Goal: Task Accomplishment & Management: Manage account settings

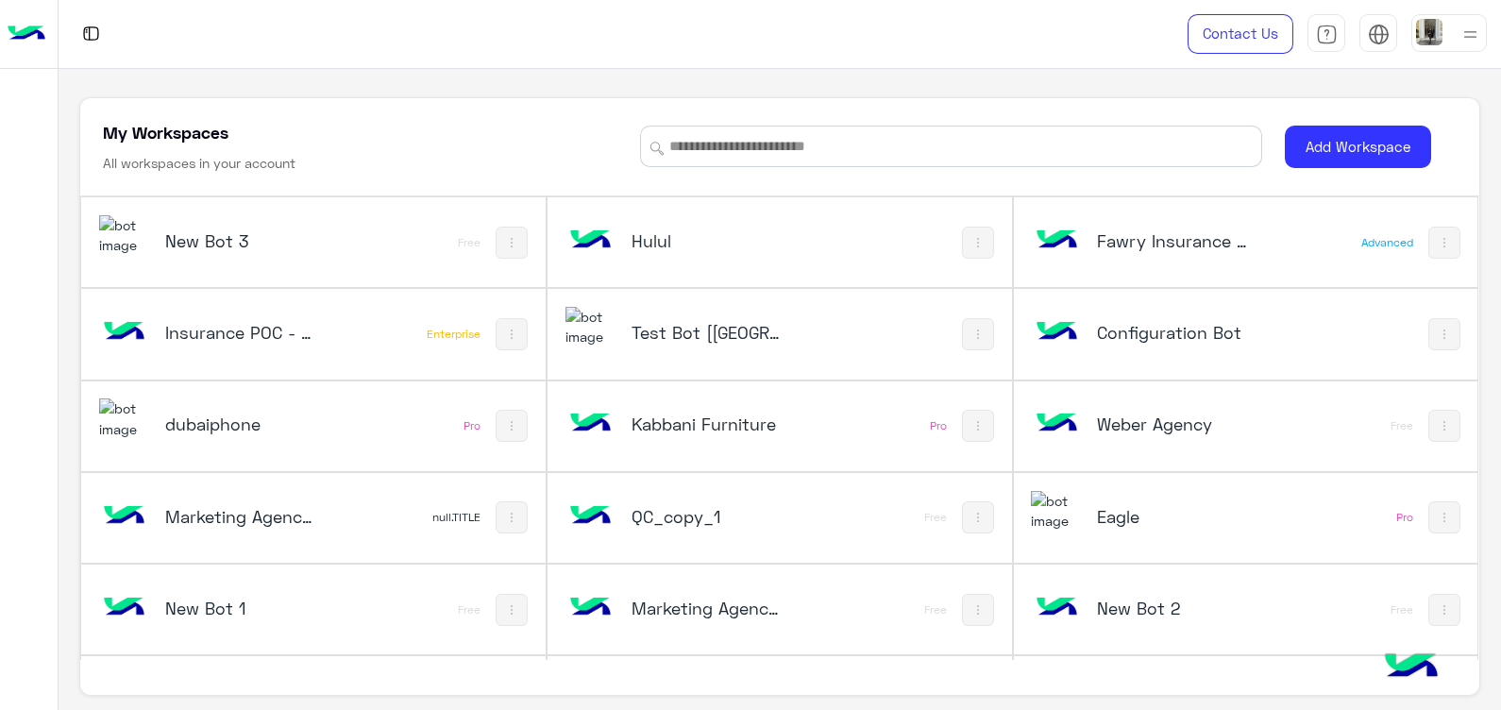
click at [678, 354] on div "Test Bot [[GEOGRAPHIC_DATA]]" at bounding box center [695, 334] width 258 height 55
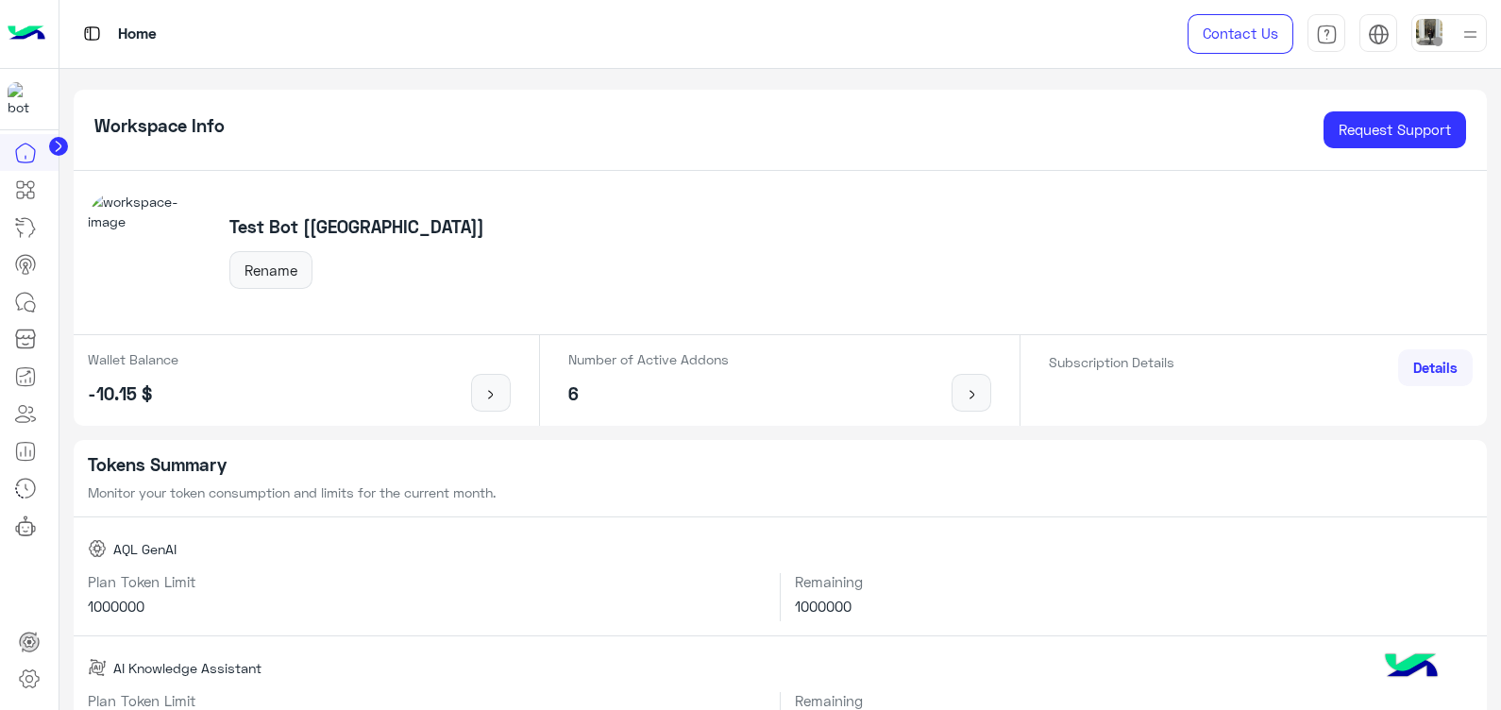
click at [1437, 29] on img at bounding box center [1429, 32] width 26 height 26
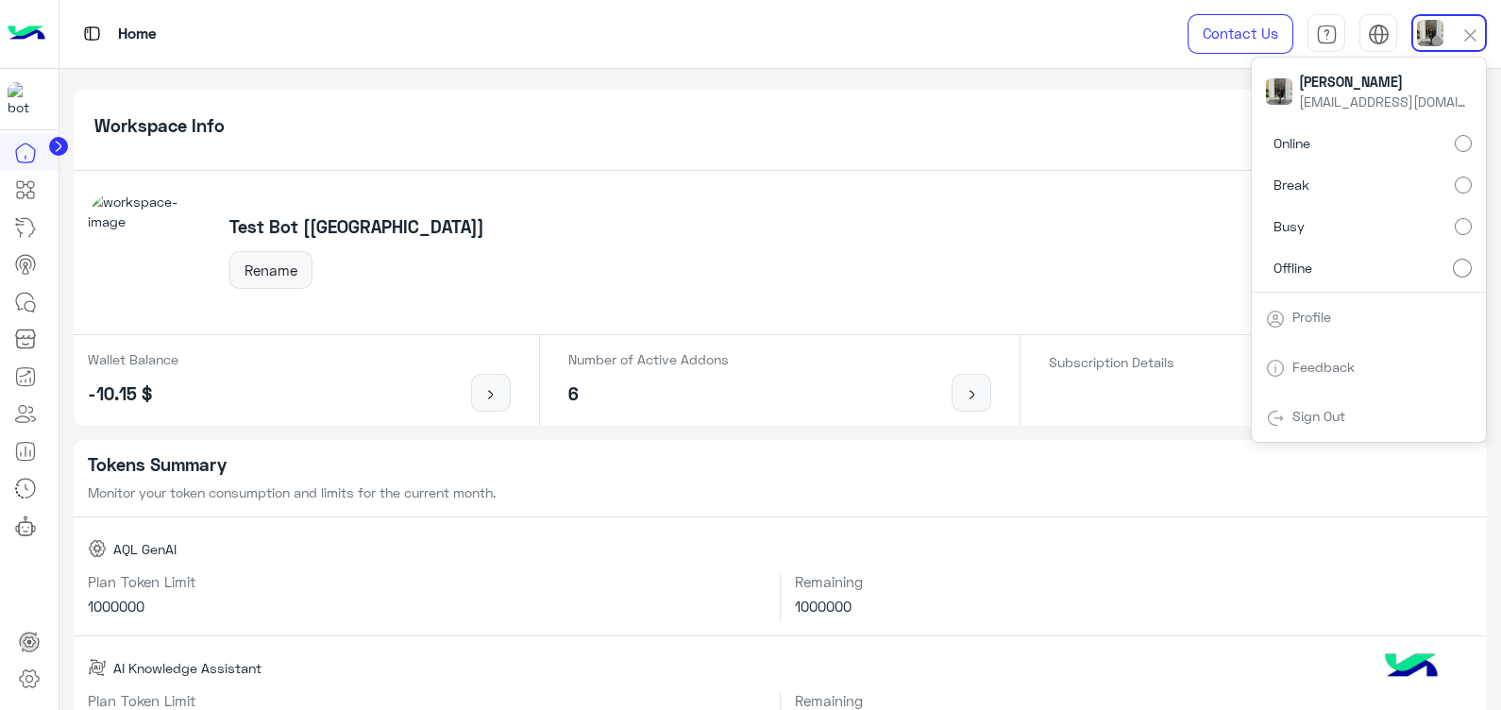
click at [1323, 320] on link "Profile" at bounding box center [1311, 317] width 39 height 16
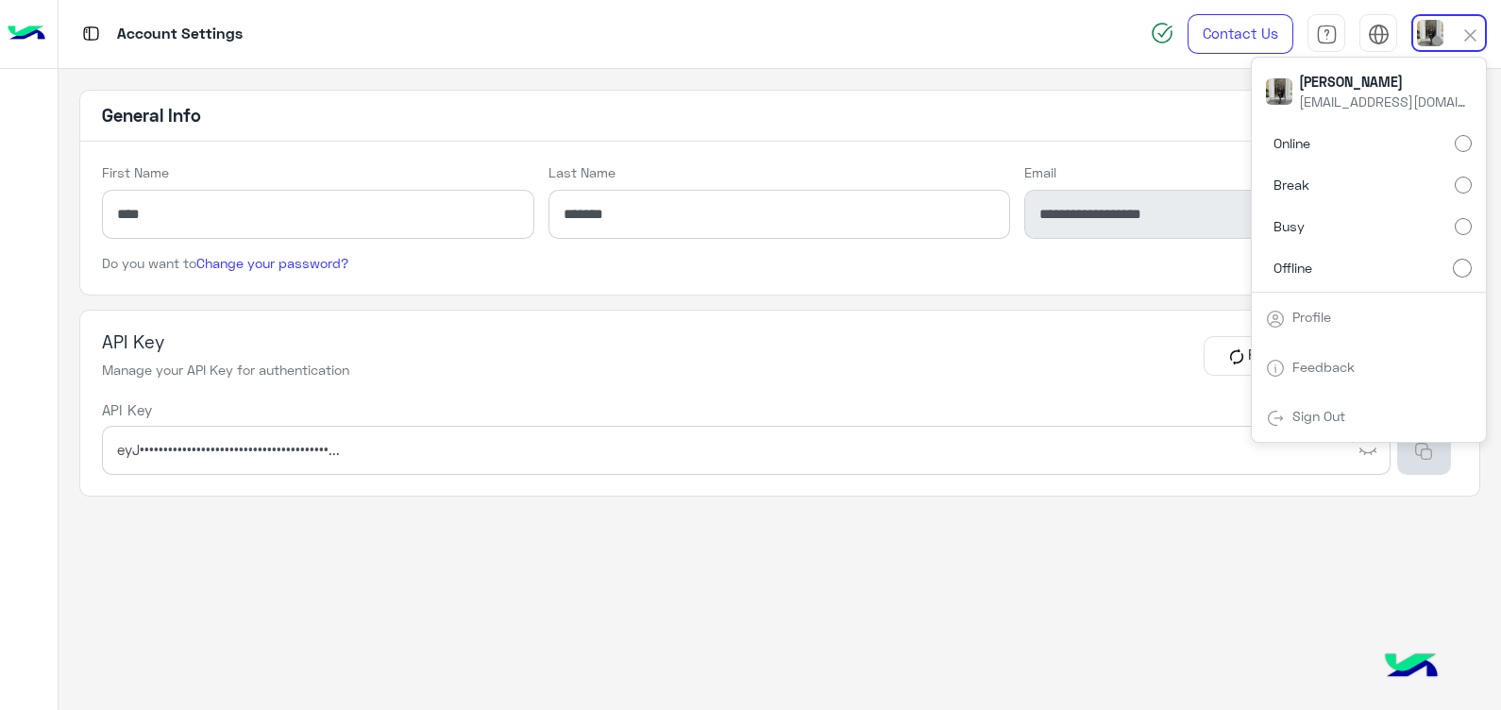
click at [1405, 453] on button "button" at bounding box center [1423, 450] width 53 height 49
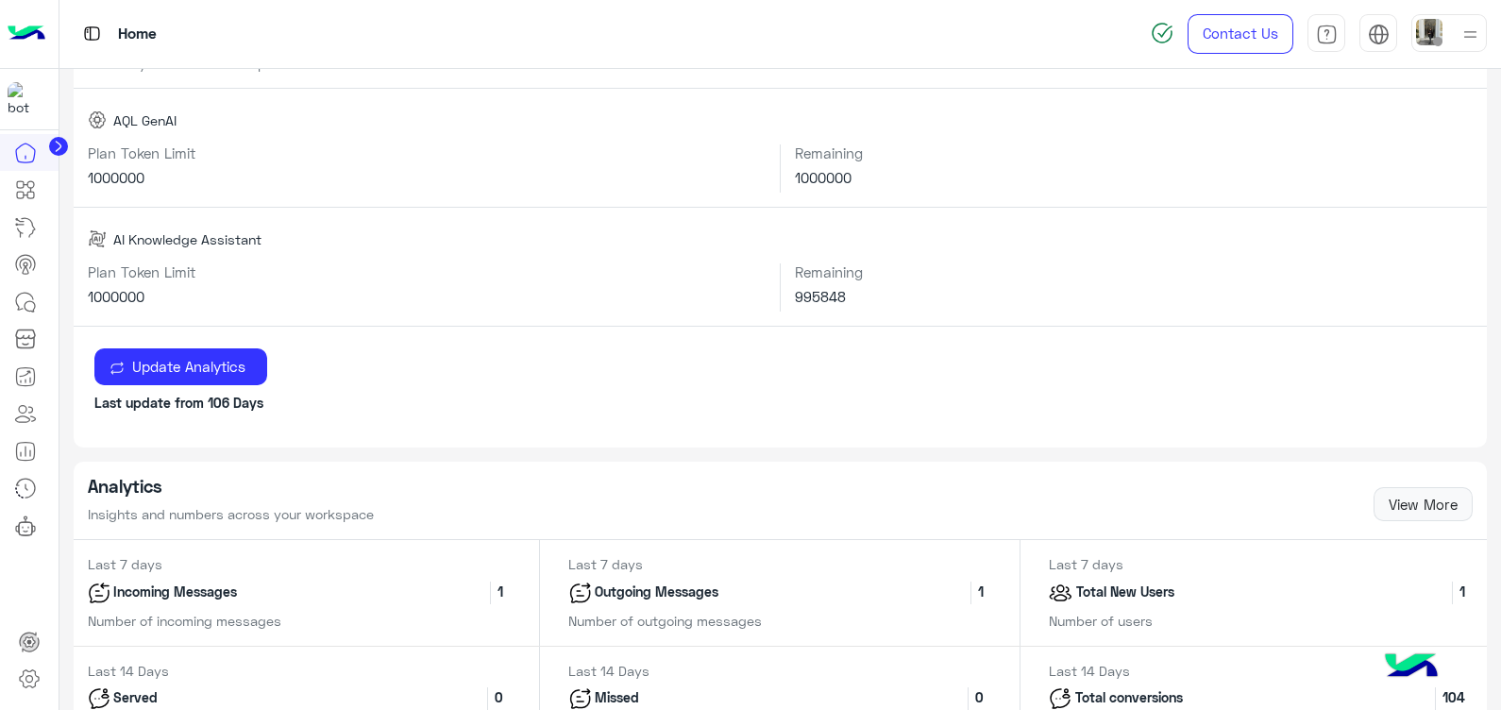
scroll to position [429, 0]
click at [19, 269] on icon at bounding box center [25, 264] width 23 height 23
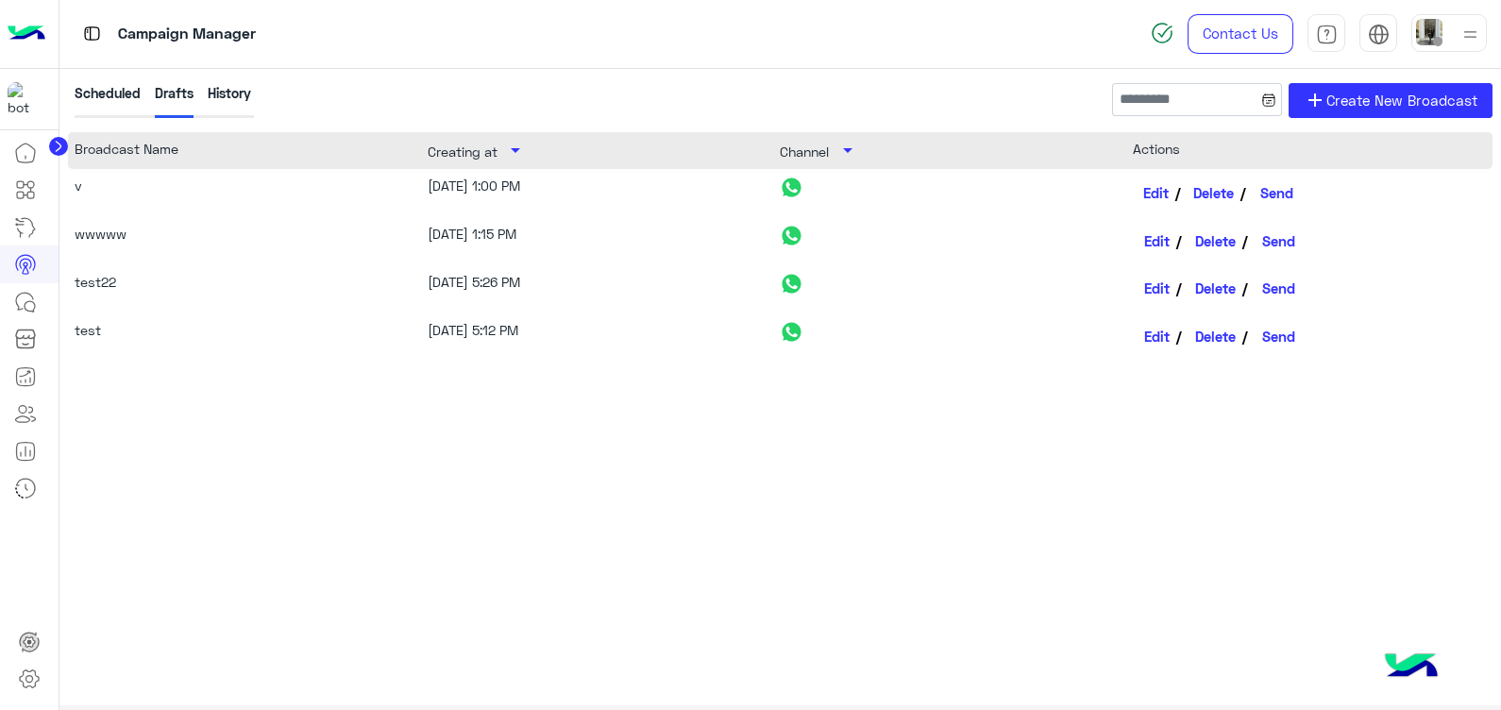
click at [1155, 194] on link "Edit" at bounding box center [1157, 193] width 49 height 32
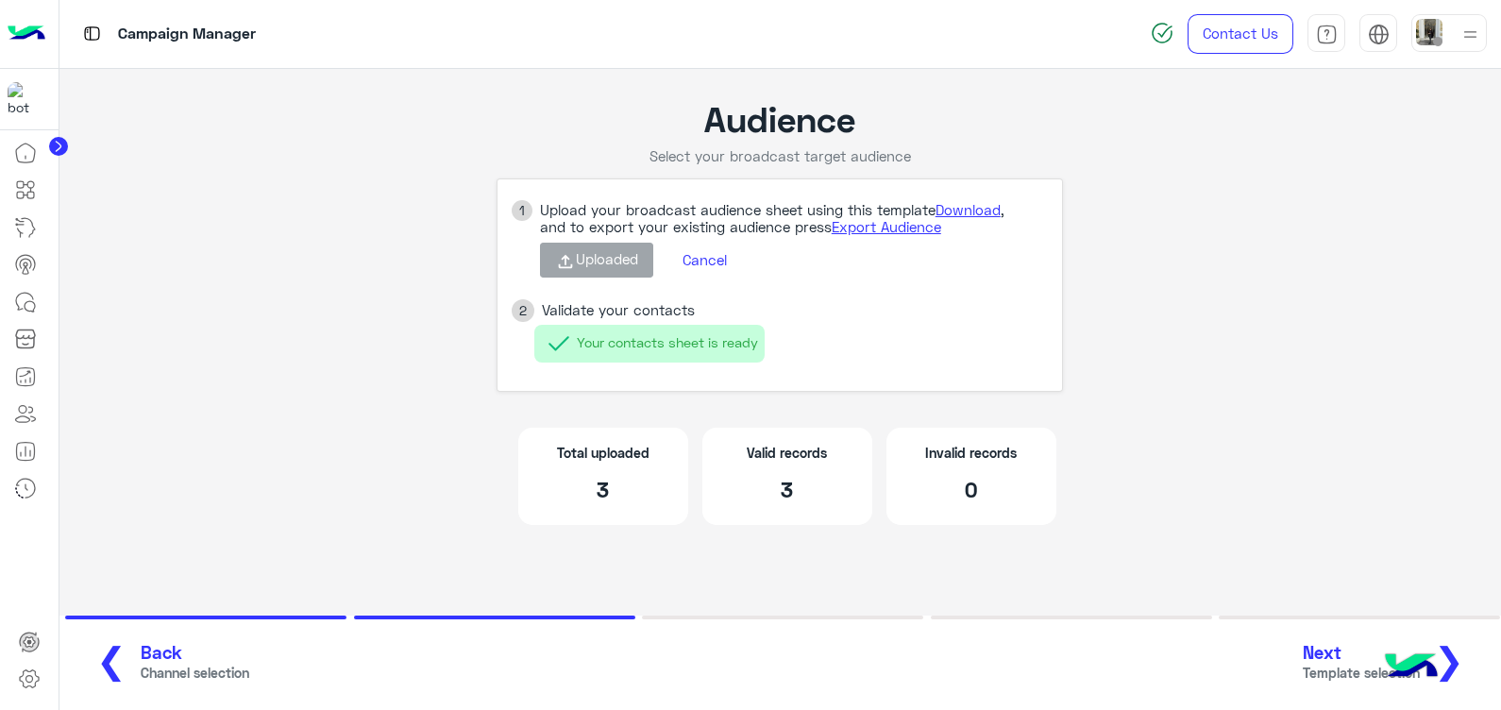
click at [1454, 647] on span "❯" at bounding box center [1449, 659] width 30 height 42
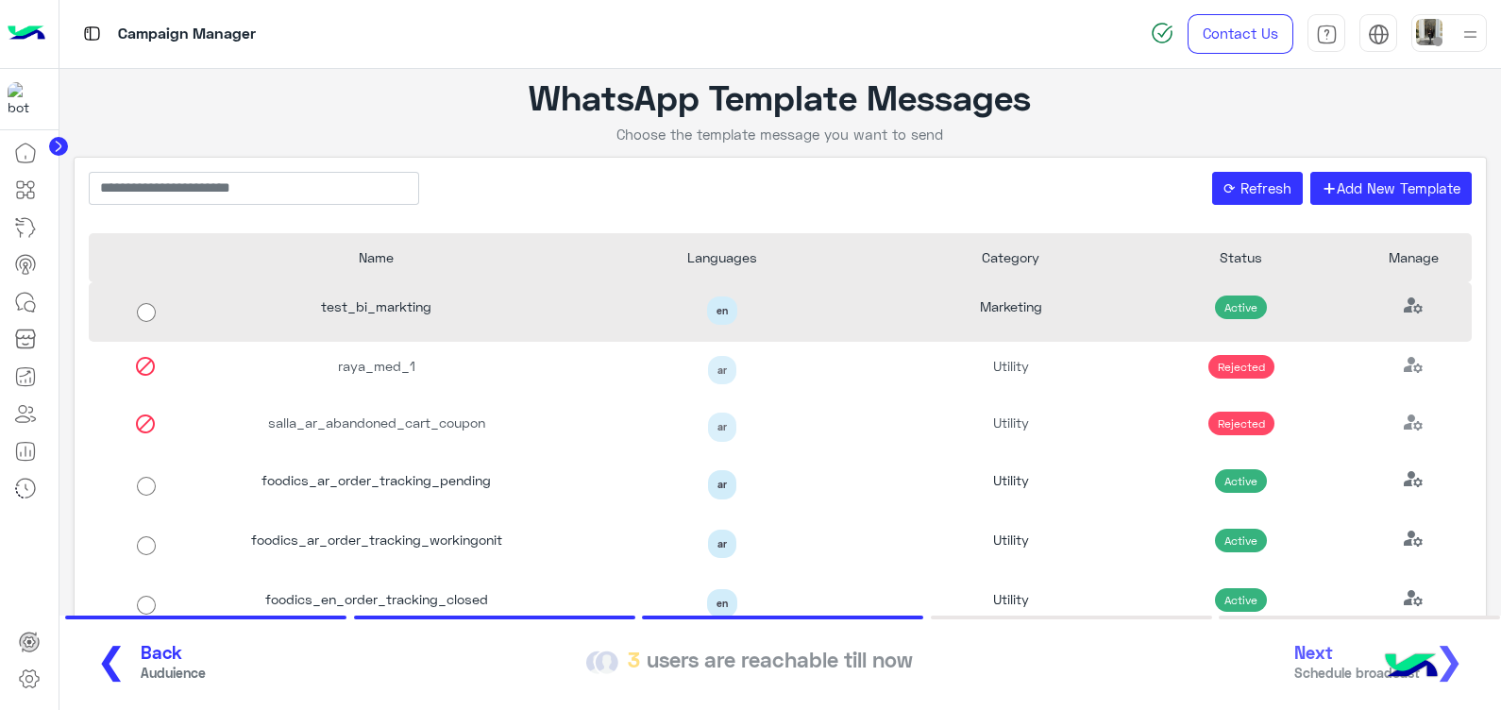
click at [368, 326] on div "test_bi_markting" at bounding box center [377, 311] width 346 height 59
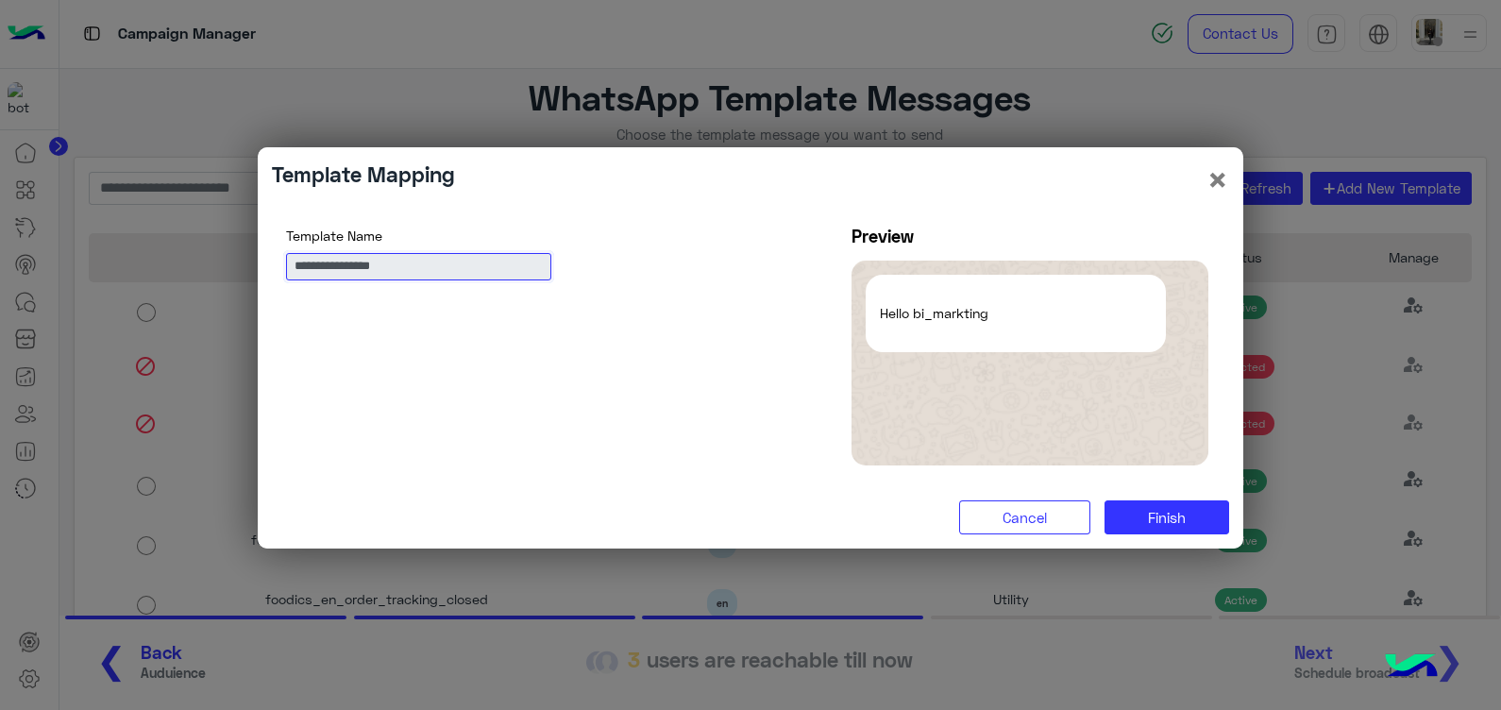
click at [420, 262] on input "**********" at bounding box center [418, 266] width 265 height 27
click at [1046, 511] on button "Cancel" at bounding box center [1024, 517] width 131 height 34
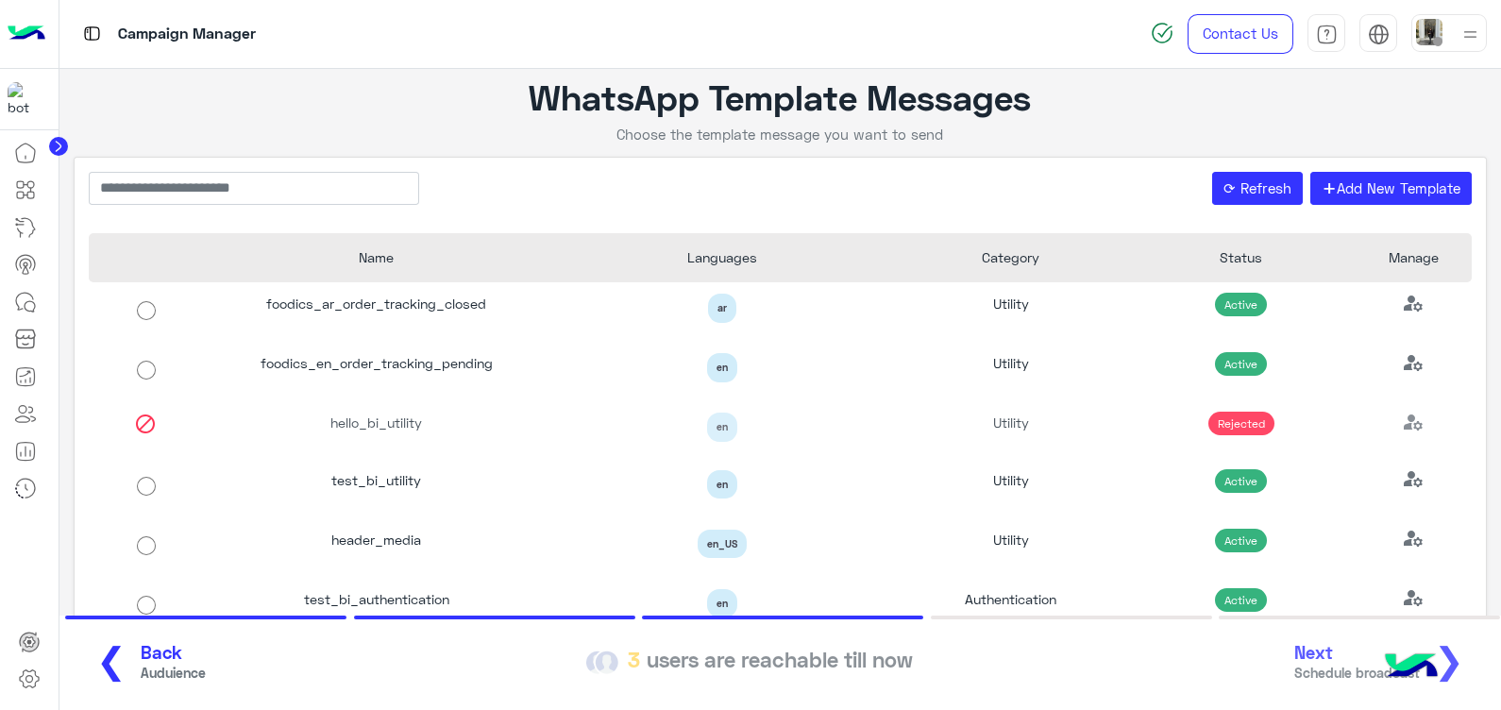
scroll to position [1137, 0]
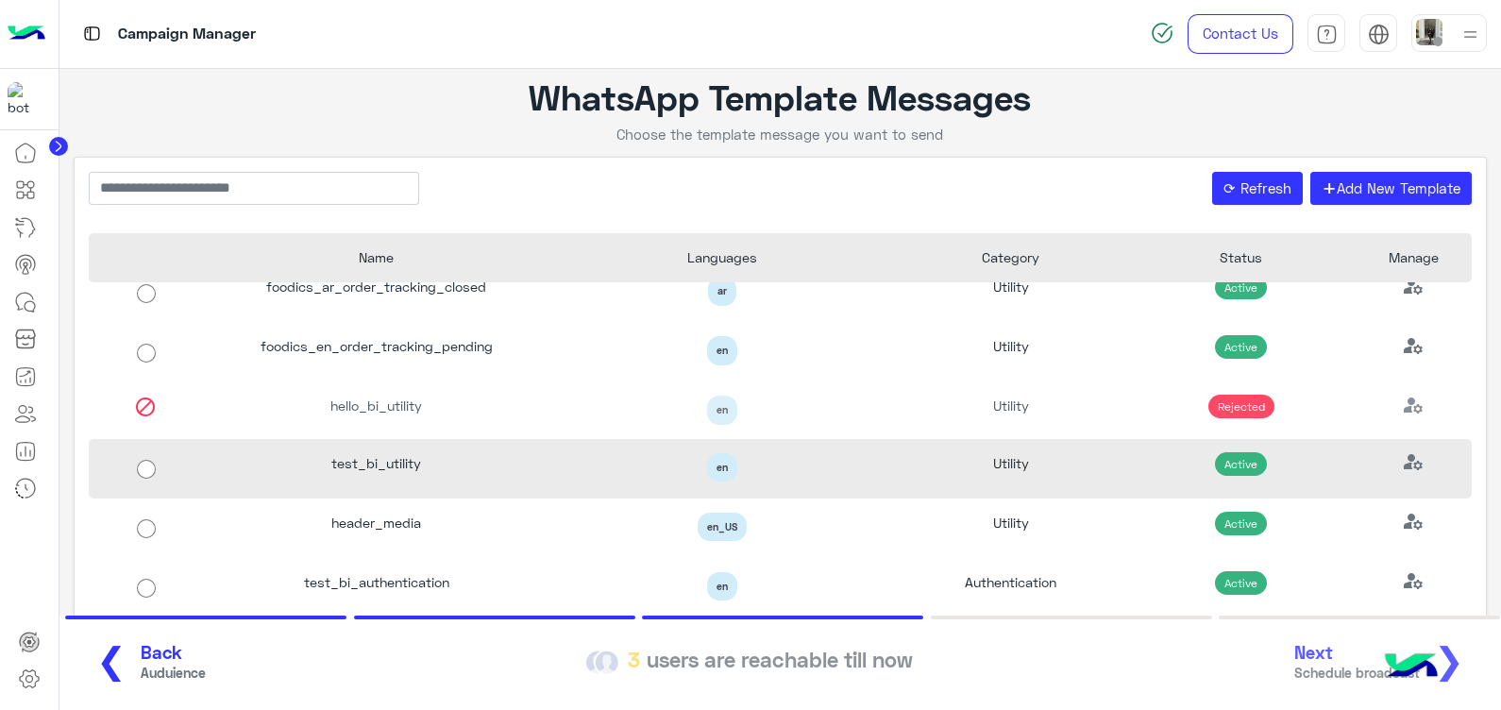
click at [370, 471] on div "test_bi_utility" at bounding box center [377, 468] width 346 height 59
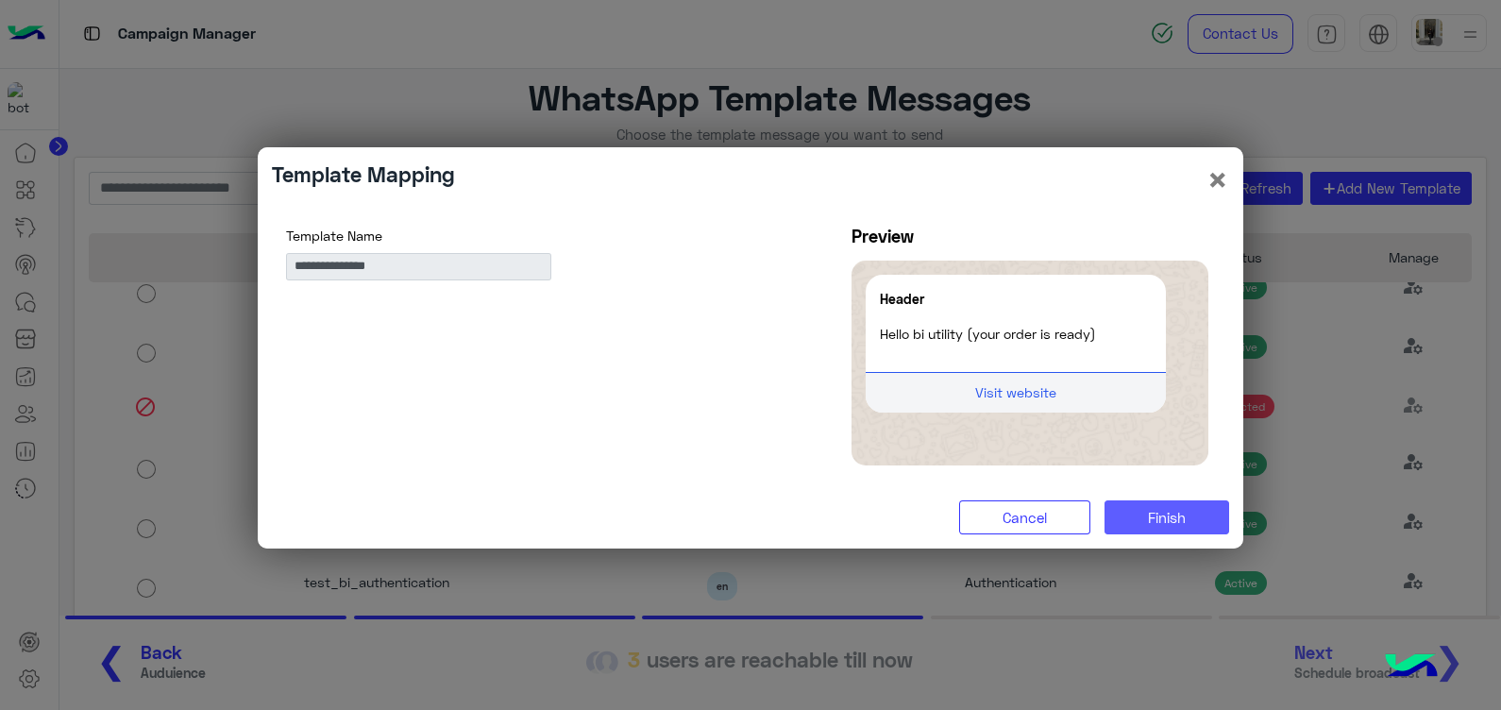
click at [1171, 516] on span "Finish" at bounding box center [1167, 517] width 38 height 17
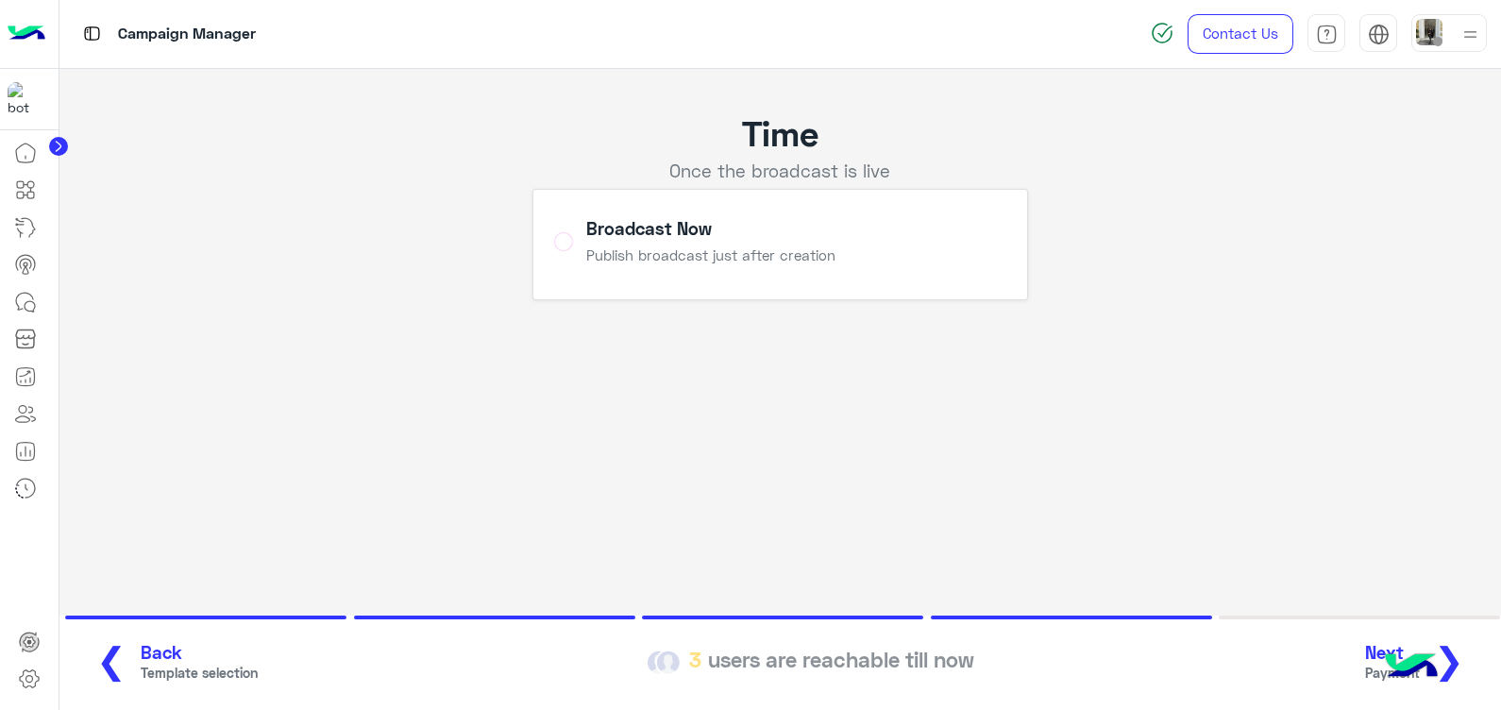
click at [97, 674] on span "❮" at bounding box center [111, 659] width 30 height 42
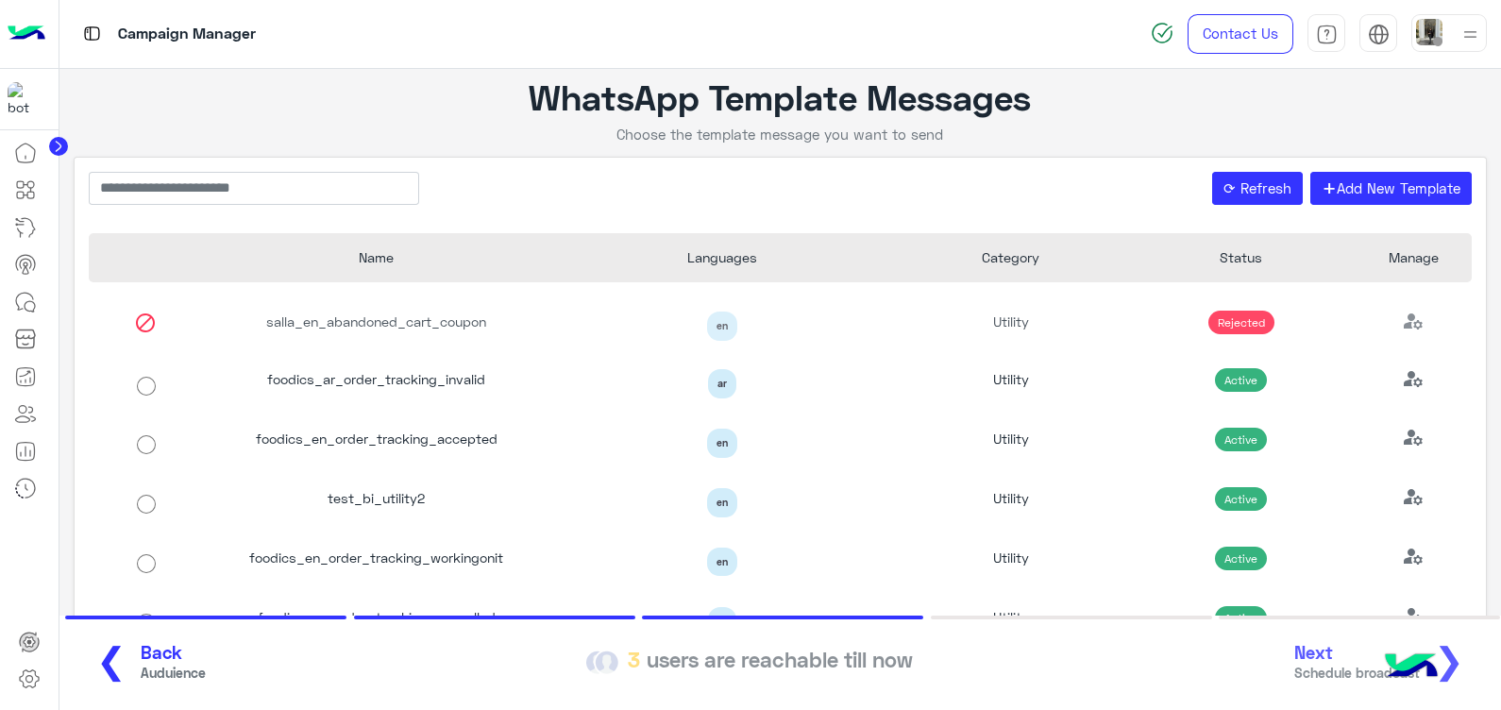
scroll to position [397, 0]
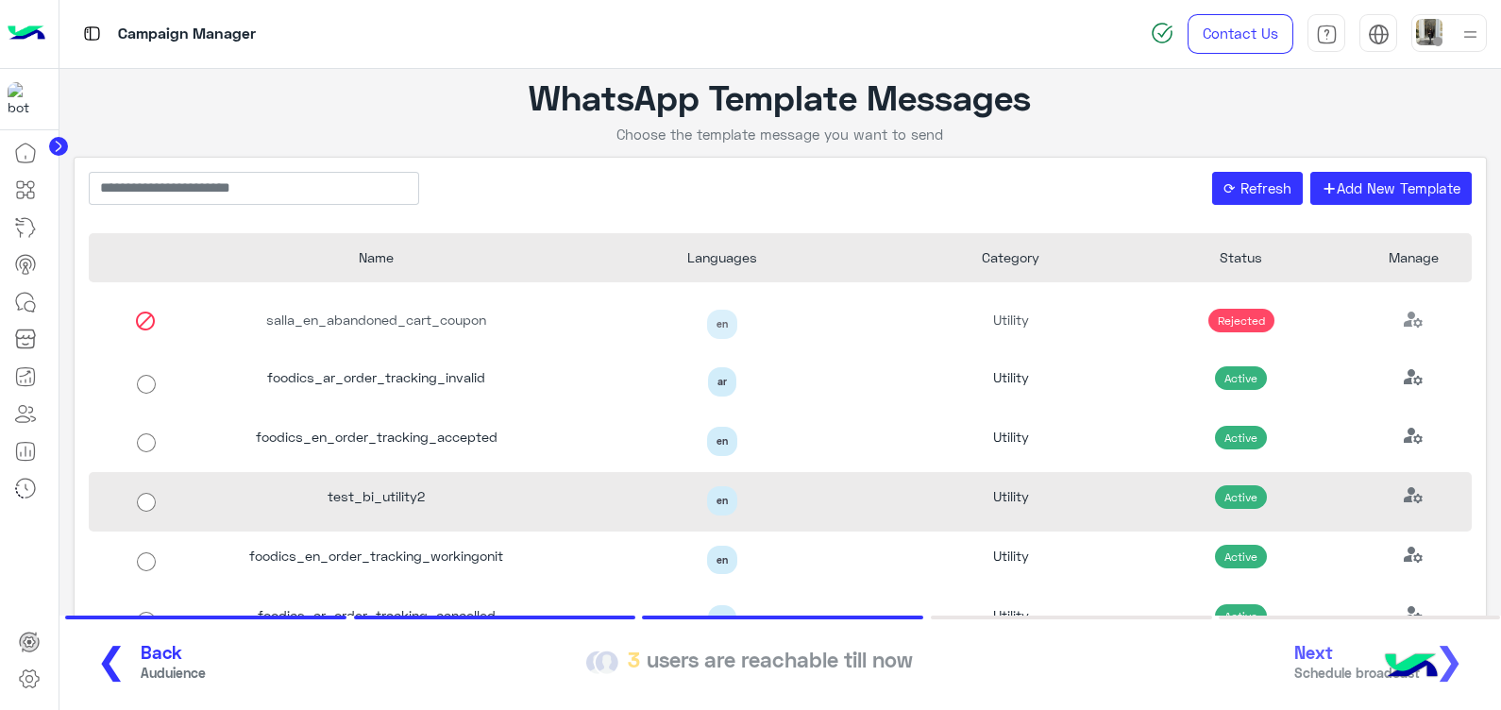
click at [406, 489] on div "test_bi_utility2" at bounding box center [377, 501] width 346 height 59
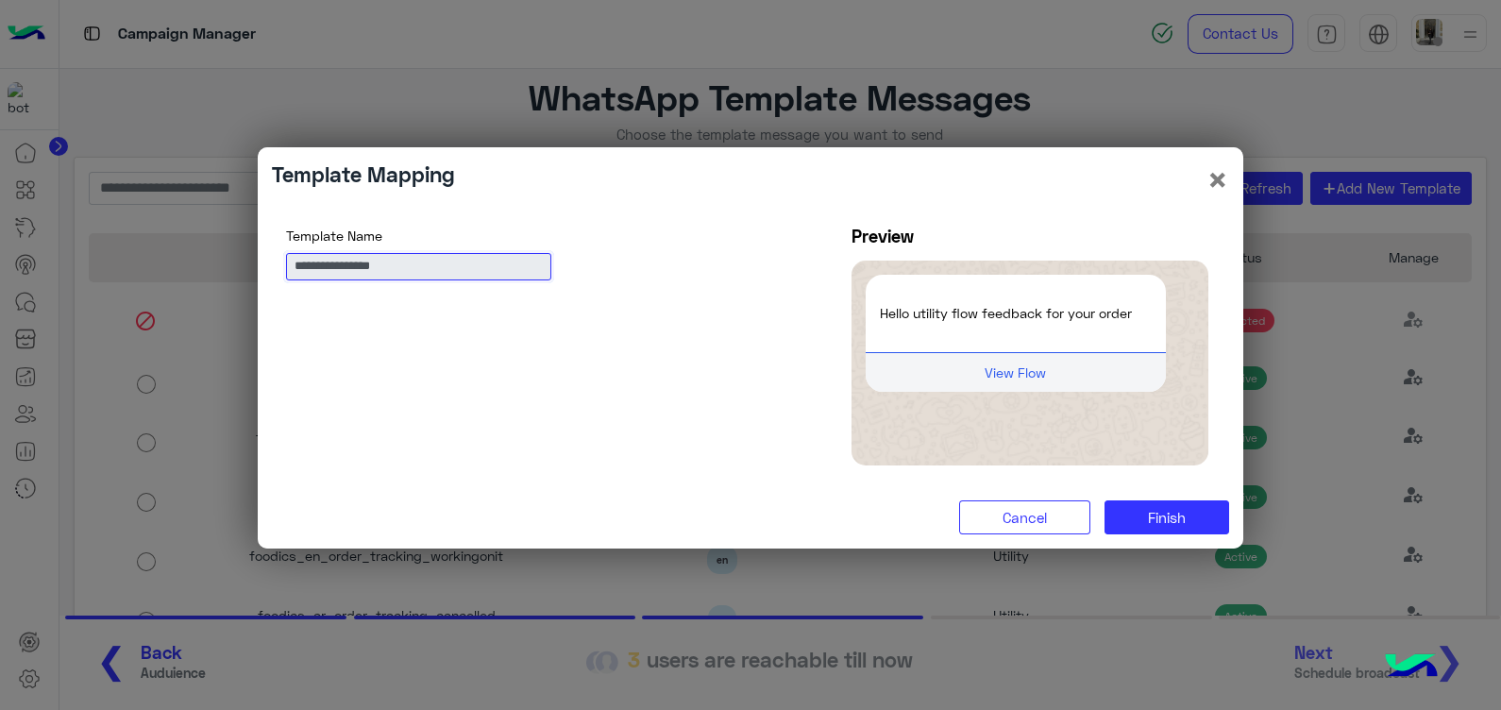
click at [361, 258] on input "**********" at bounding box center [418, 266] width 265 height 27
click at [996, 521] on button "Cancel" at bounding box center [1024, 517] width 131 height 34
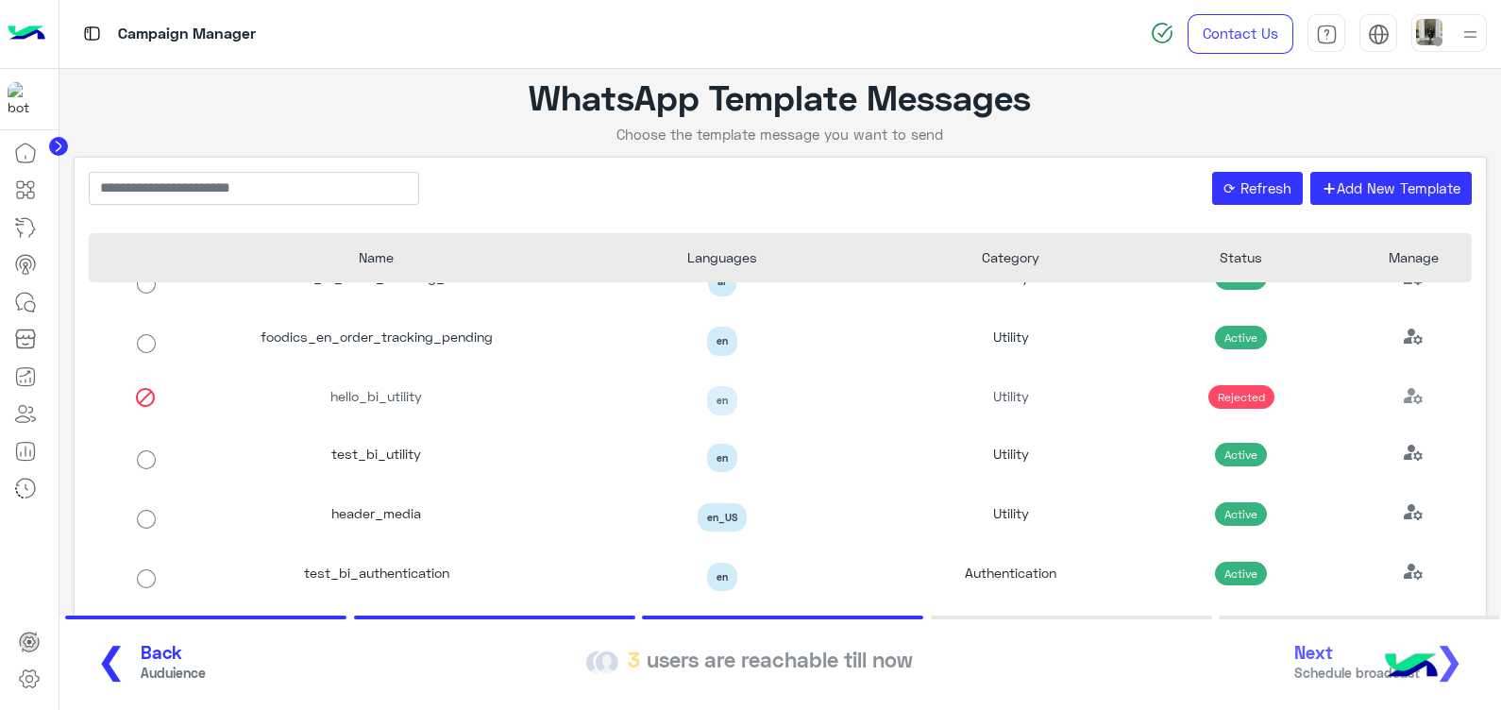
scroll to position [1147, 0]
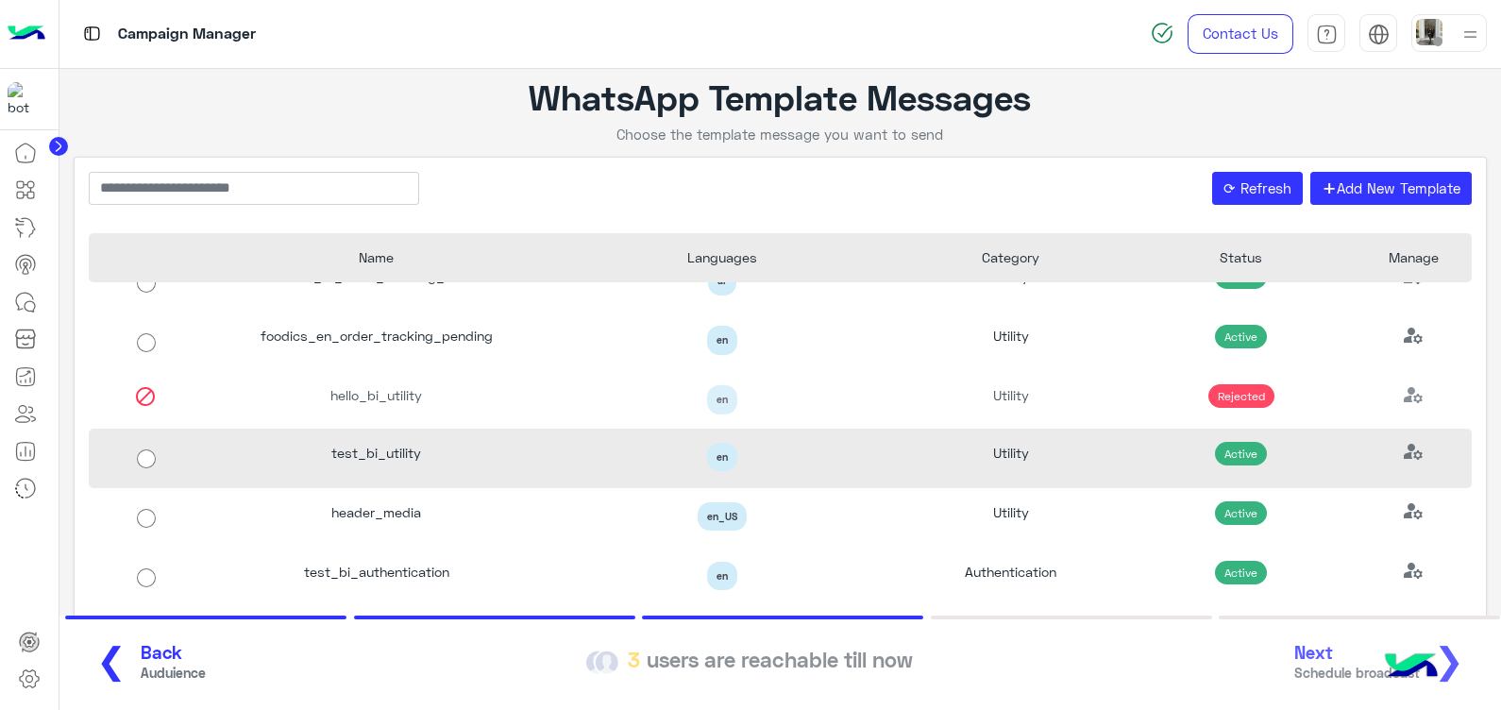
click at [420, 452] on div "test_bi_utility" at bounding box center [377, 458] width 346 height 59
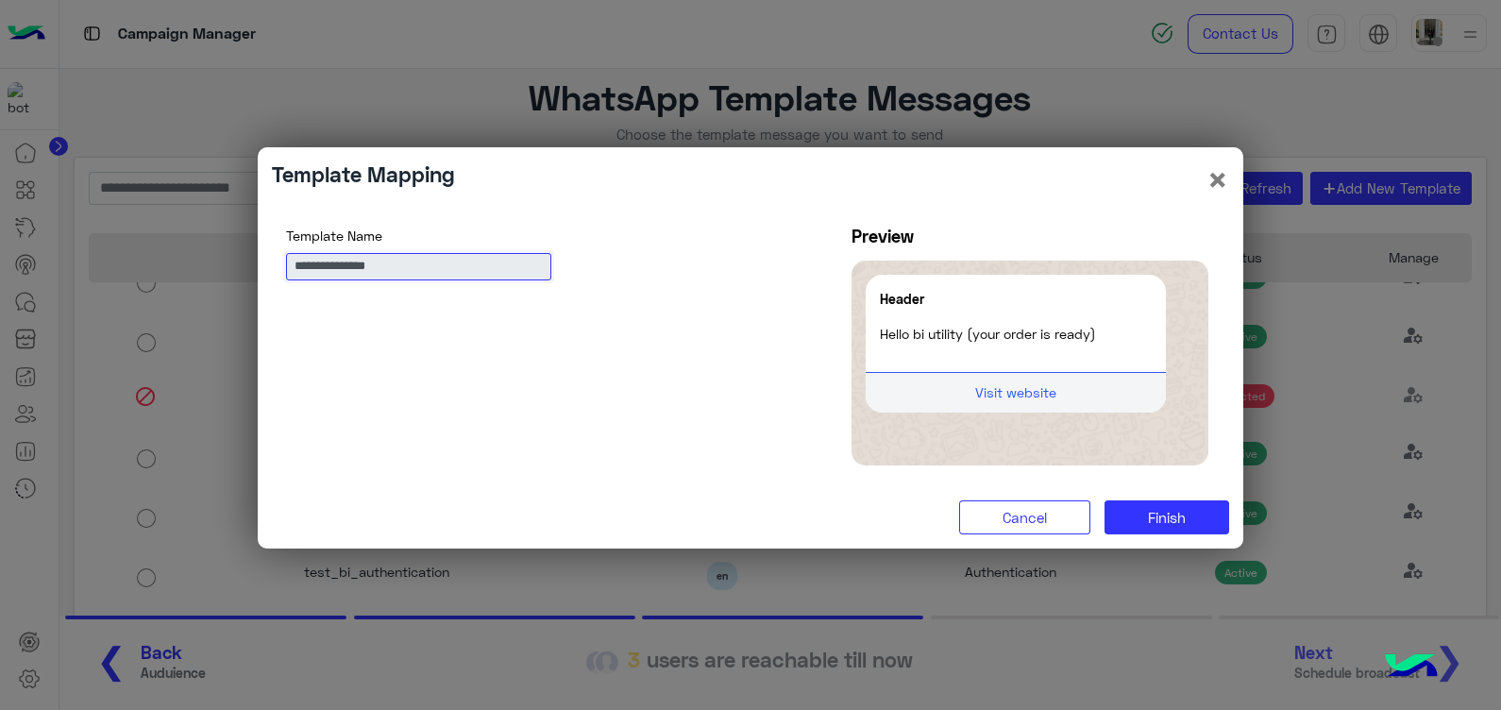
click at [382, 274] on input "**********" at bounding box center [418, 266] width 265 height 27
click at [661, 709] on html "Campaign Manager Contact Us Help Center عربي English WhatsApp Template Messages…" at bounding box center [750, 355] width 1501 height 710
click at [1217, 175] on button "×" at bounding box center [1218, 179] width 23 height 36
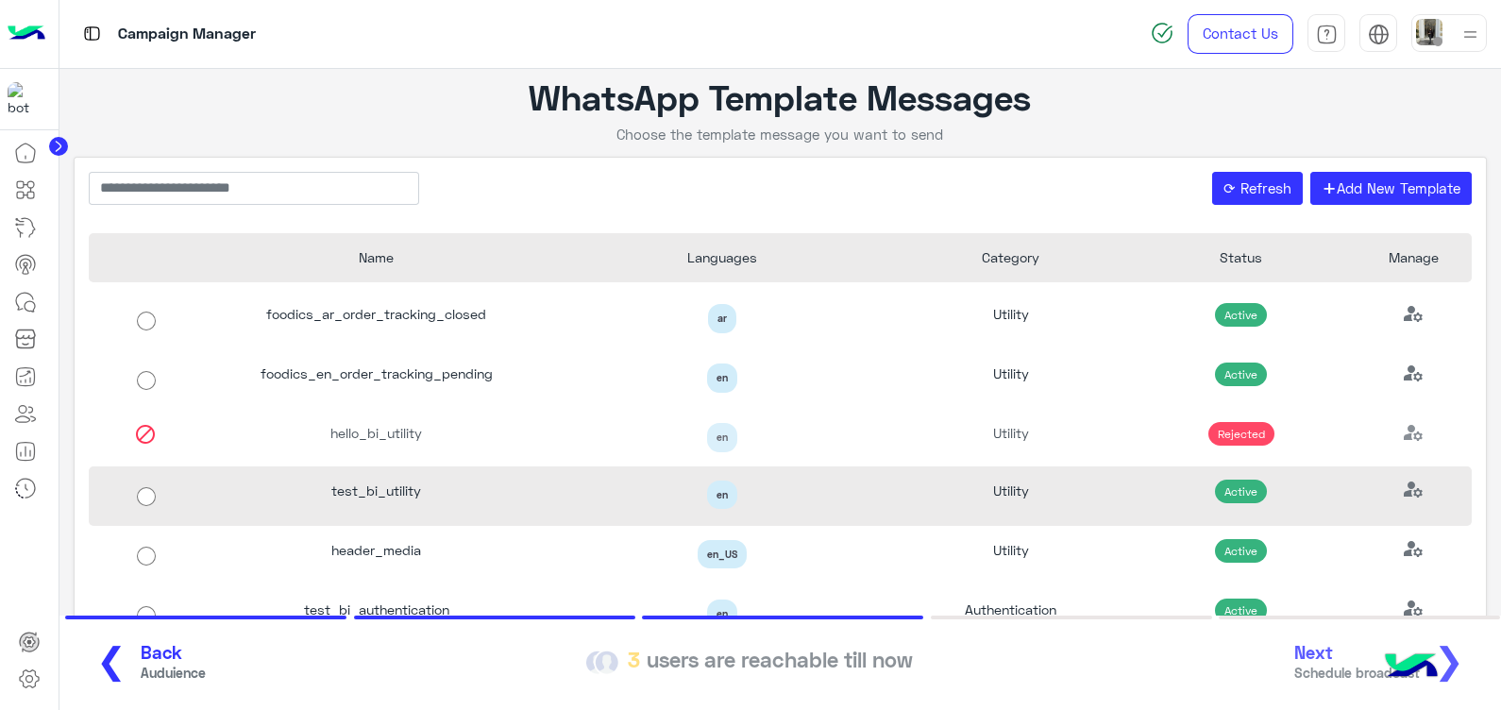
scroll to position [1111, 0]
click at [382, 483] on div "test_bi_utility" at bounding box center [377, 493] width 346 height 59
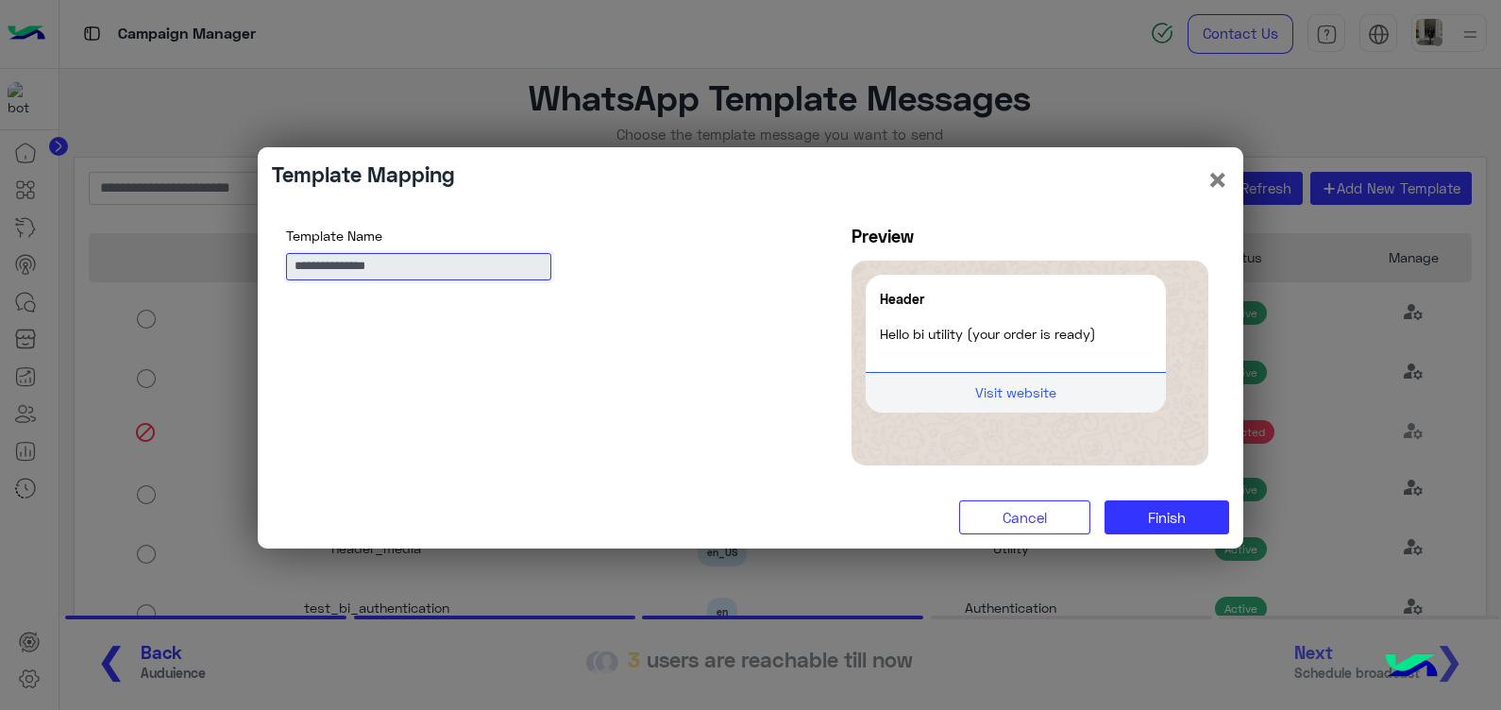
click at [371, 260] on input "**********" at bounding box center [418, 266] width 265 height 27
click at [1221, 180] on button "×" at bounding box center [1218, 179] width 23 height 36
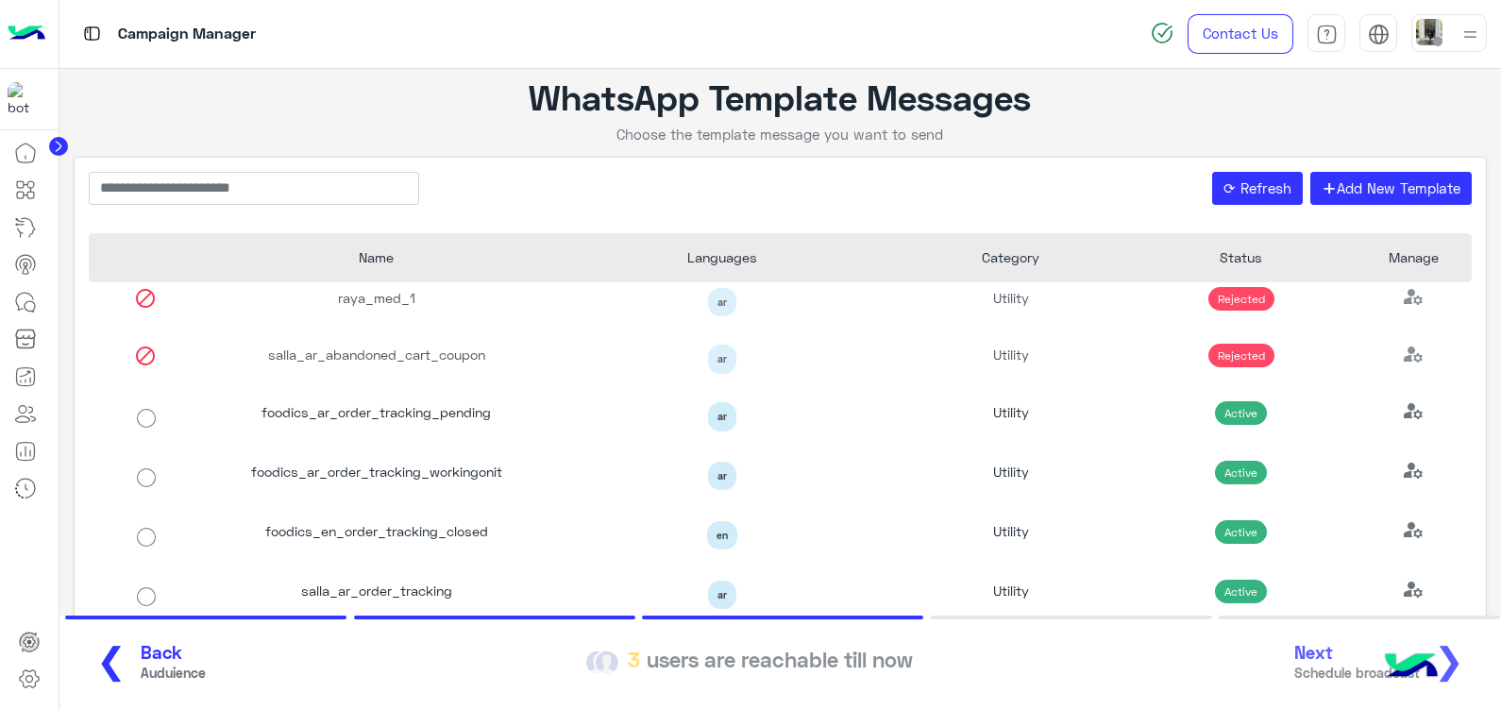
scroll to position [0, 0]
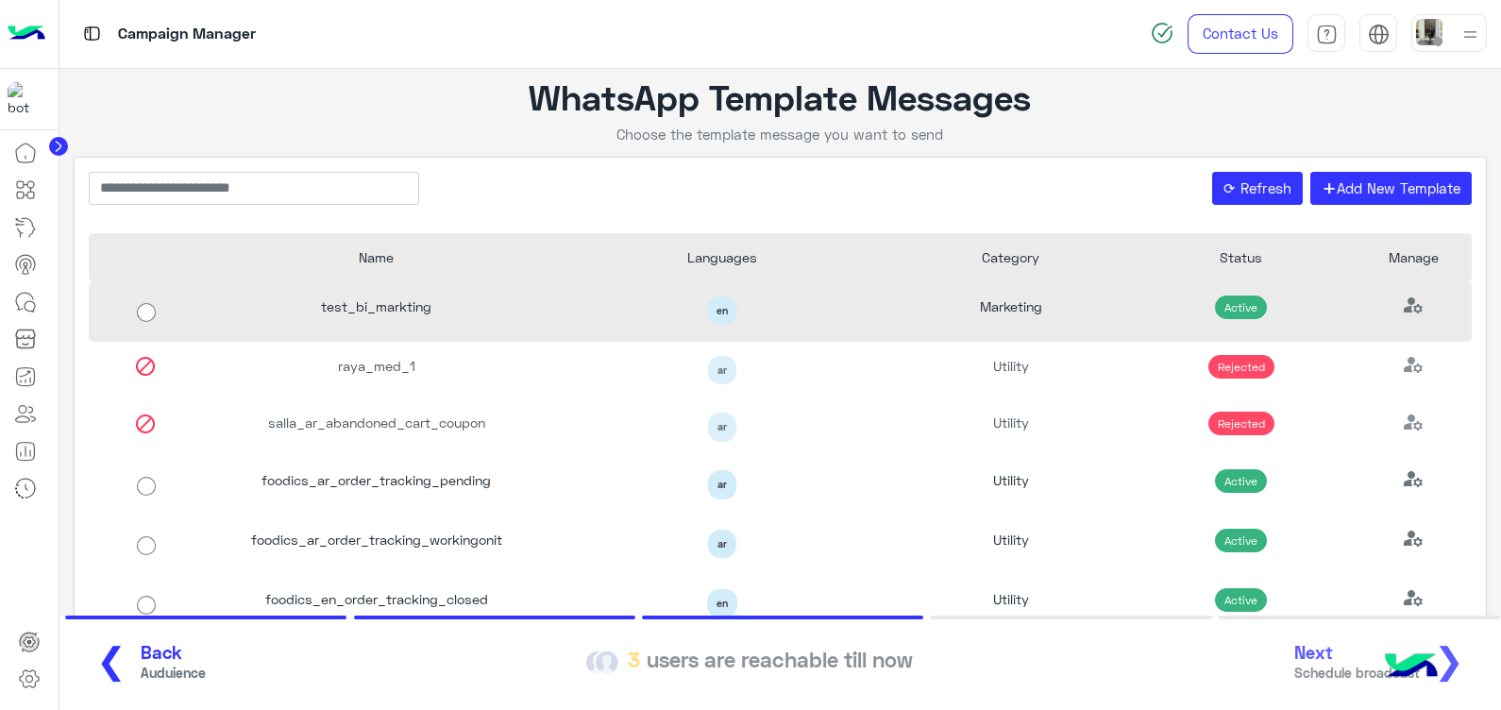
click at [355, 304] on div "test_bi_markting" at bounding box center [377, 311] width 346 height 59
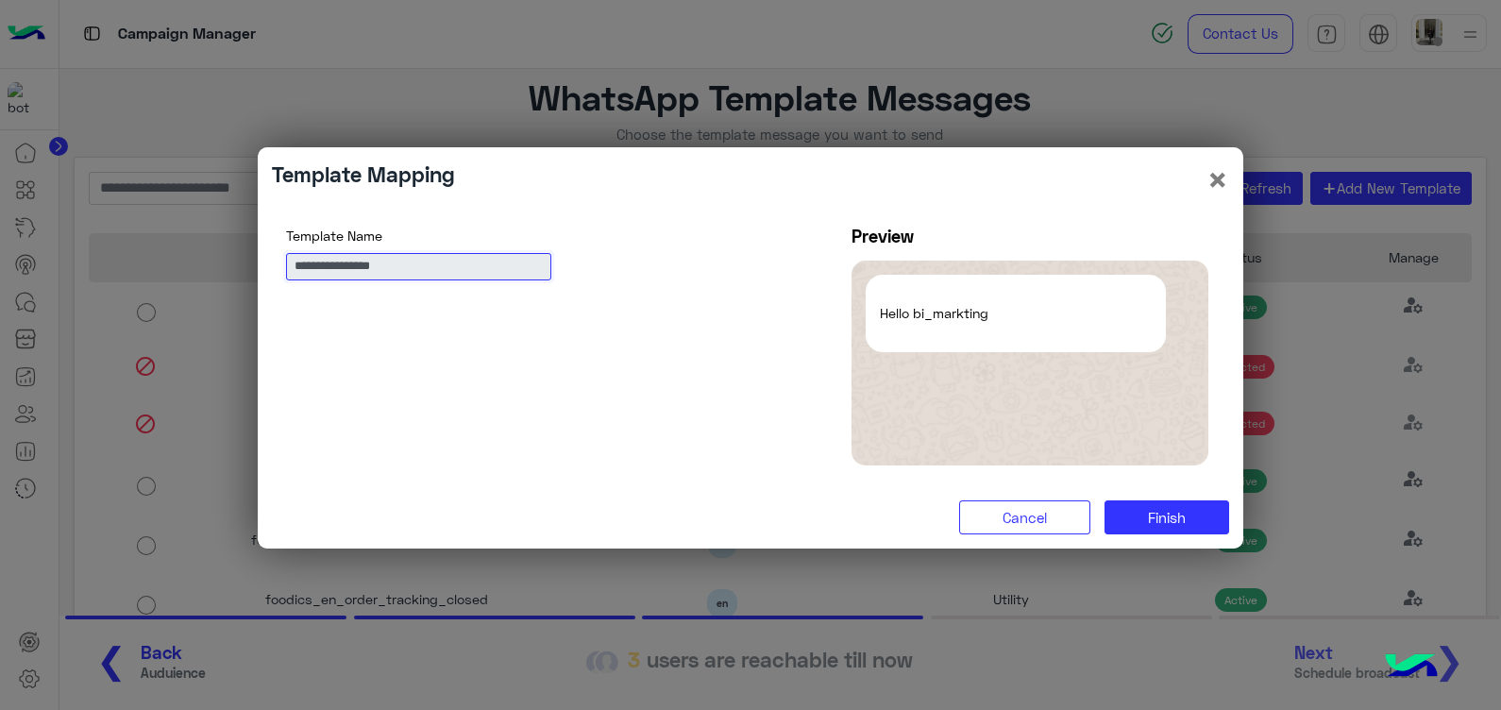
click at [378, 266] on input "**********" at bounding box center [418, 266] width 265 height 27
click at [1215, 186] on button "×" at bounding box center [1218, 179] width 23 height 36
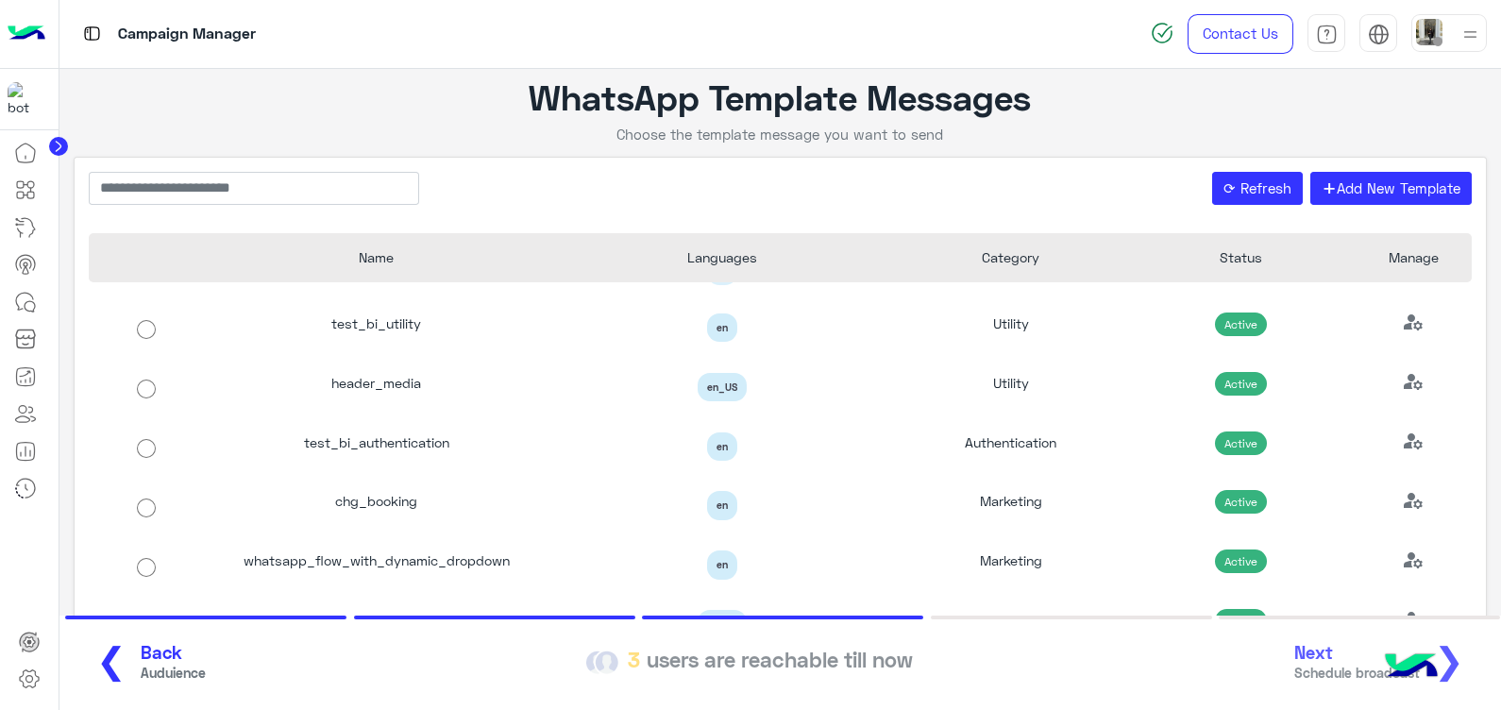
scroll to position [1278, 0]
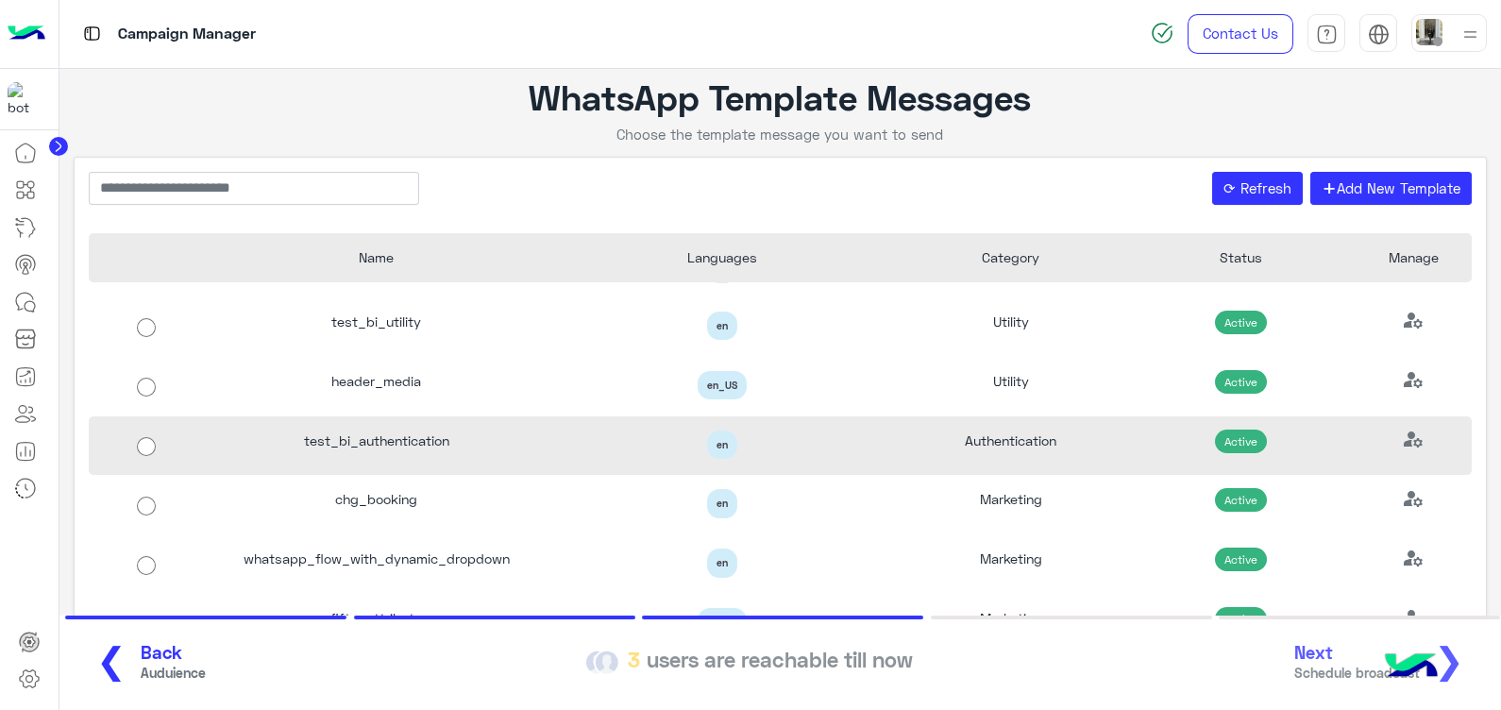
click at [387, 457] on div "test_bi_authentication" at bounding box center [377, 445] width 346 height 59
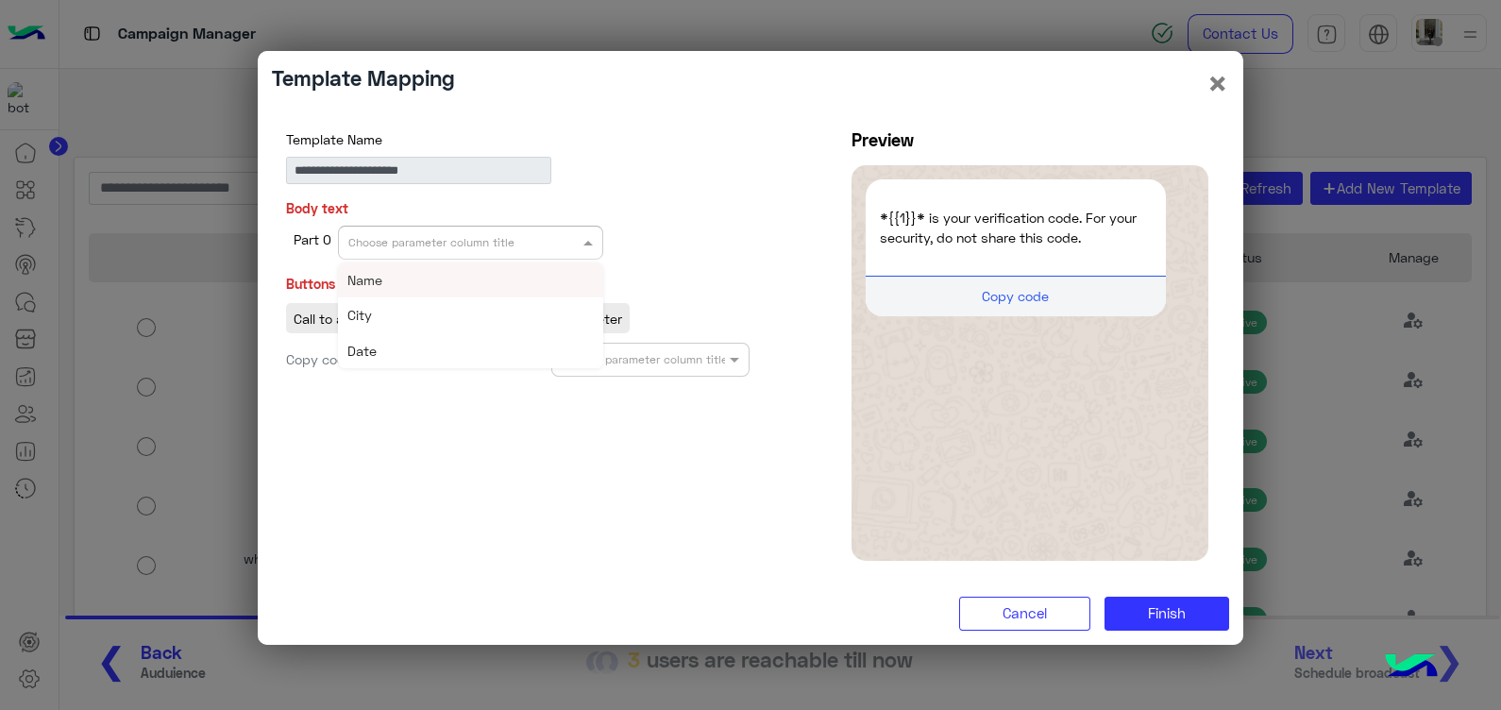
click at [494, 251] on div "Choose parameter column title" at bounding box center [470, 243] width 265 height 34
click at [397, 172] on input "**********" at bounding box center [418, 170] width 265 height 27
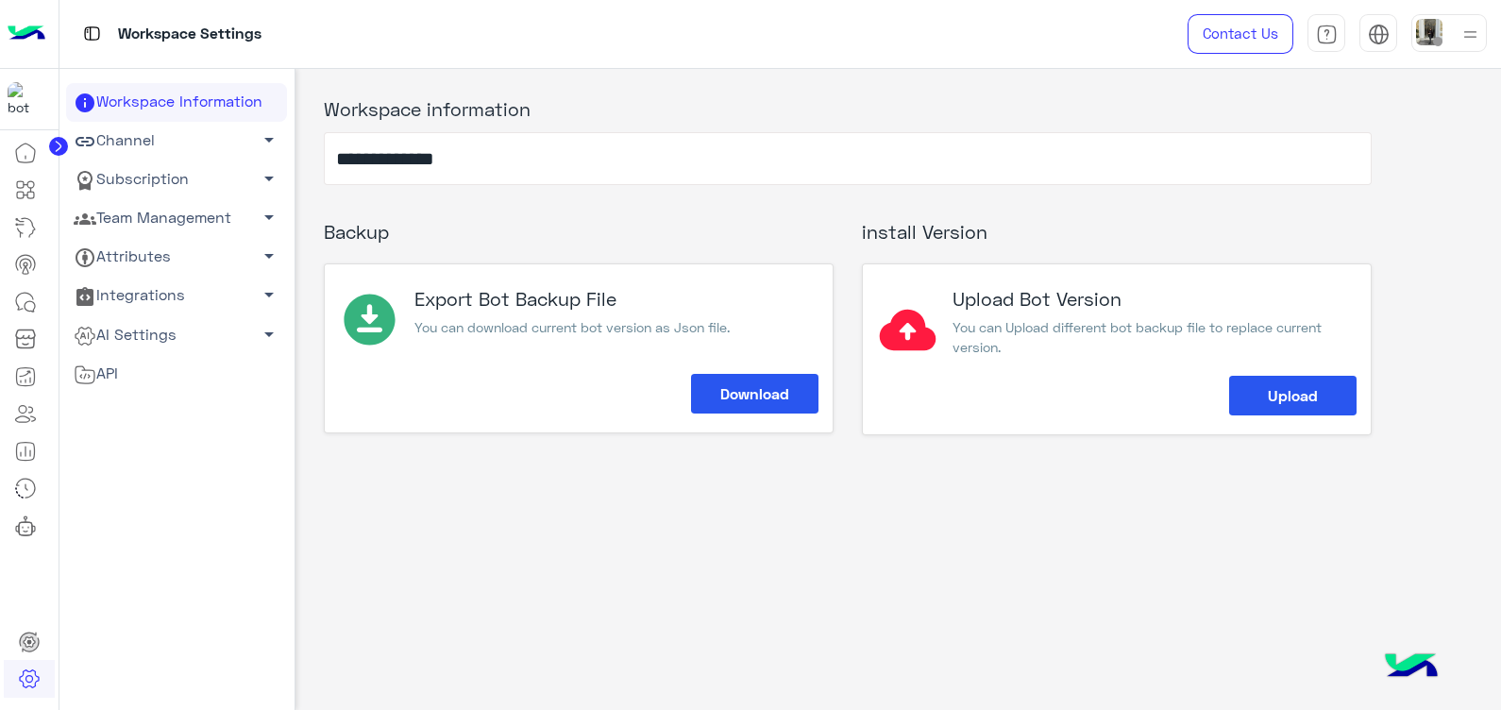
click at [246, 184] on link "Subscription arrow_drop_down" at bounding box center [176, 179] width 221 height 39
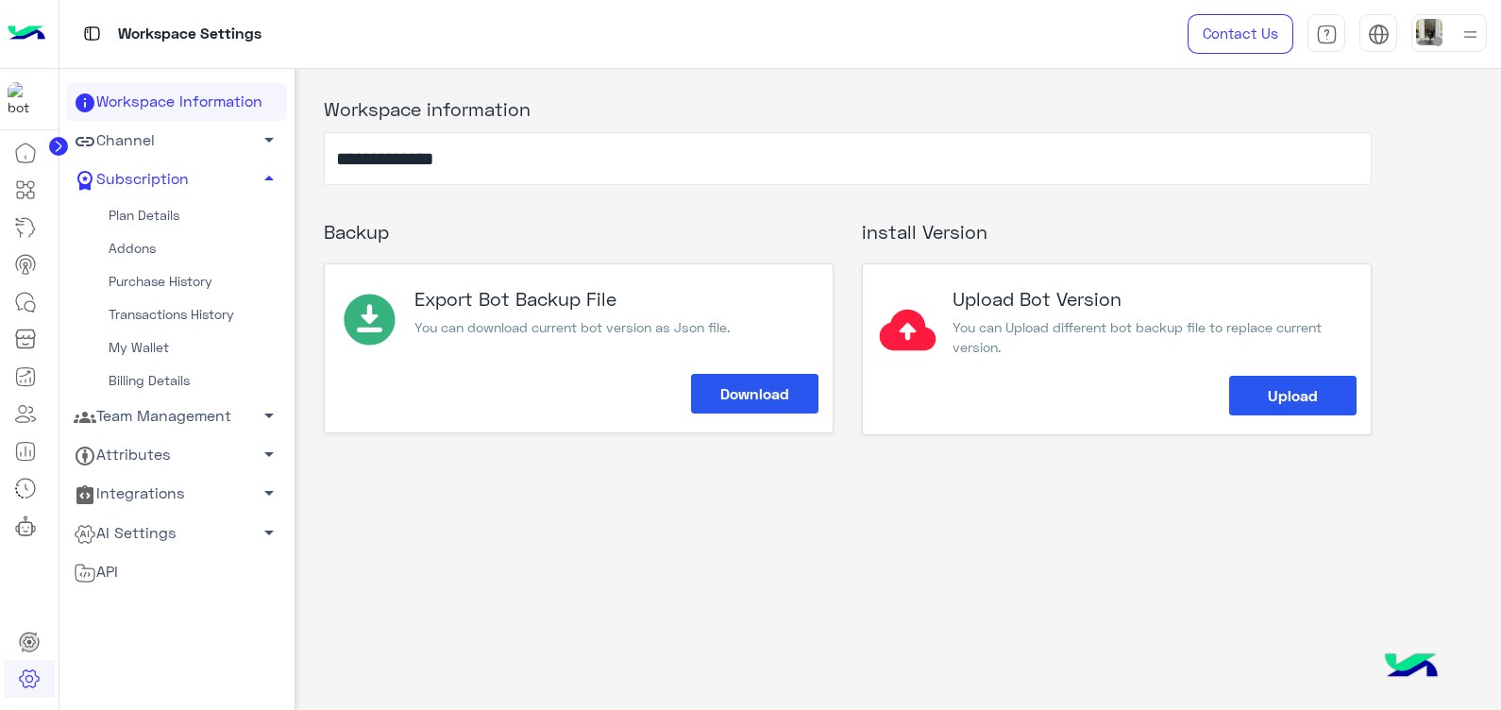
click at [146, 247] on link "Addons" at bounding box center [176, 248] width 221 height 33
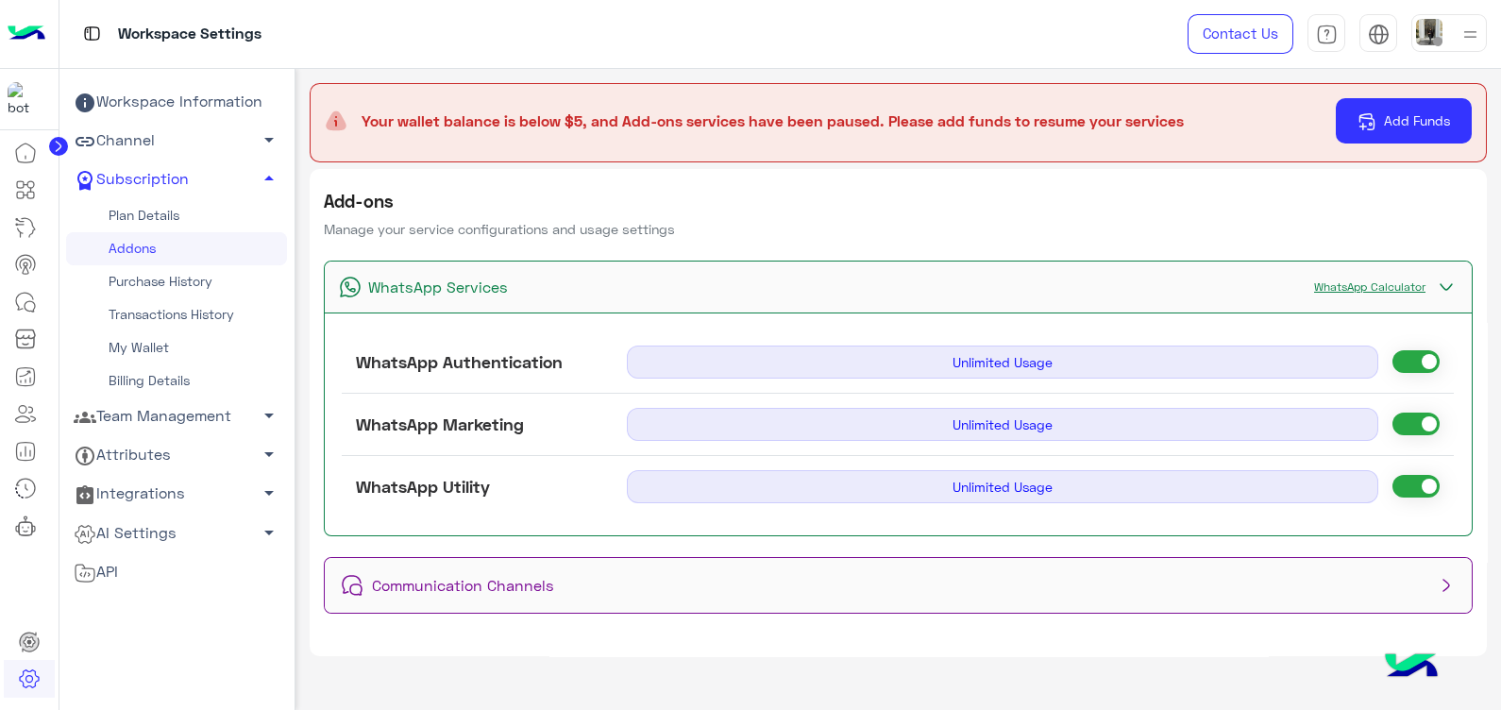
click at [1413, 413] on span at bounding box center [1416, 424] width 47 height 23
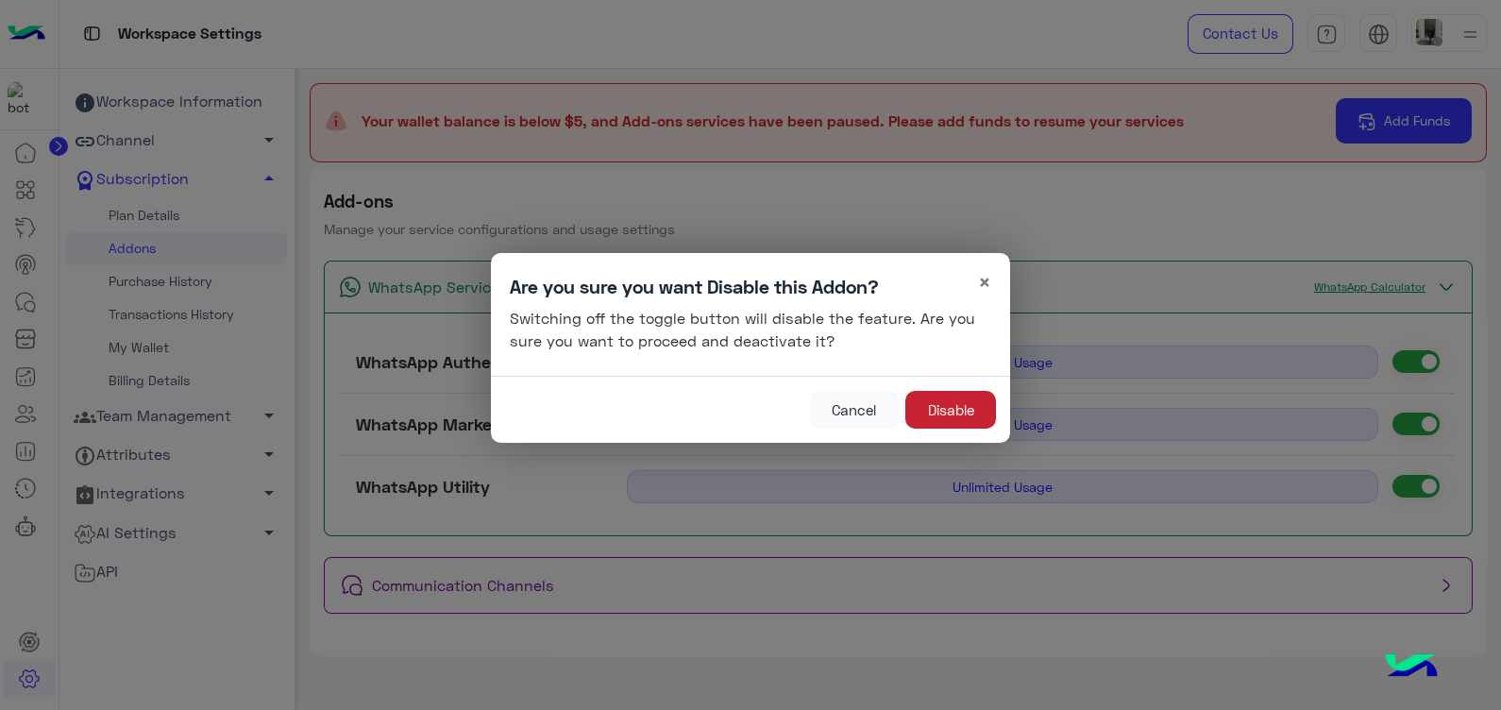
click at [942, 425] on button "Disable" at bounding box center [950, 410] width 91 height 38
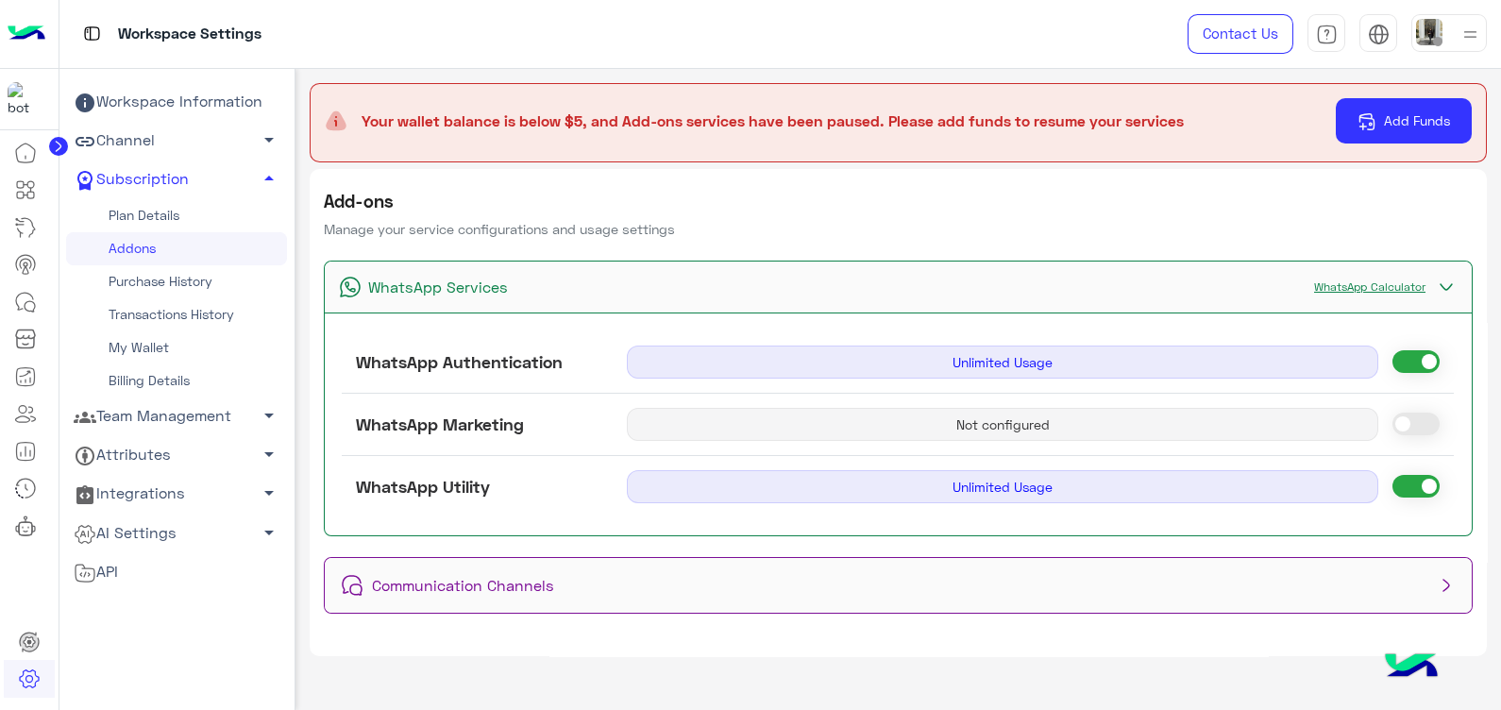
click at [1402, 415] on span at bounding box center [1416, 424] width 47 height 23
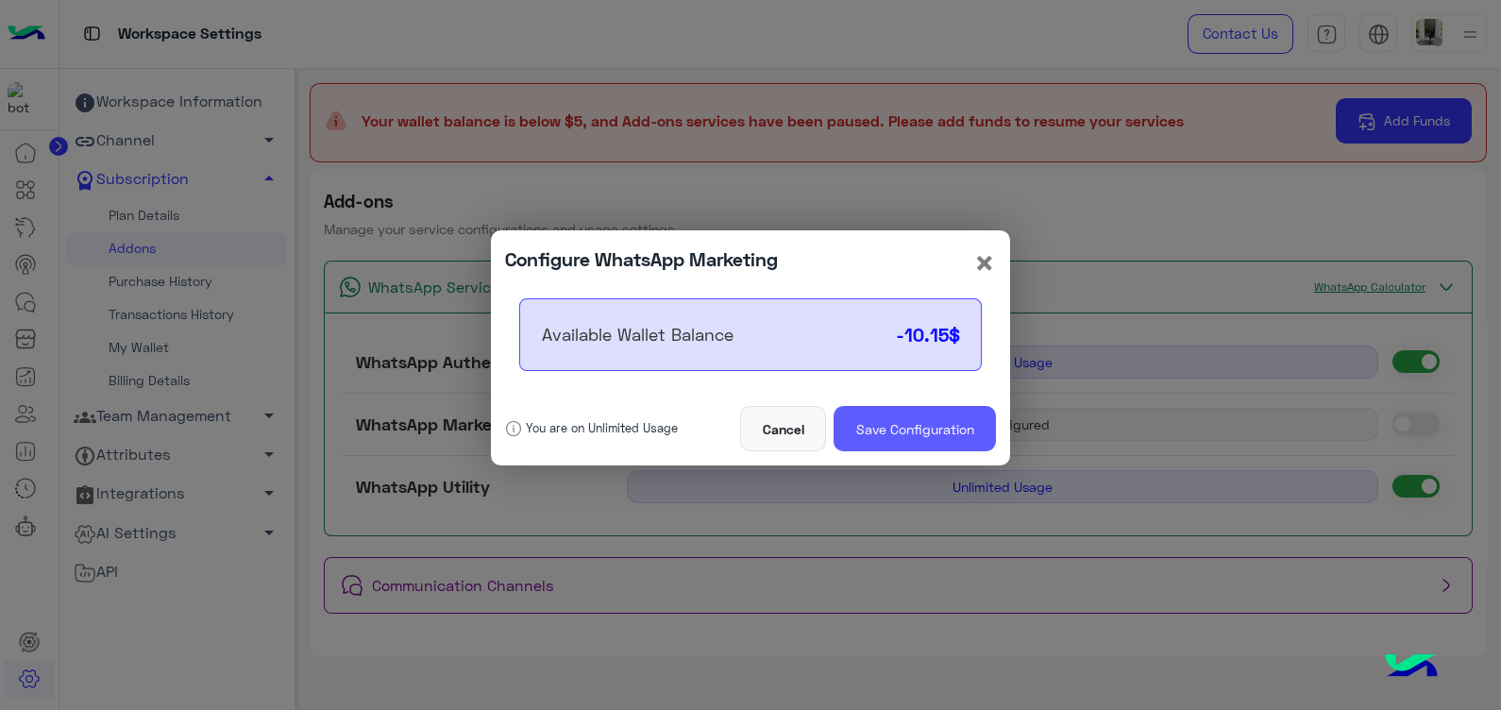
click at [925, 442] on button "Save Configuration" at bounding box center [915, 428] width 162 height 45
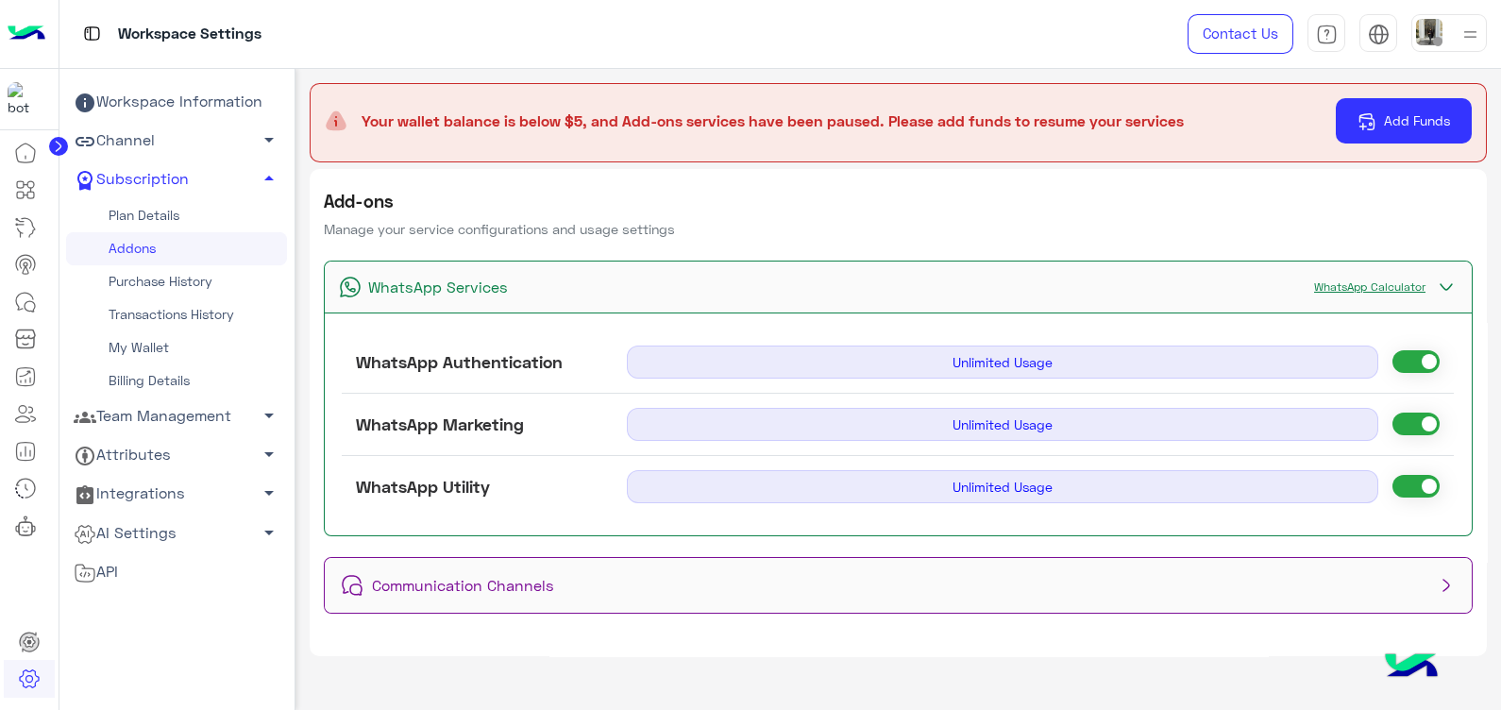
click at [179, 346] on link "My Wallet" at bounding box center [176, 347] width 221 height 33
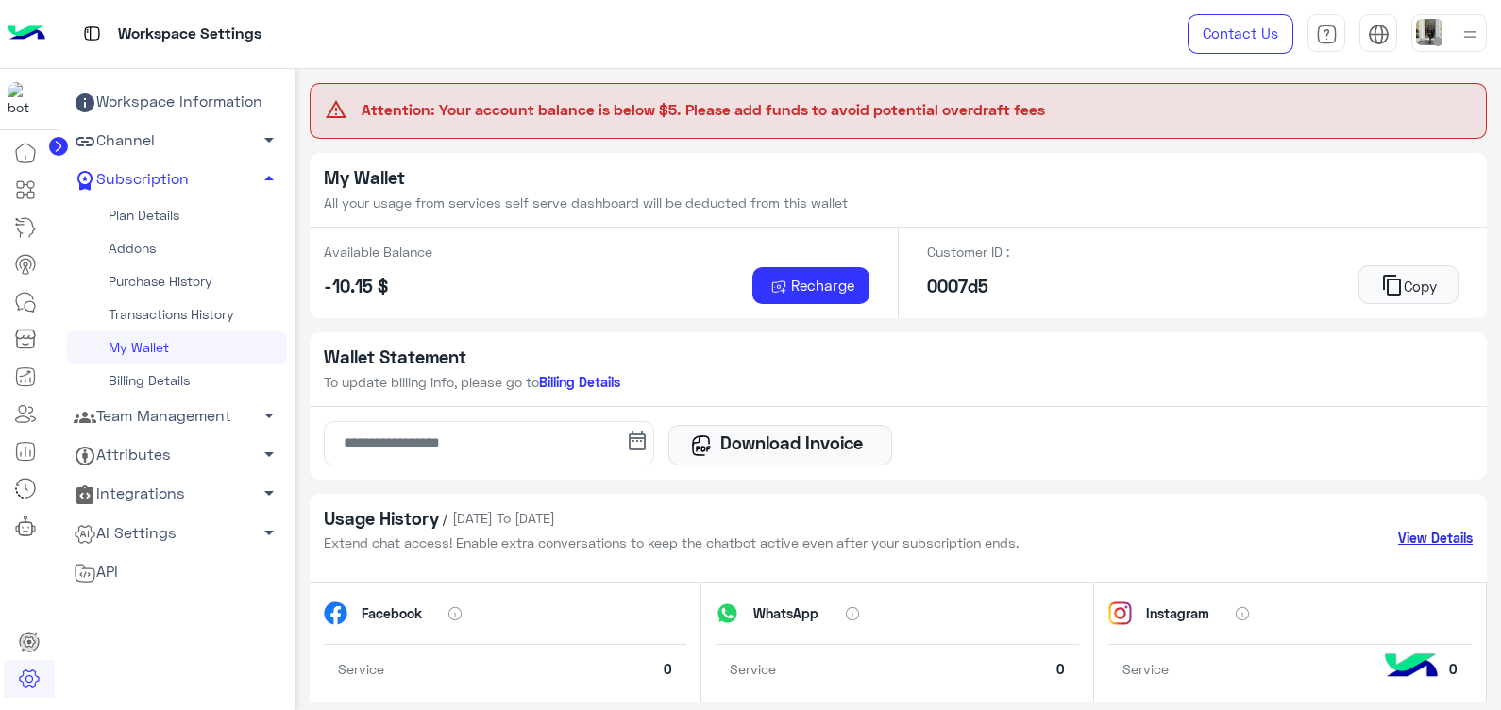
click at [1416, 534] on link "View Details" at bounding box center [1435, 538] width 75 height 20
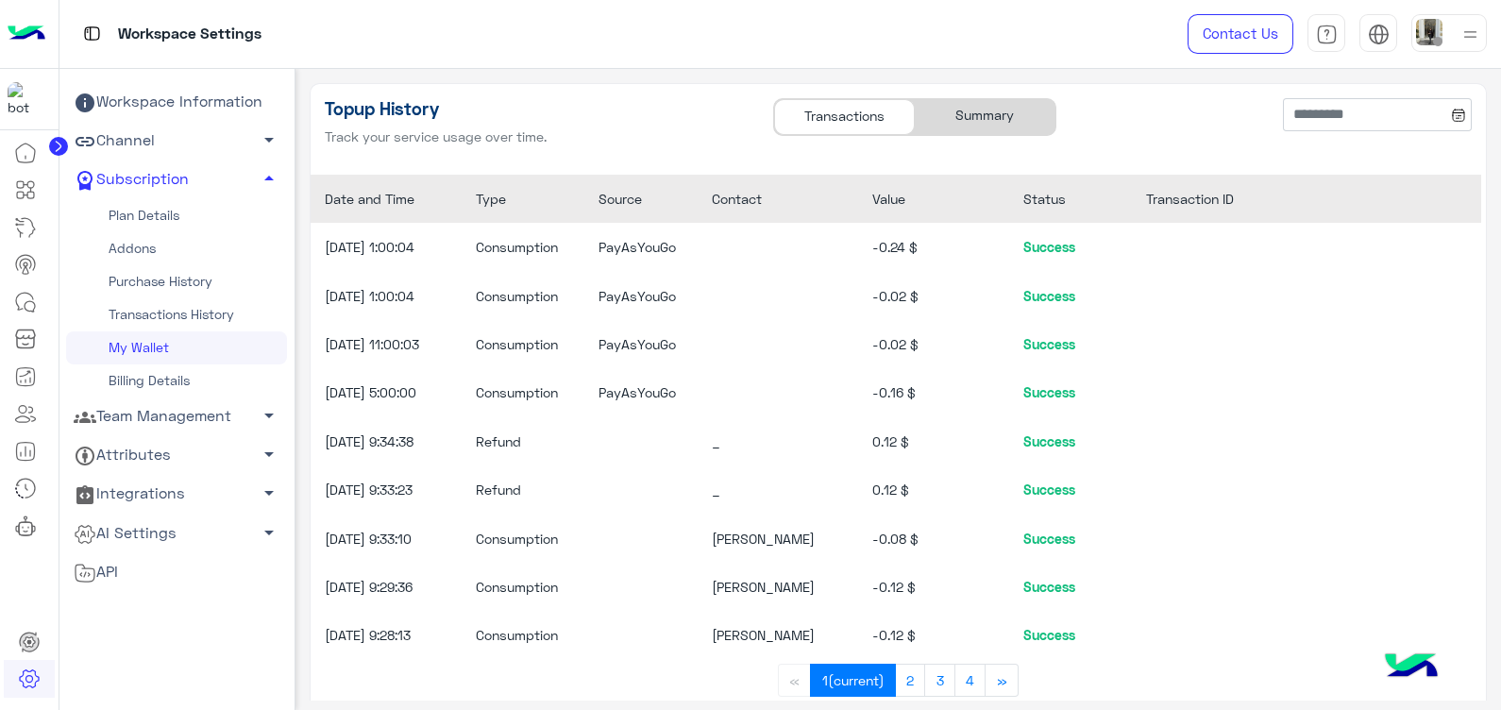
click at [947, 122] on div "Summary" at bounding box center [985, 117] width 141 height 36
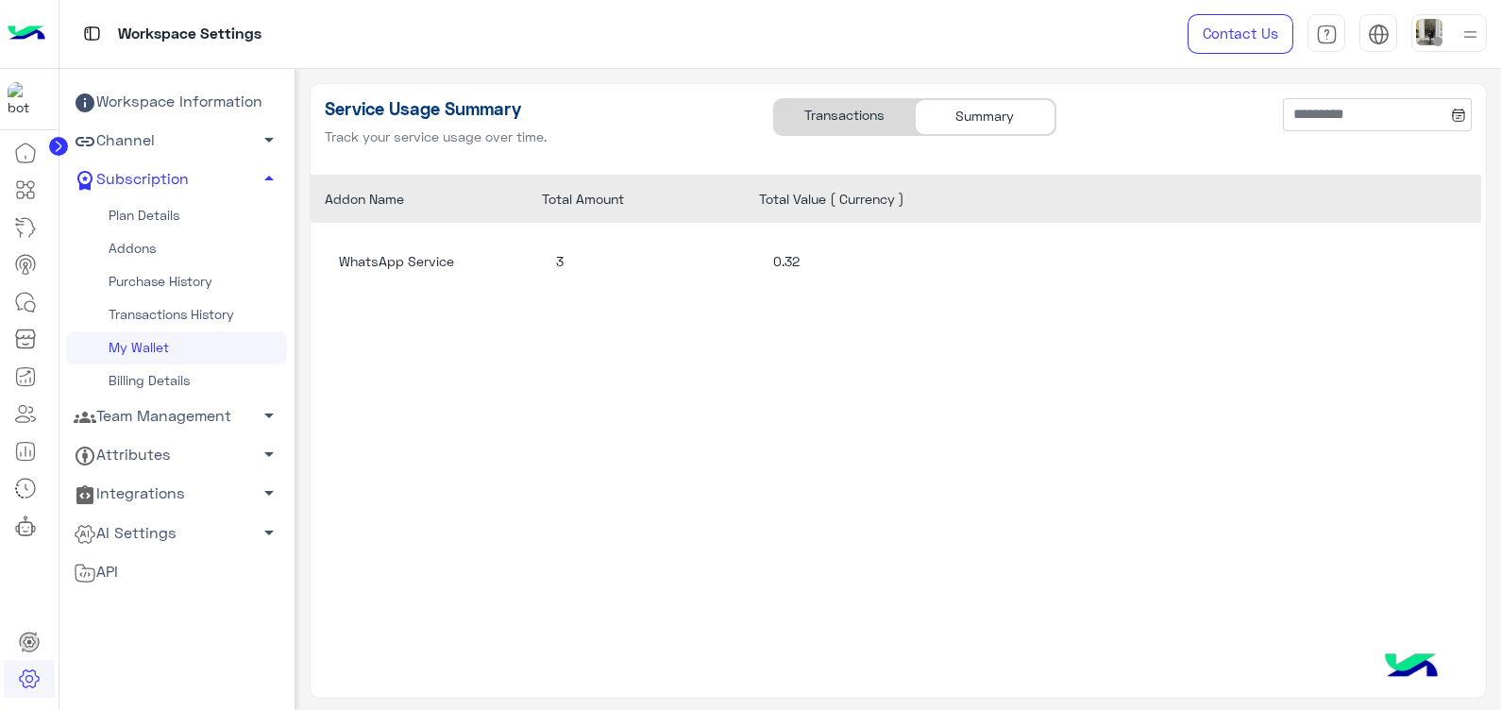
click at [854, 108] on div "Transactions" at bounding box center [844, 117] width 141 height 36
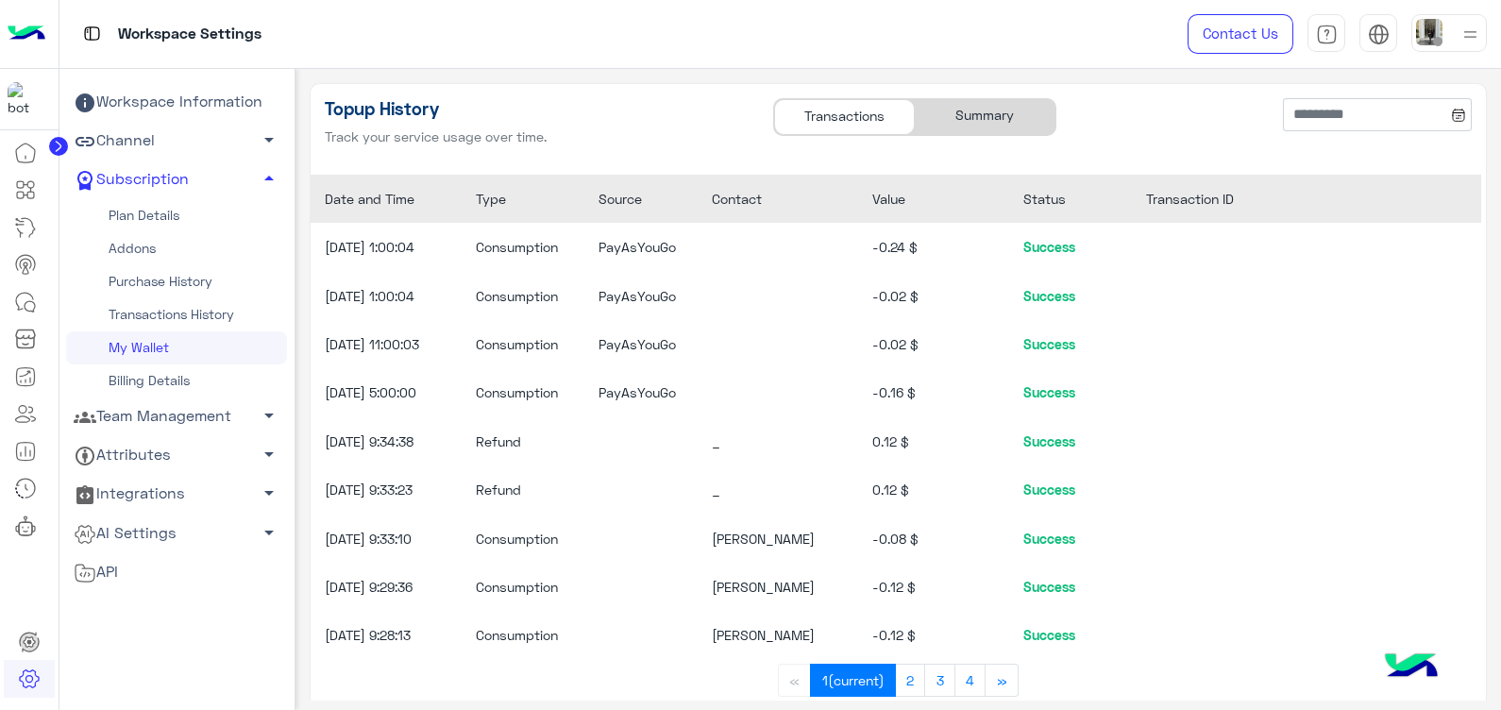
click at [963, 111] on div "Summary" at bounding box center [985, 117] width 141 height 36
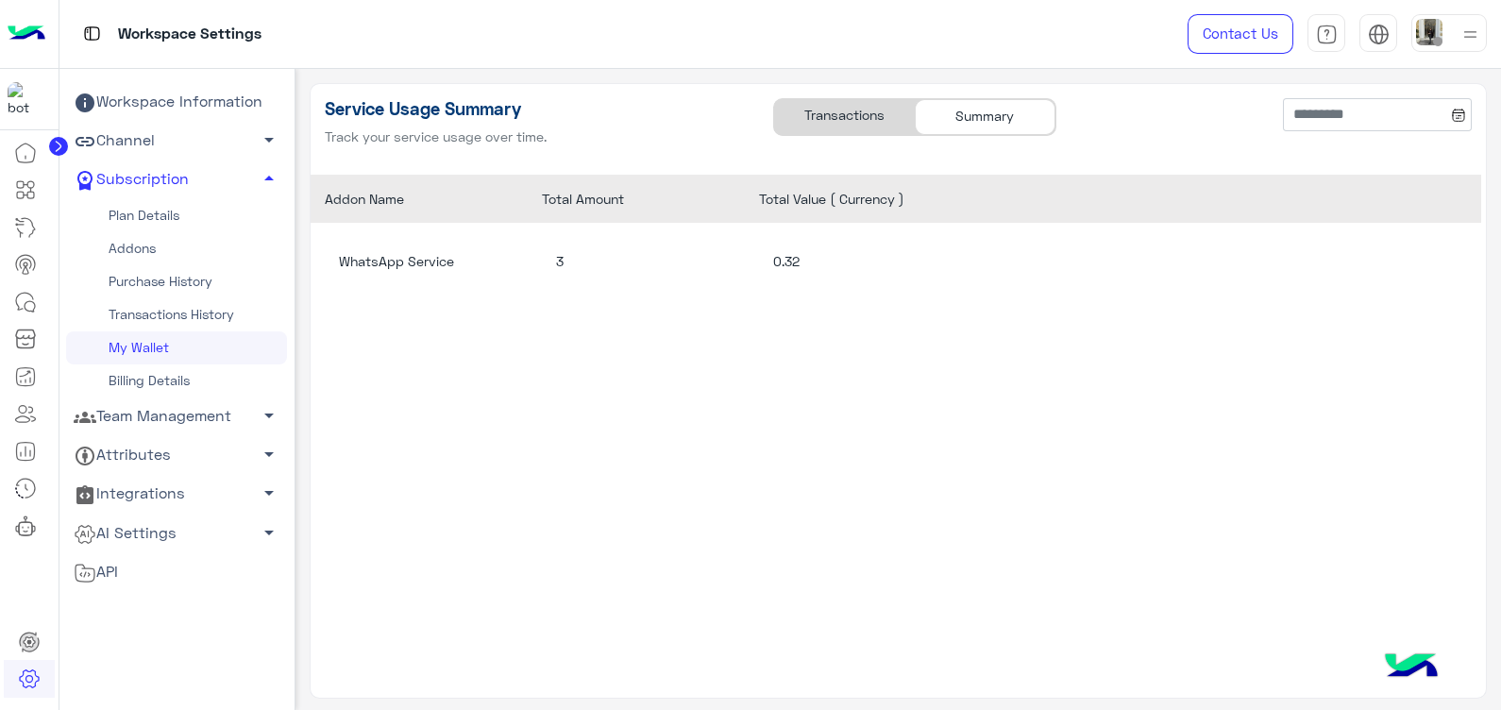
click at [875, 130] on div "Transactions" at bounding box center [844, 117] width 141 height 36
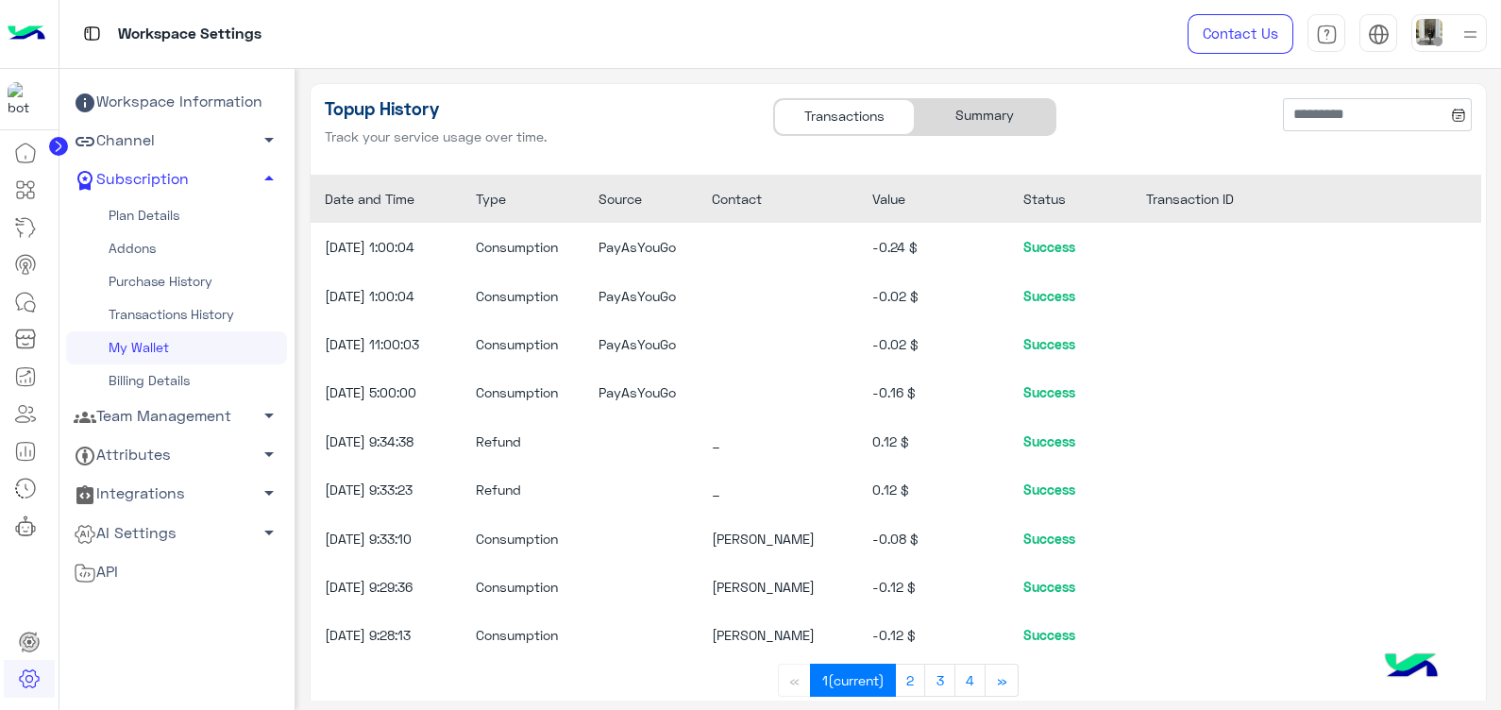
click at [977, 112] on div "Summary" at bounding box center [985, 117] width 141 height 36
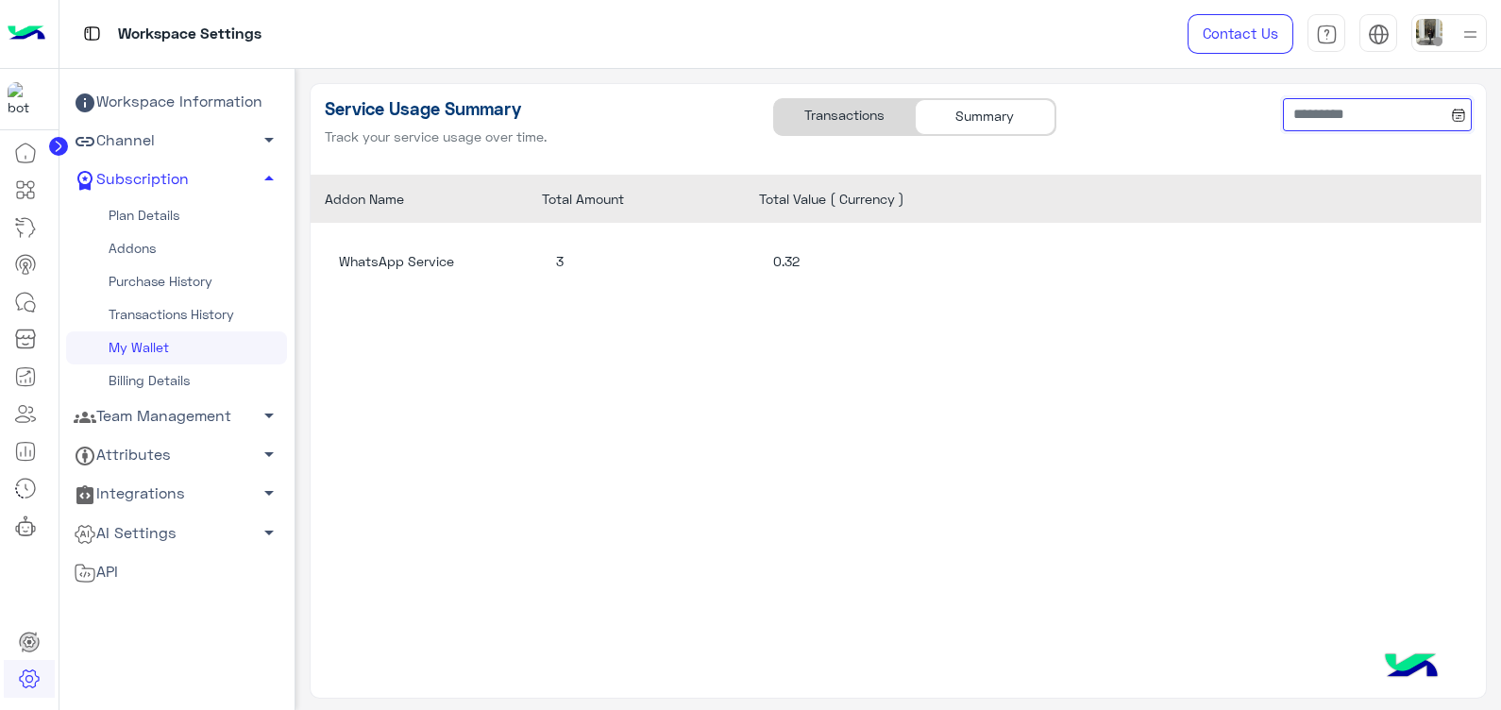
click at [1341, 118] on input at bounding box center [1377, 115] width 189 height 34
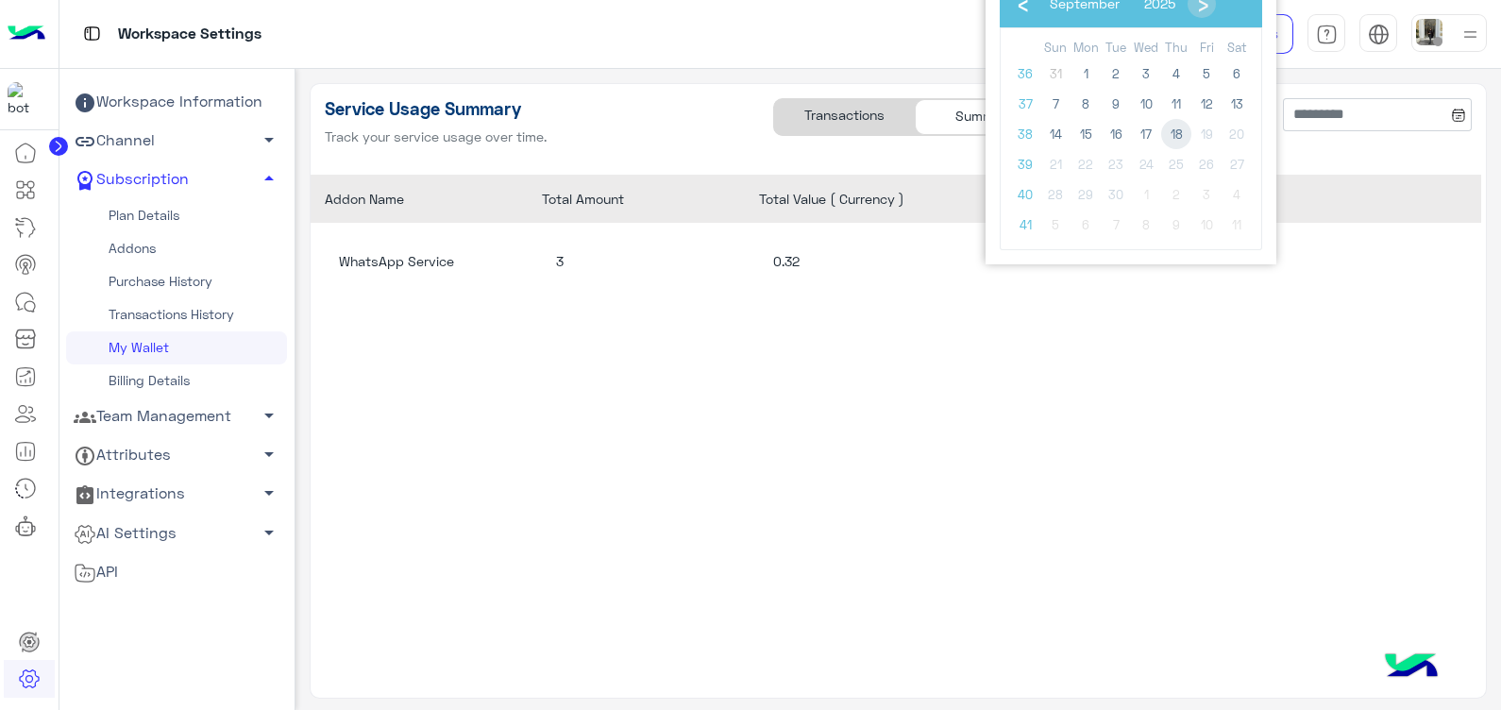
click at [1177, 142] on span "18" at bounding box center [1176, 134] width 30 height 30
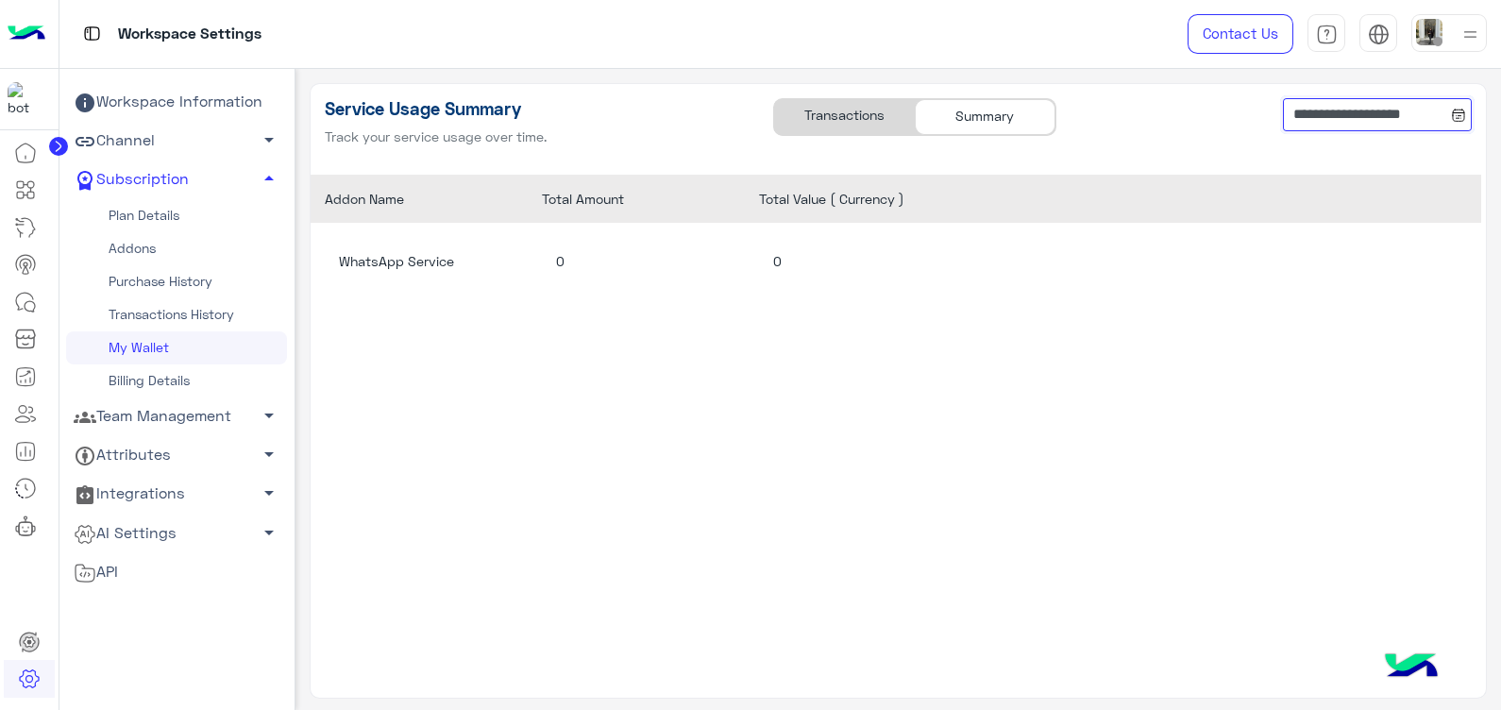
click at [1358, 119] on input "**********" at bounding box center [1377, 115] width 189 height 34
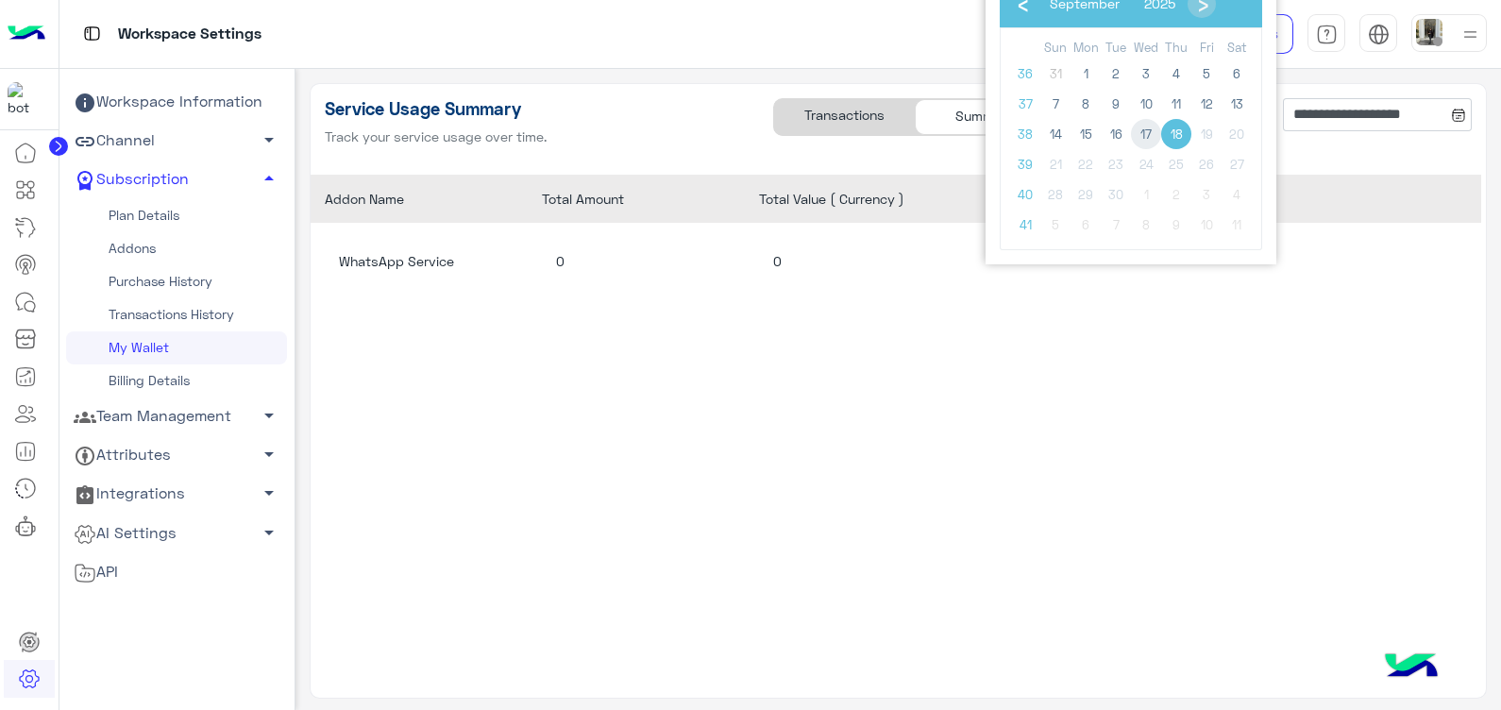
click at [1139, 138] on span "17" at bounding box center [1146, 134] width 30 height 30
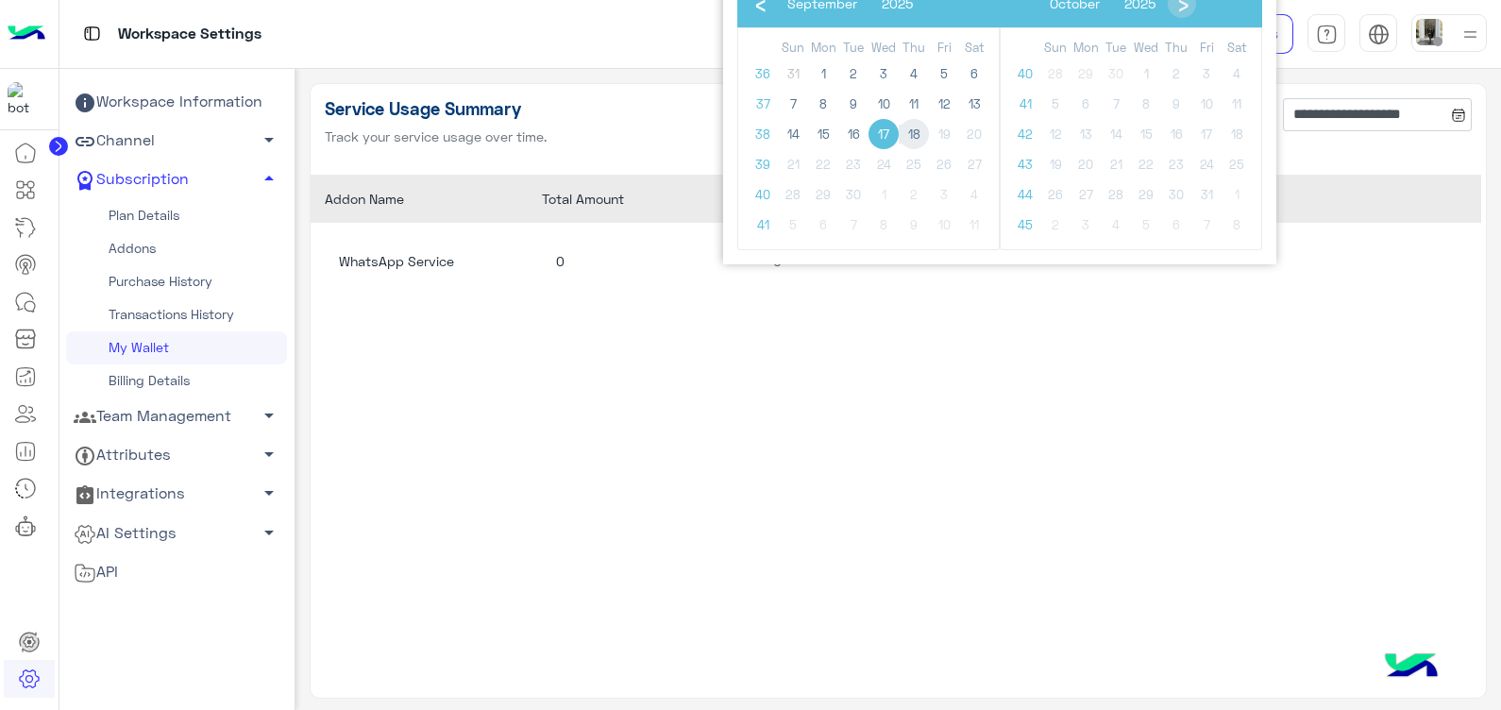
click at [917, 129] on span "18" at bounding box center [914, 134] width 30 height 30
type input "**********"
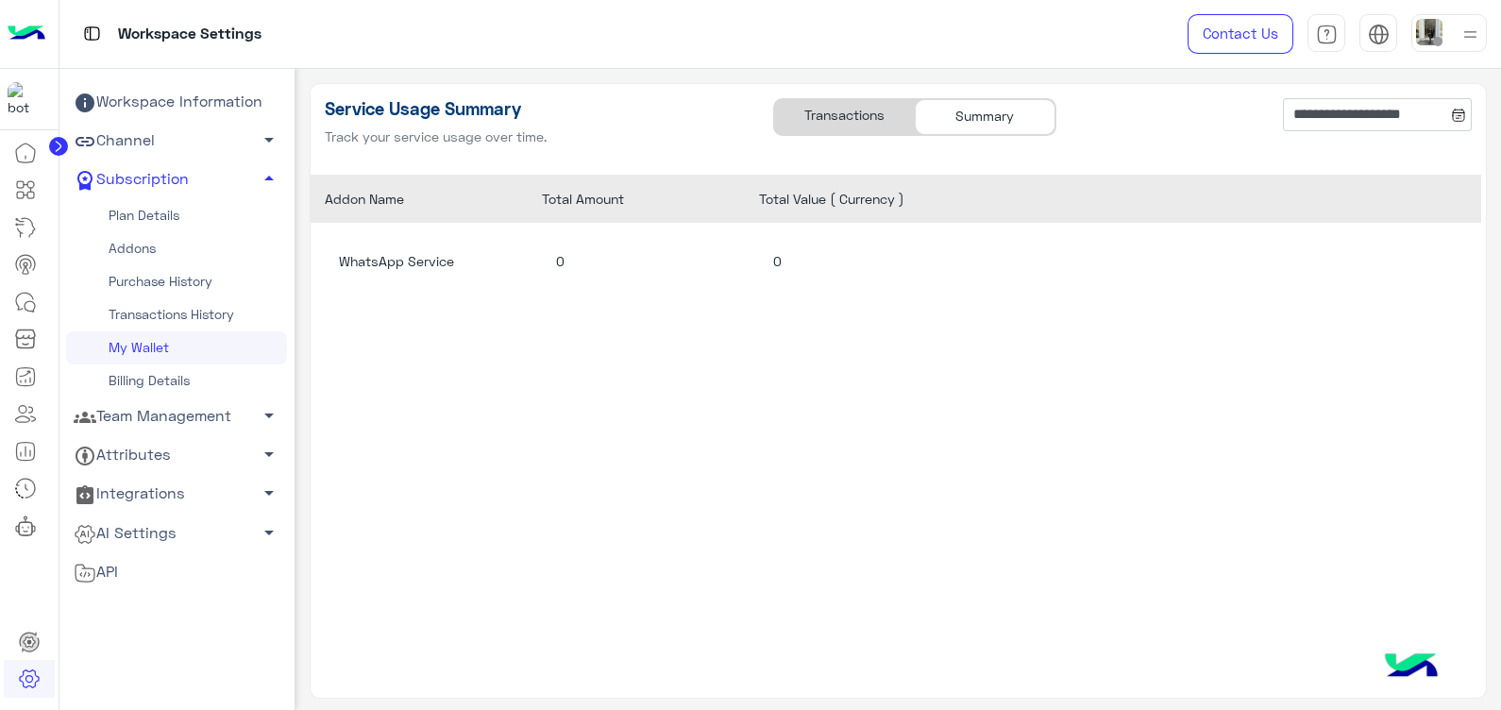
click at [841, 125] on div "Transactions" at bounding box center [844, 117] width 141 height 36
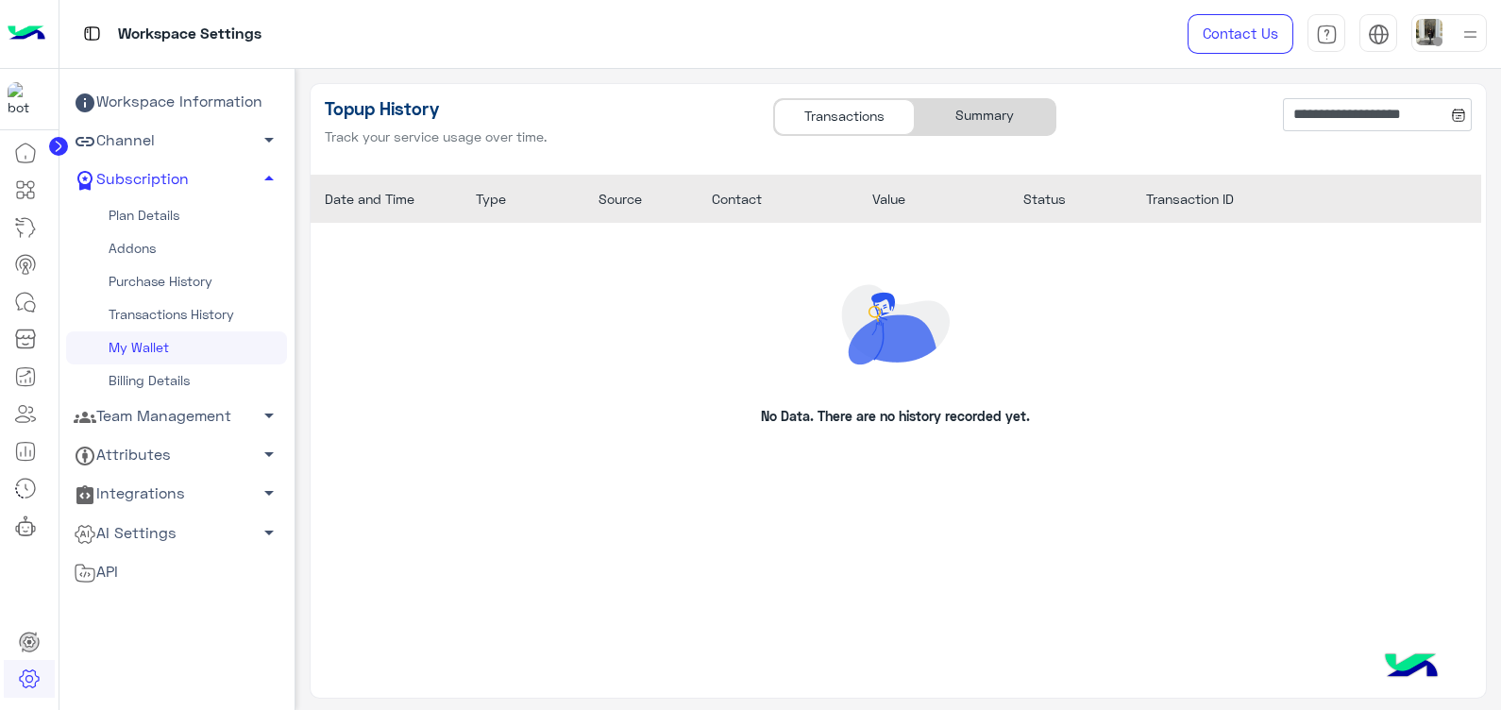
click at [968, 121] on div "Summary" at bounding box center [985, 117] width 141 height 36
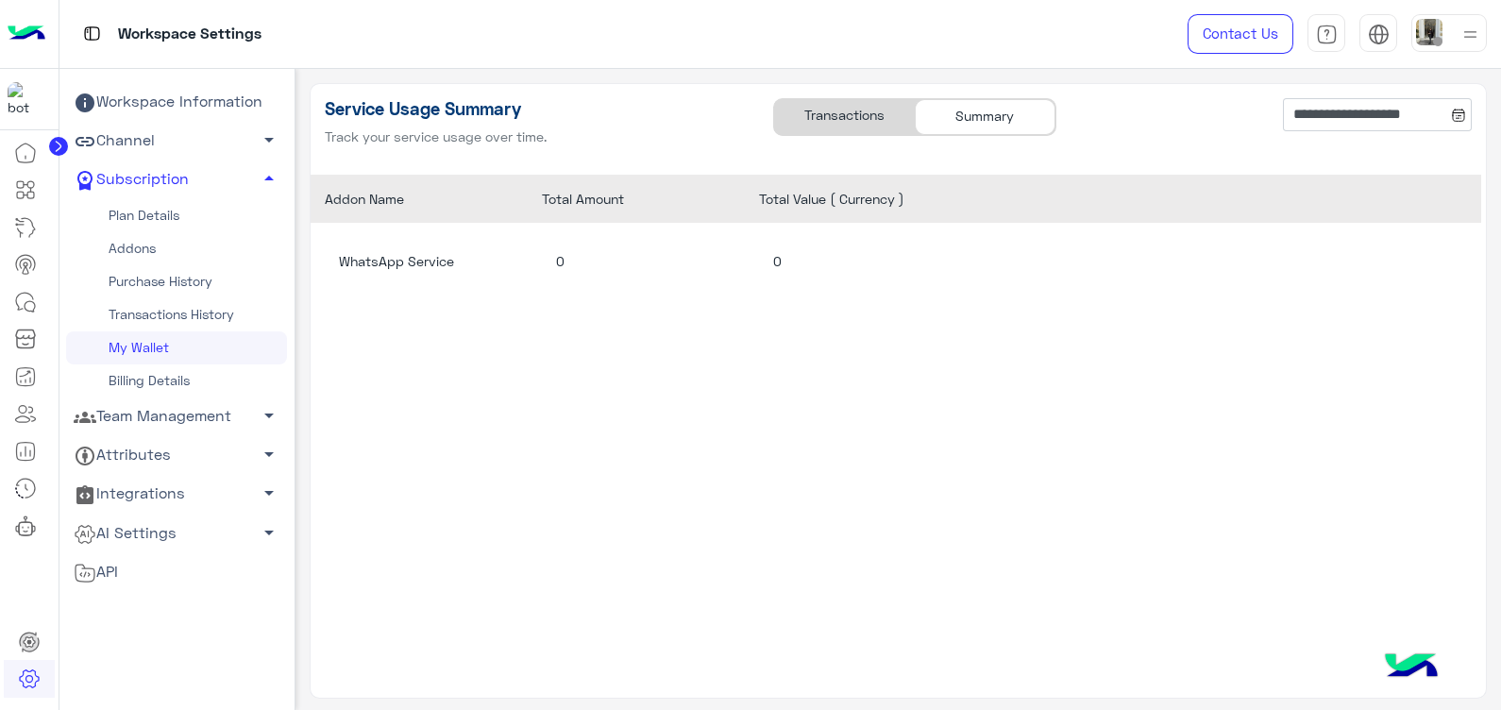
click at [152, 347] on link "My Wallet" at bounding box center [176, 347] width 221 height 33
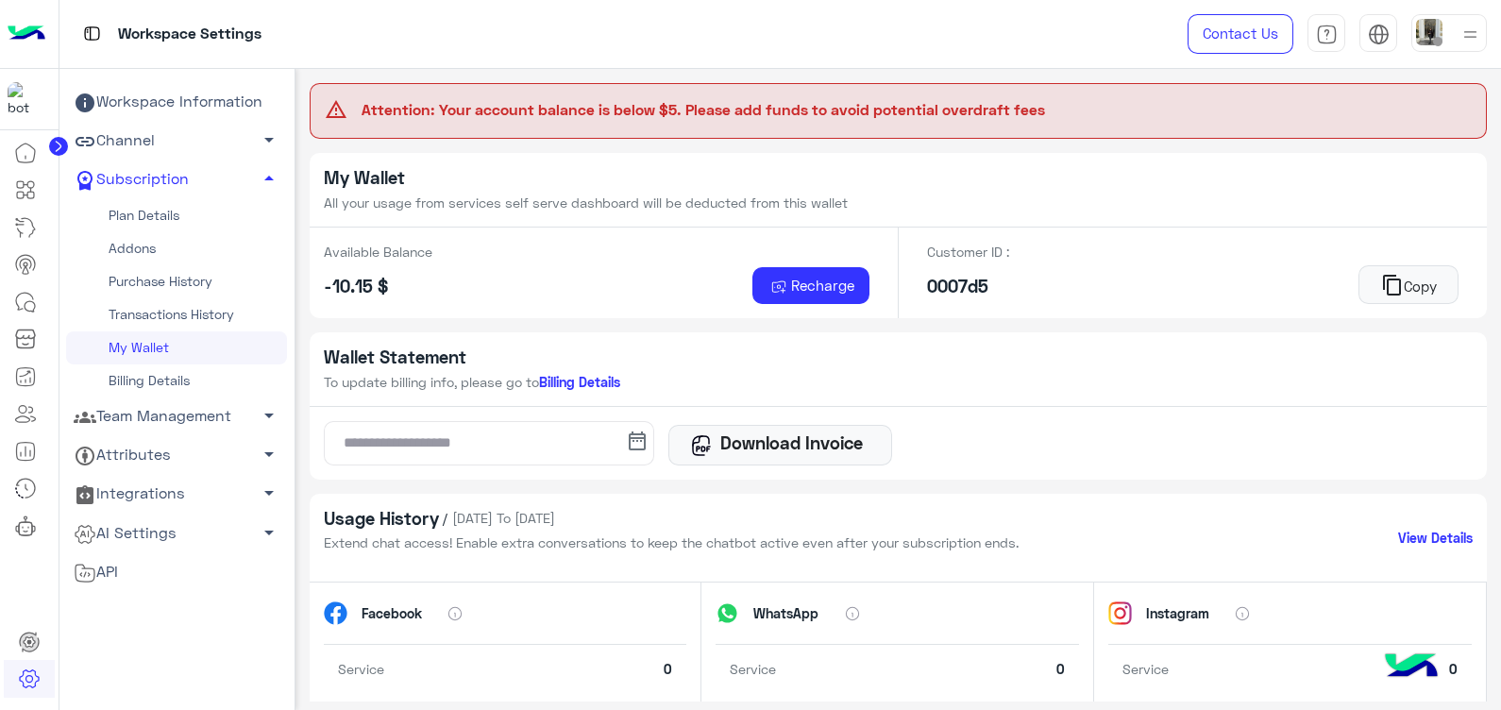
click at [123, 236] on link "Addons" at bounding box center [176, 248] width 221 height 33
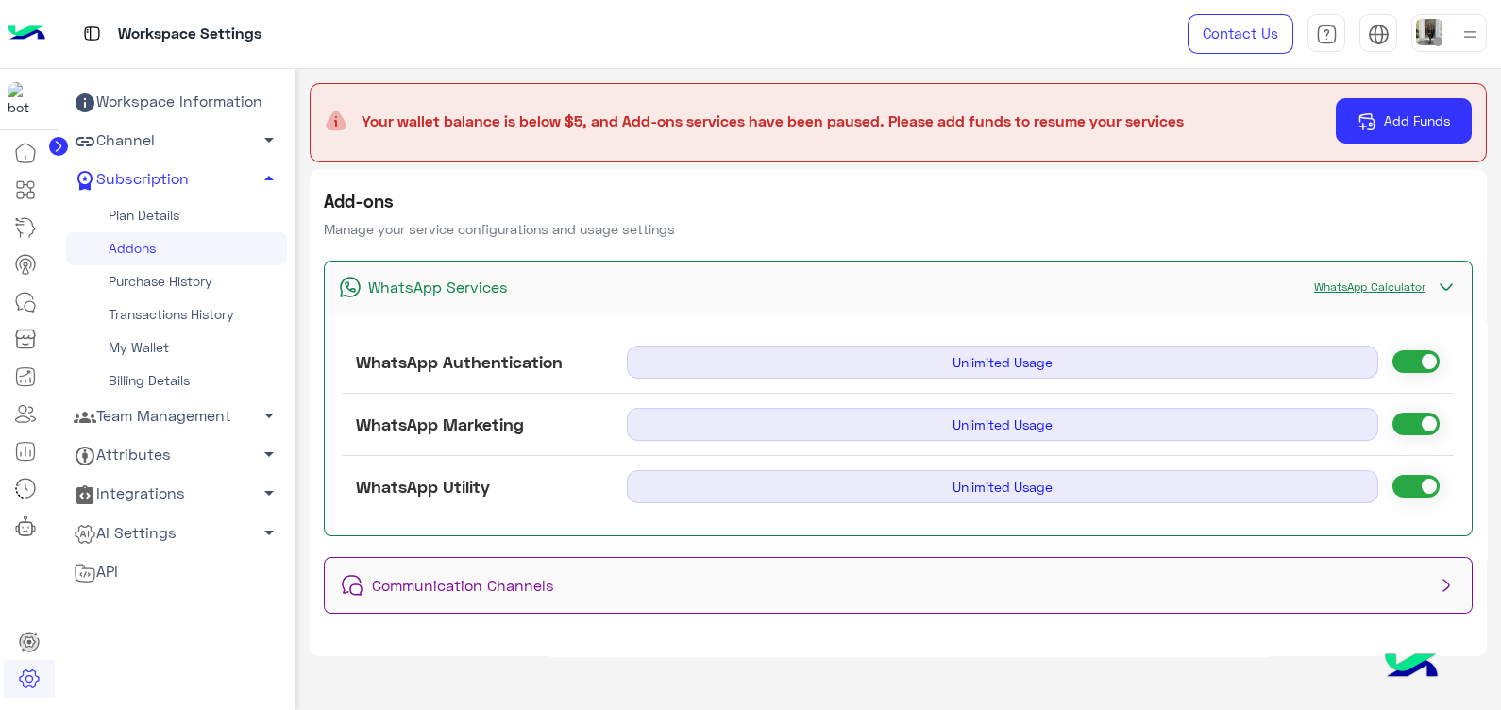
click at [1406, 280] on link "WhatsApp Calculator" at bounding box center [1370, 286] width 130 height 14
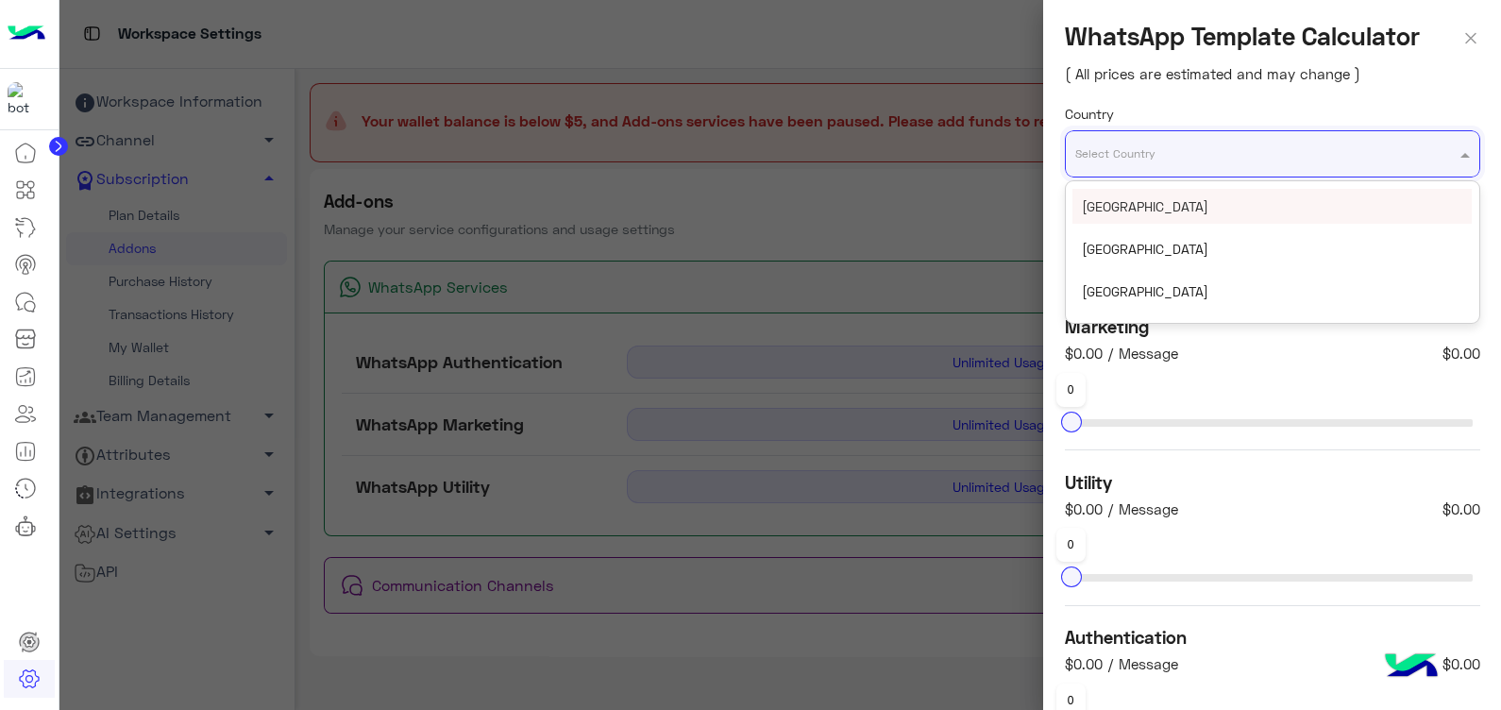
click at [1152, 162] on div "Select Country" at bounding box center [1272, 153] width 415 height 47
type input "**"
click at [1157, 195] on div "Egypt" at bounding box center [1272, 206] width 399 height 35
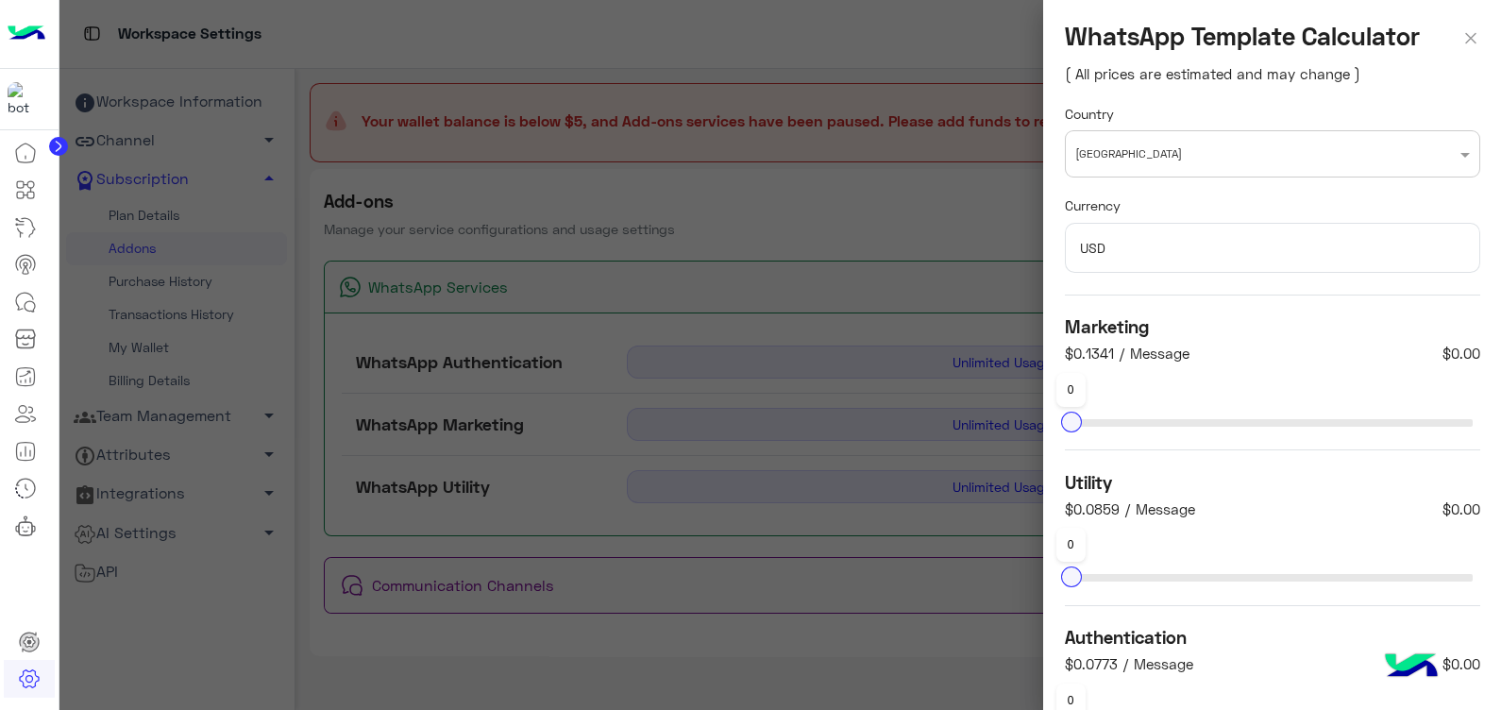
click at [1202, 201] on div "Currency USD" at bounding box center [1272, 245] width 415 height 100
click at [687, 210] on div at bounding box center [780, 355] width 1443 height 710
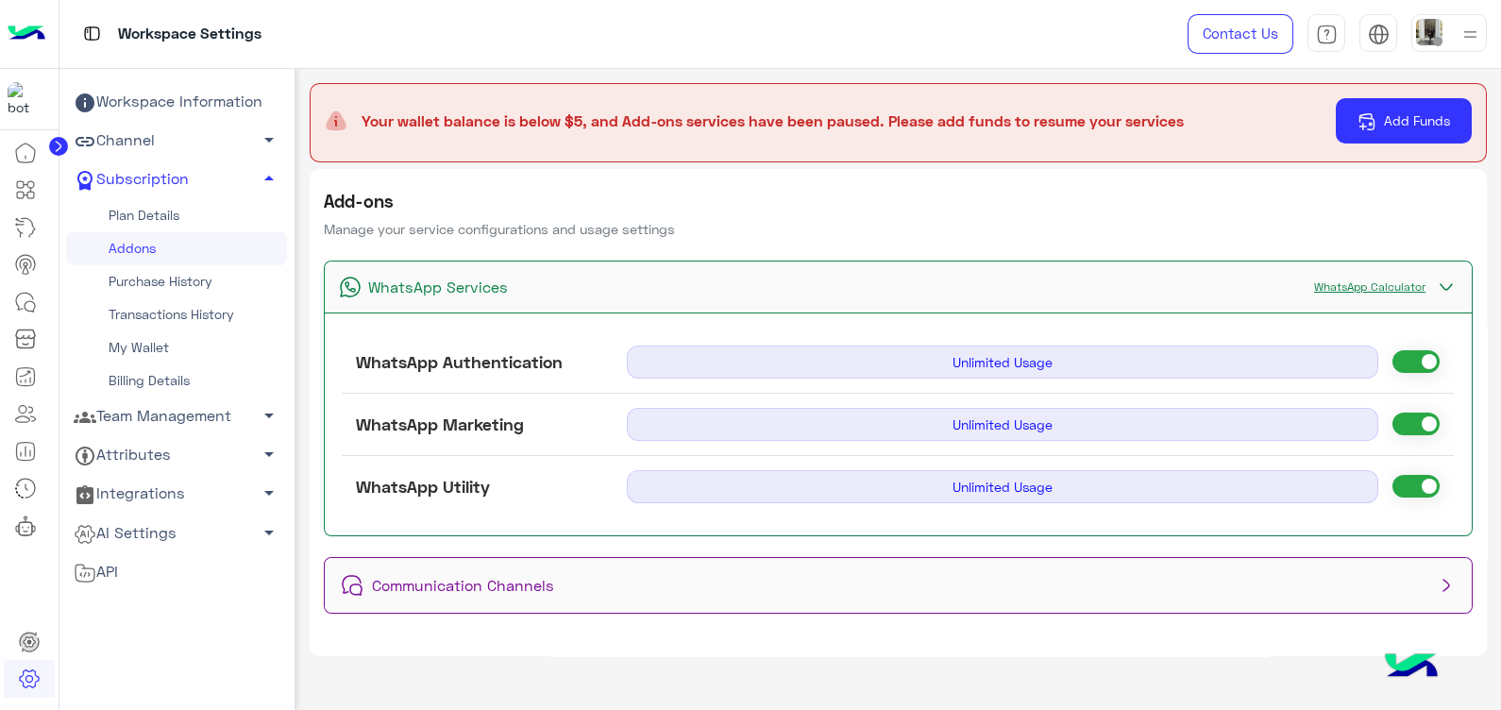
click at [1336, 276] on div "WhatsApp Calculator" at bounding box center [1381, 288] width 153 height 24
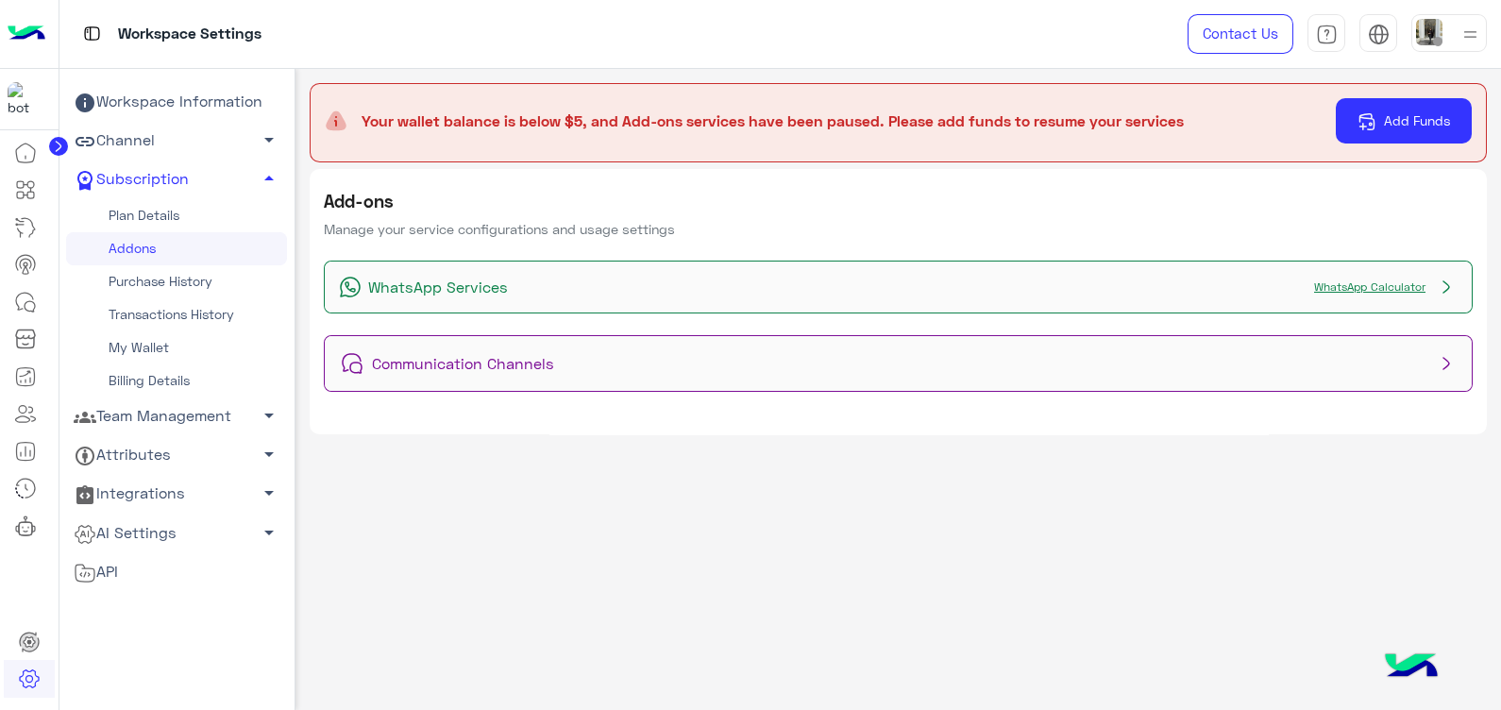
click at [1351, 281] on link "WhatsApp Calculator" at bounding box center [1370, 286] width 130 height 14
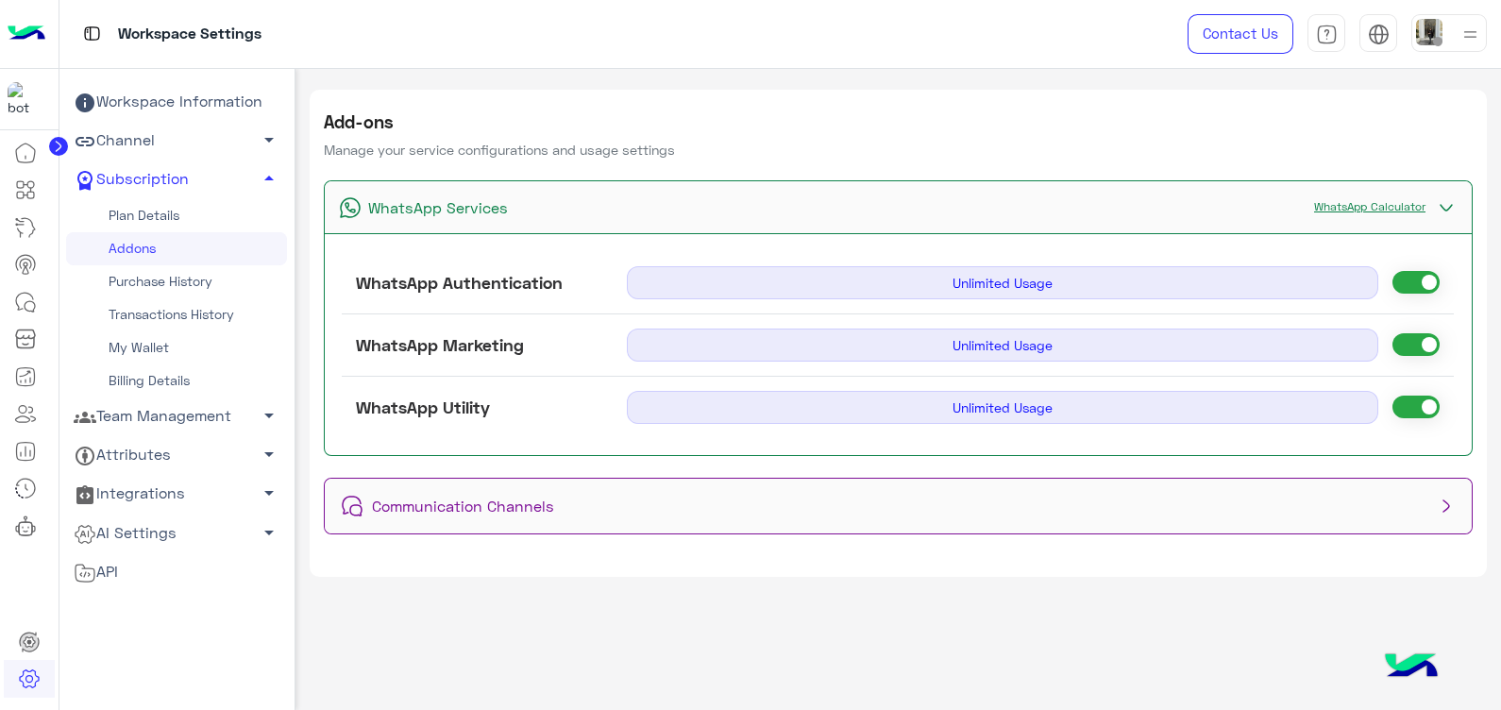
click at [1396, 200] on link "WhatsApp Calculator" at bounding box center [1370, 206] width 130 height 14
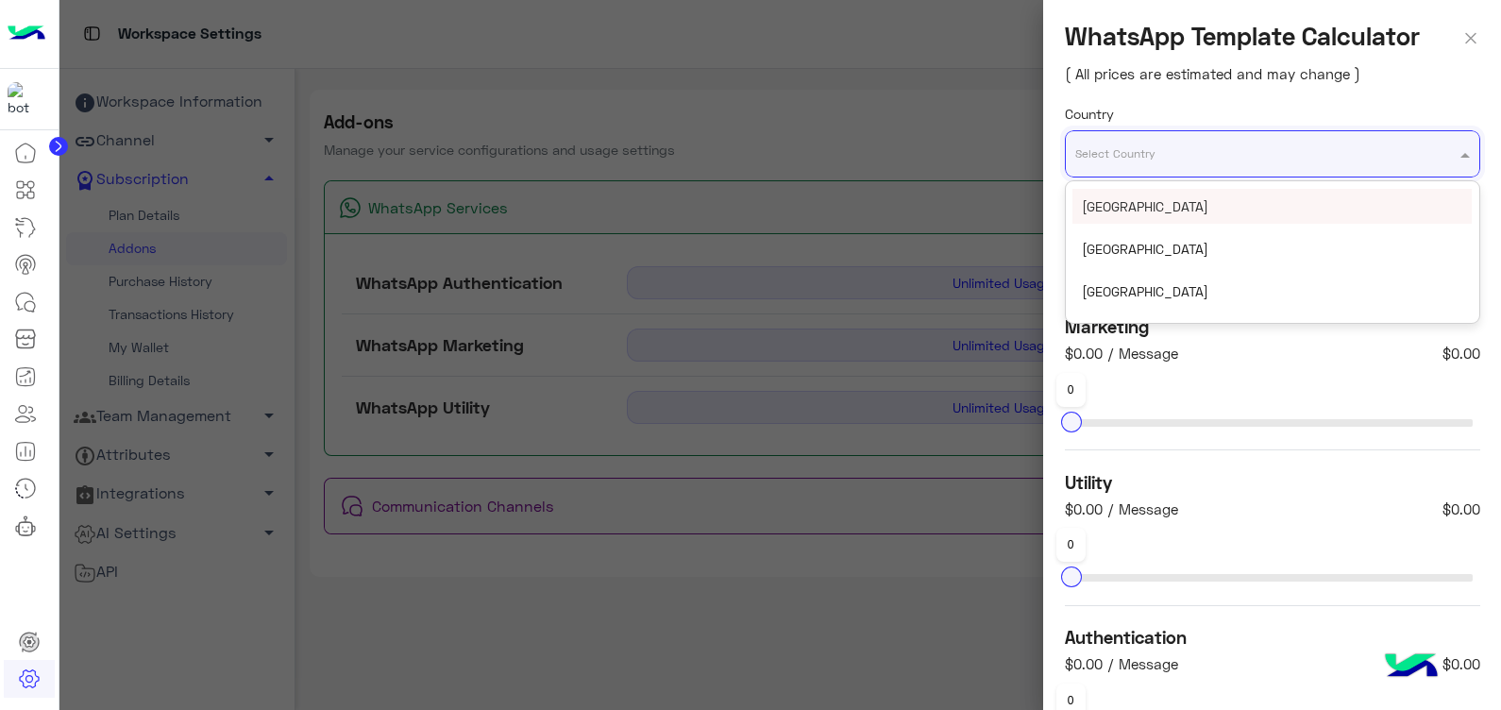
click at [1266, 155] on input "text" at bounding box center [1235, 146] width 321 height 21
type input "***"
click at [1272, 201] on div "Egypt" at bounding box center [1272, 206] width 399 height 35
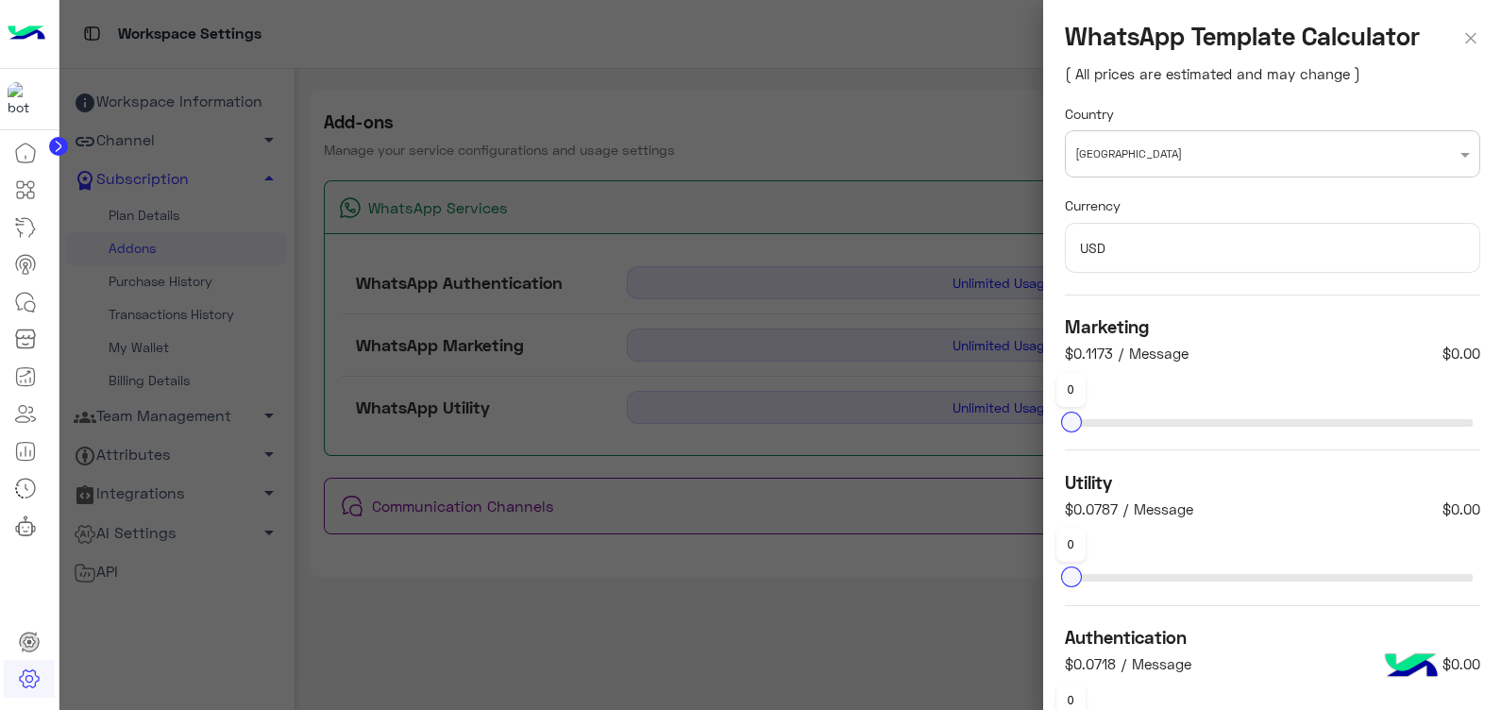
click at [1461, 42] on img at bounding box center [1470, 35] width 19 height 27
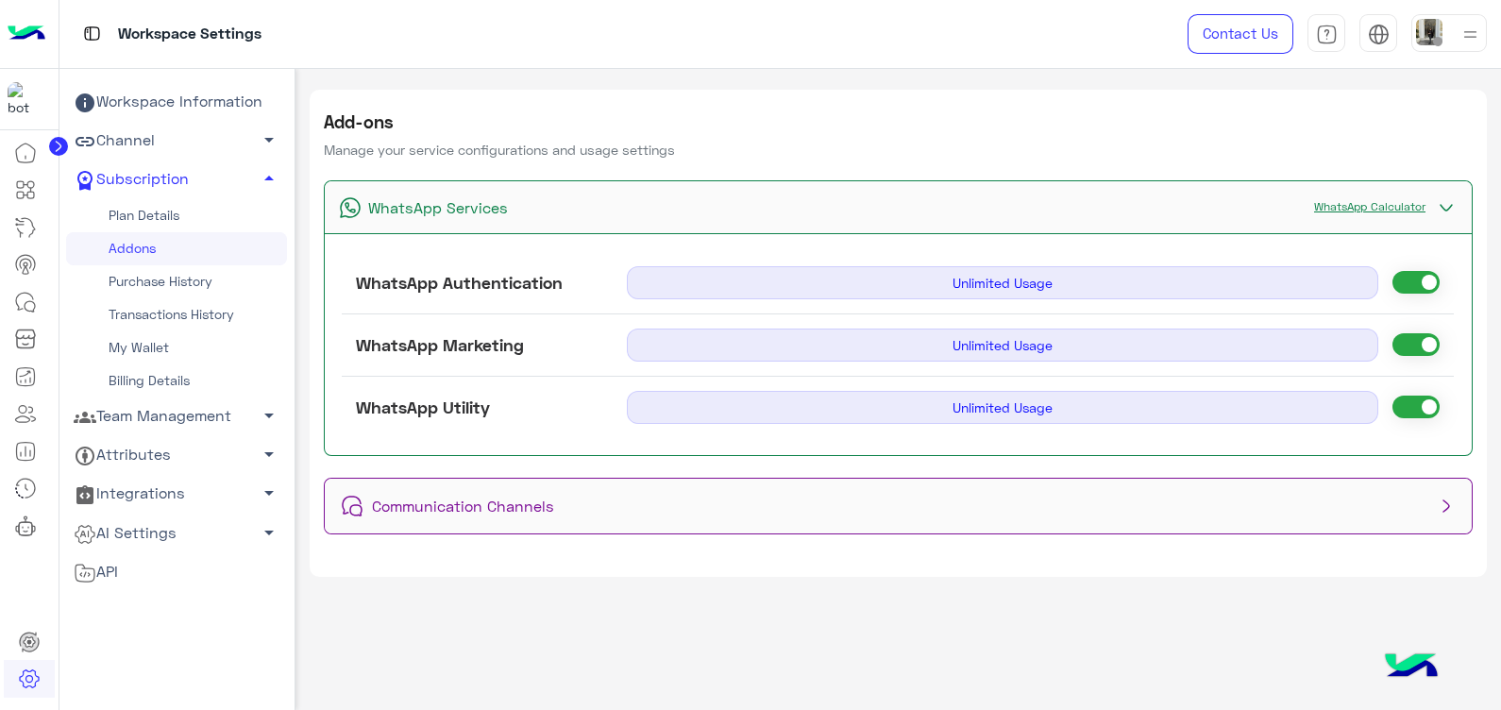
click at [25, 58] on div at bounding box center [29, 34] width 59 height 69
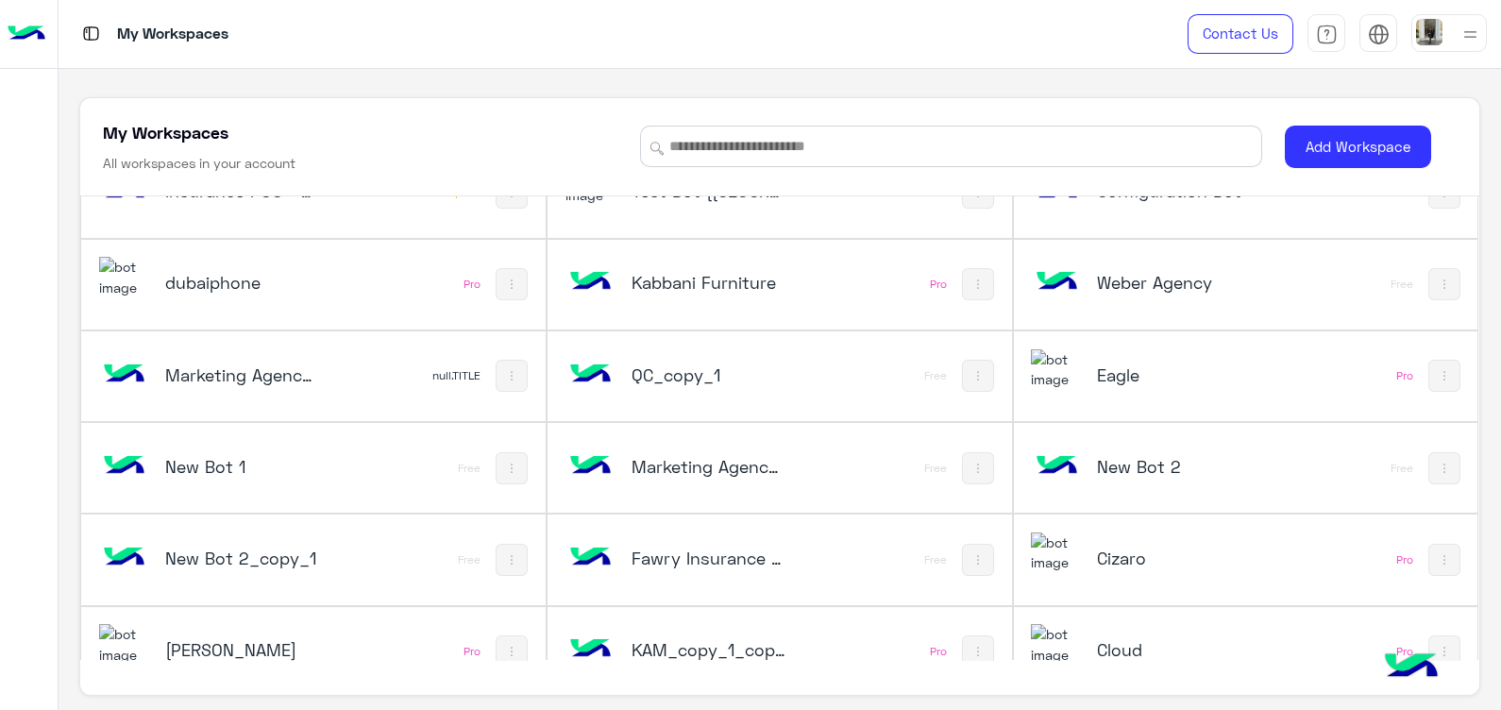
scroll to position [144, 0]
click at [1086, 375] on div "Eagle" at bounding box center [1160, 374] width 258 height 55
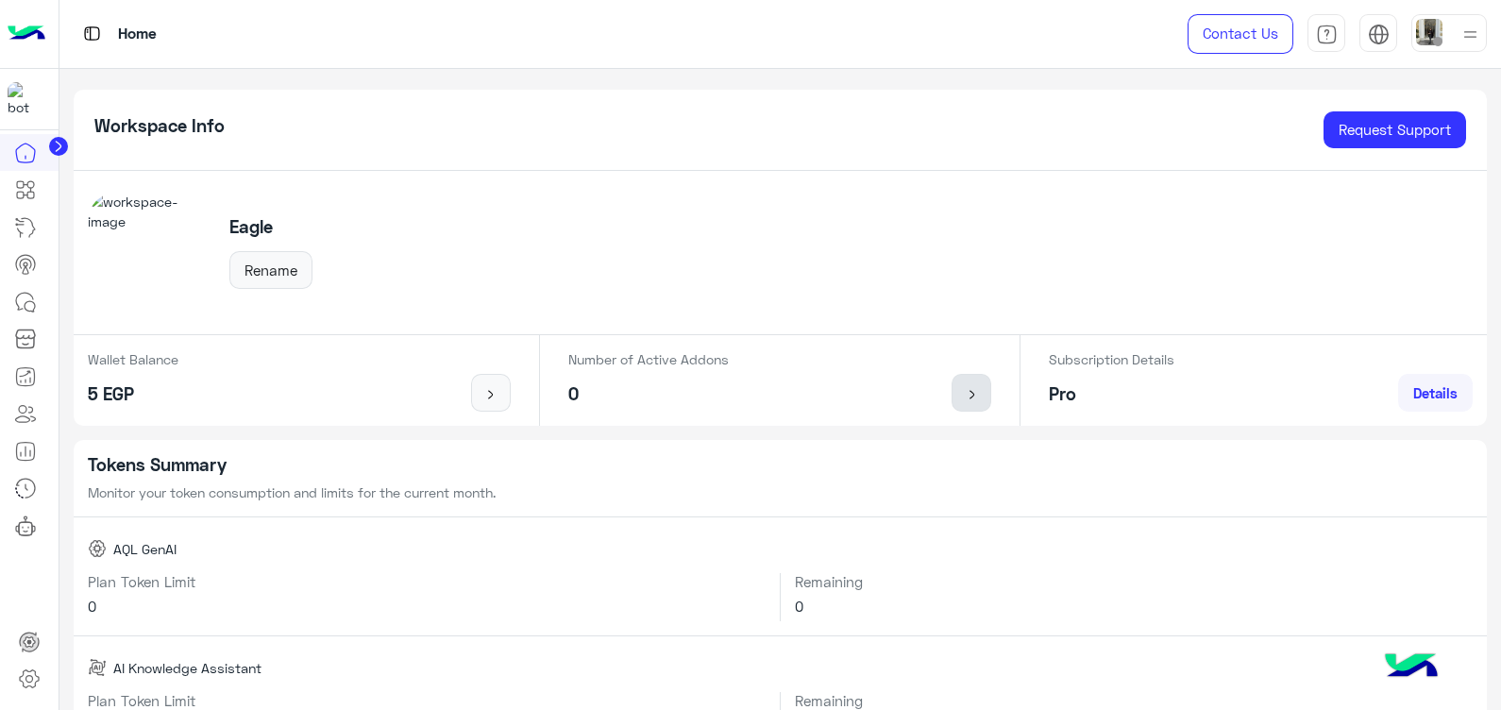
click at [960, 392] on img at bounding box center [972, 394] width 24 height 15
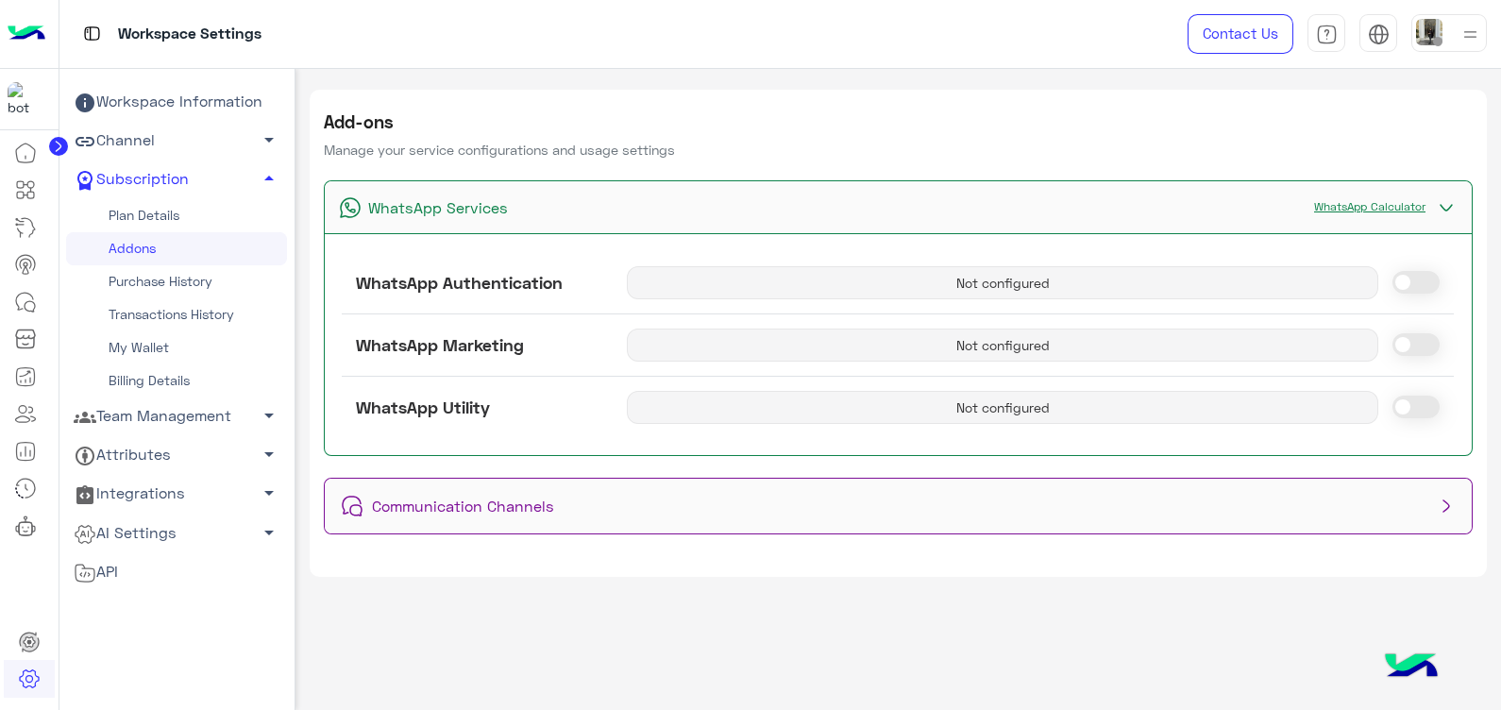
click at [1374, 203] on link "WhatsApp Calculator" at bounding box center [1370, 206] width 130 height 14
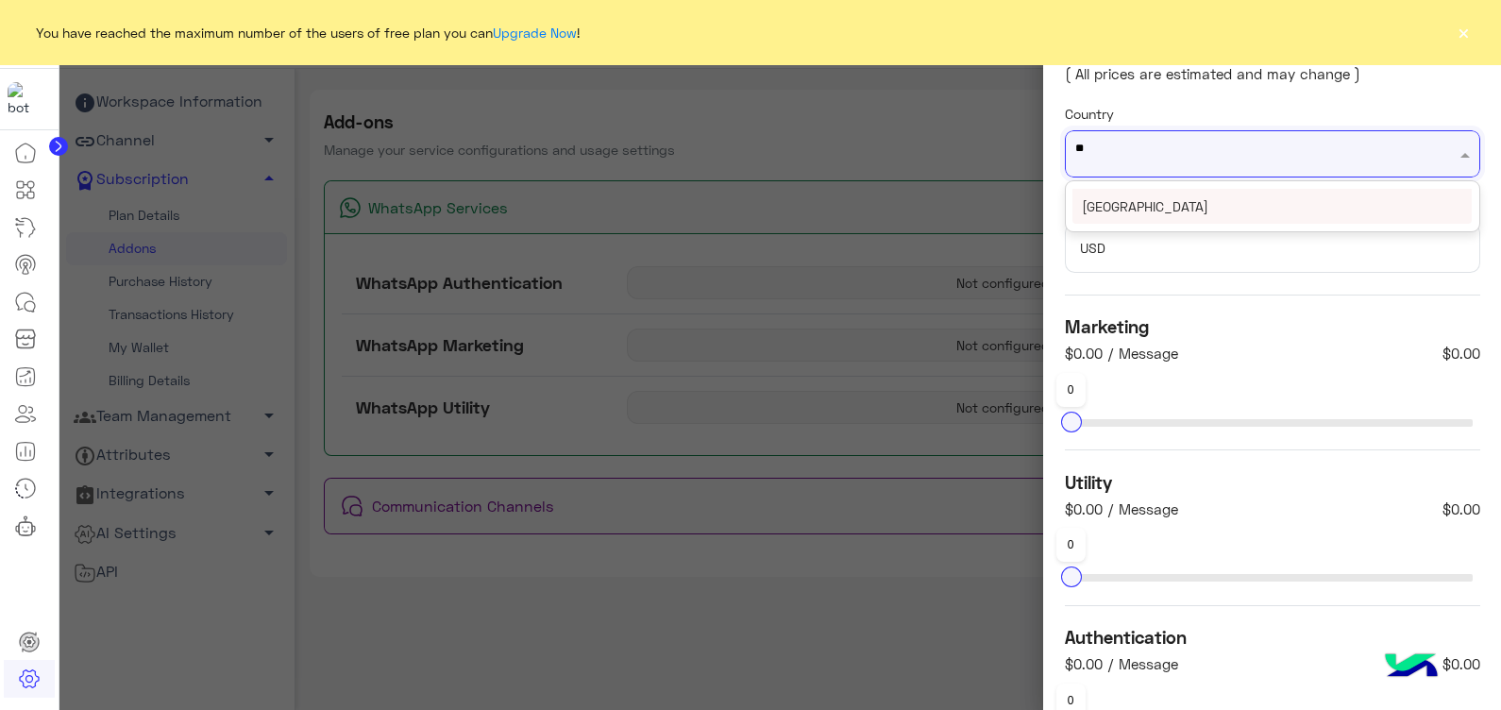
type input "***"
click at [1293, 208] on div "Egypt" at bounding box center [1272, 206] width 399 height 35
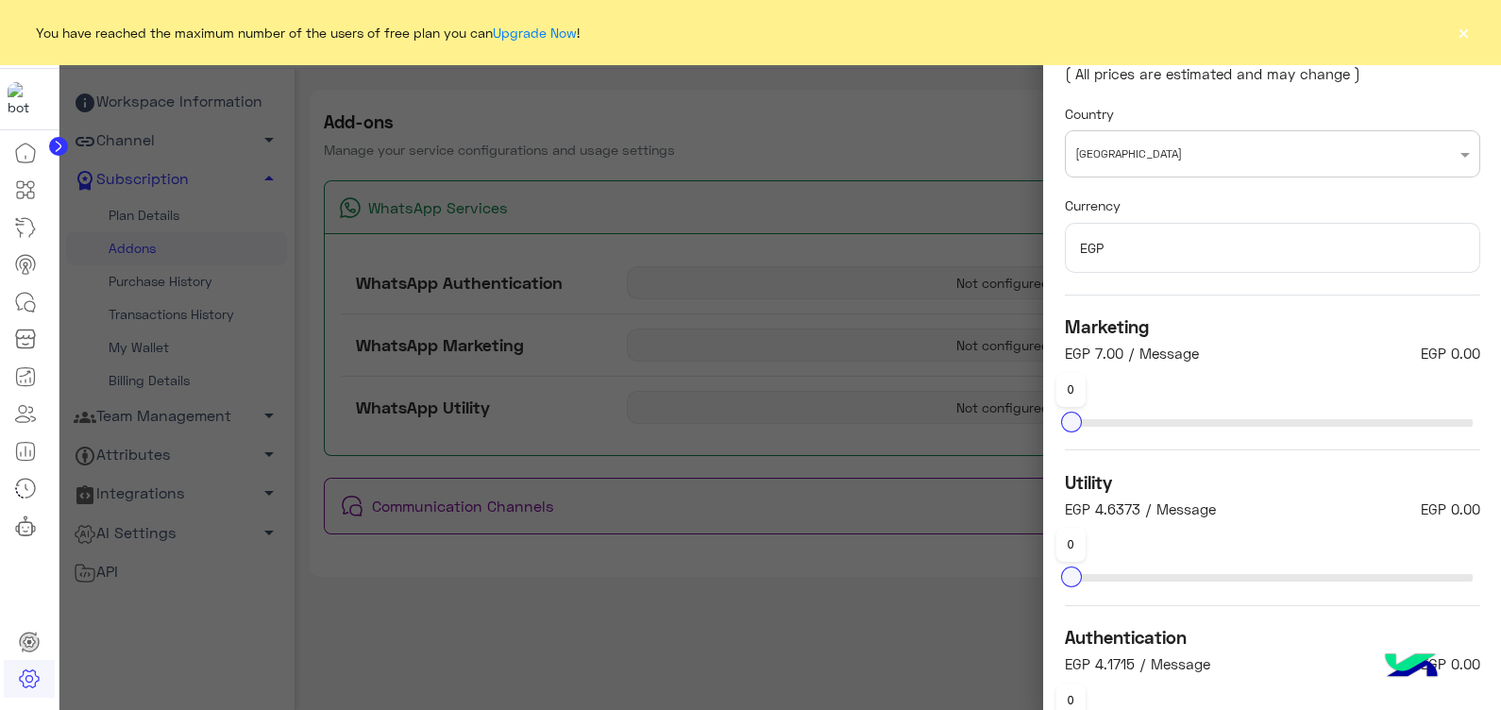
click at [1465, 23] on button "×" at bounding box center [1463, 32] width 19 height 19
click at [1459, 38] on button "×" at bounding box center [1463, 32] width 19 height 19
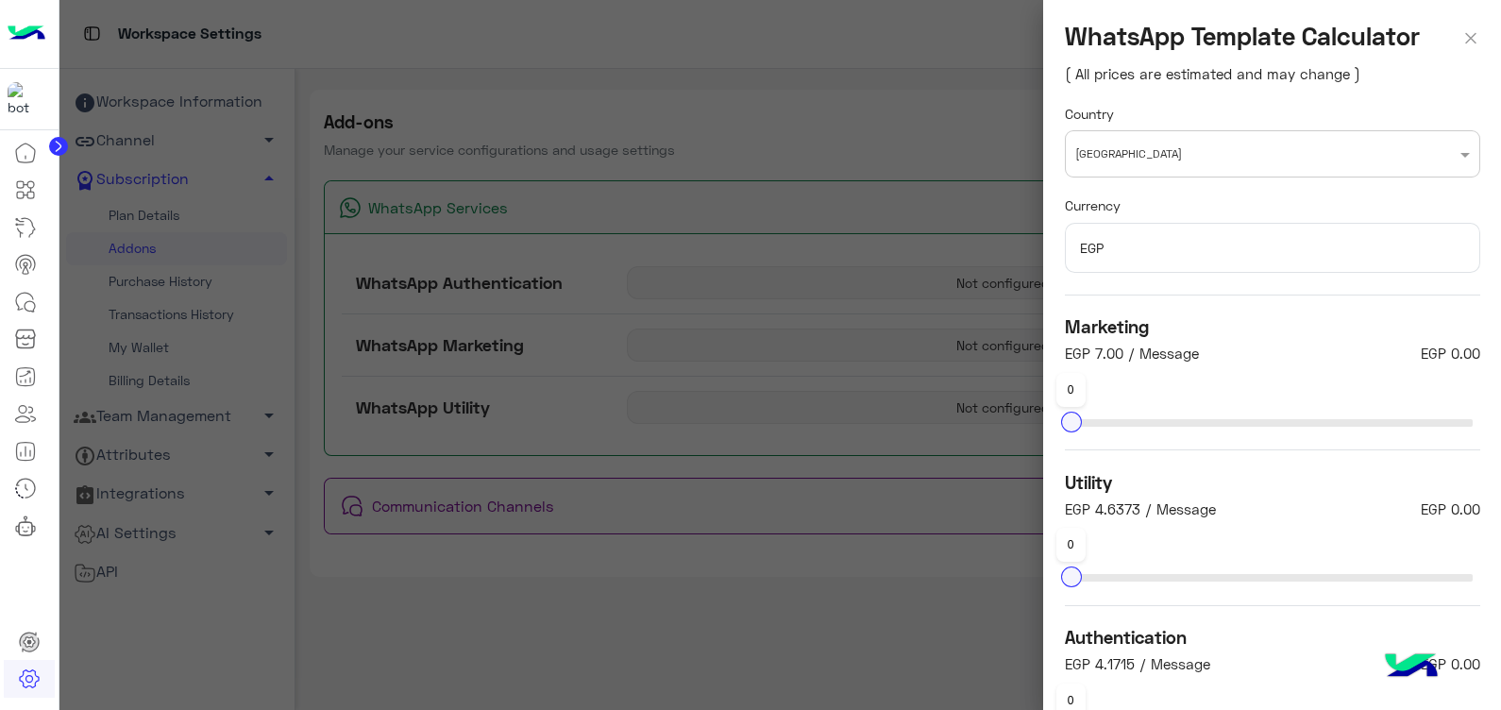
click at [1469, 35] on img at bounding box center [1470, 35] width 19 height 27
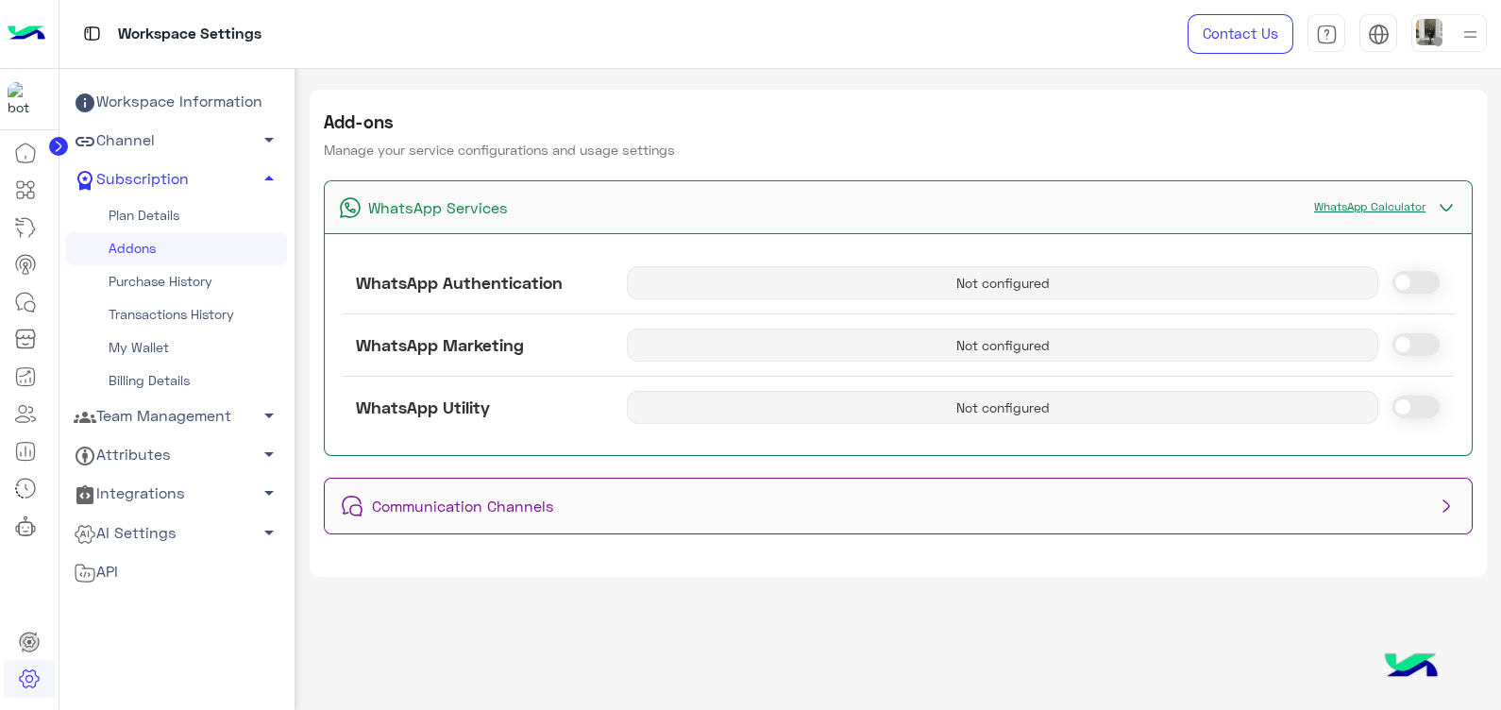
click at [29, 28] on img at bounding box center [27, 34] width 38 height 40
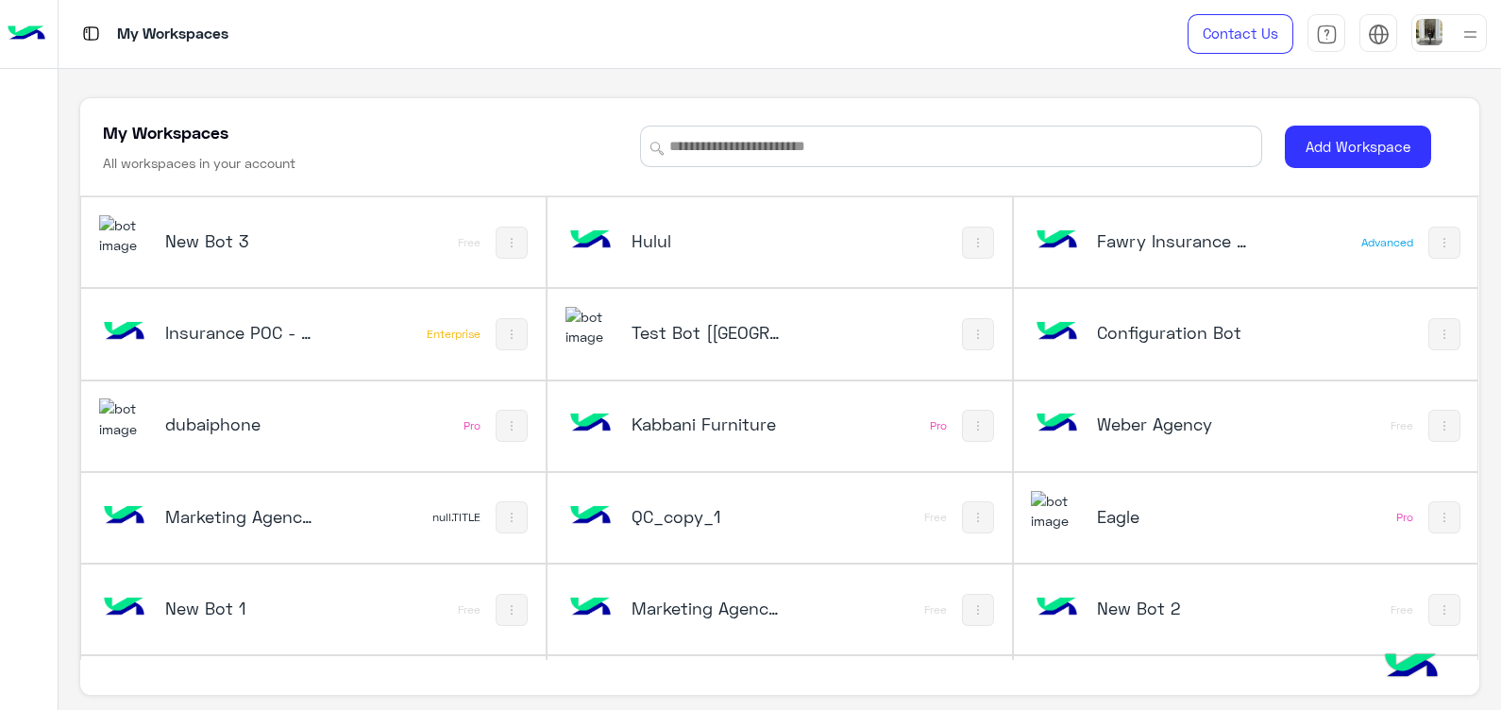
scroll to position [360, 0]
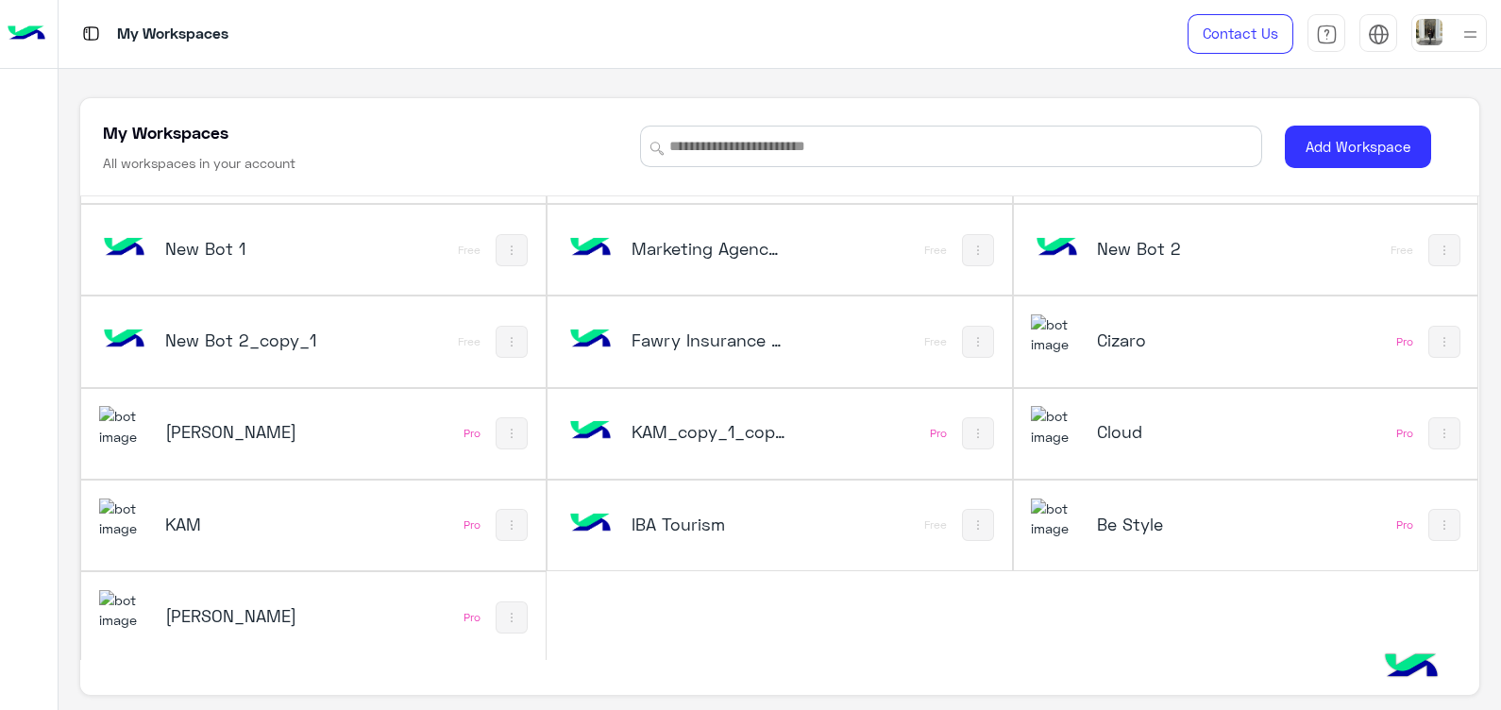
click at [1139, 515] on h5 "Be Style" at bounding box center [1174, 524] width 155 height 23
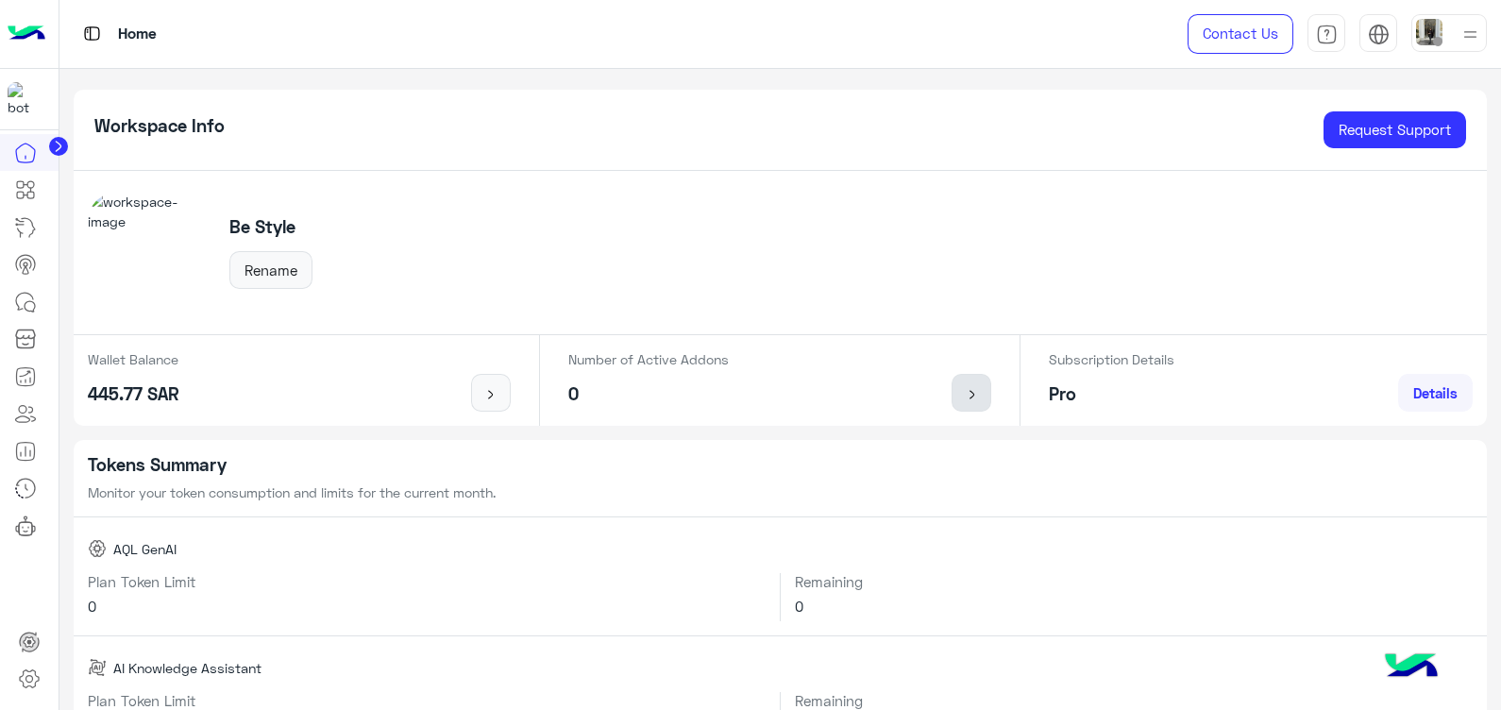
click at [969, 387] on img at bounding box center [972, 394] width 24 height 15
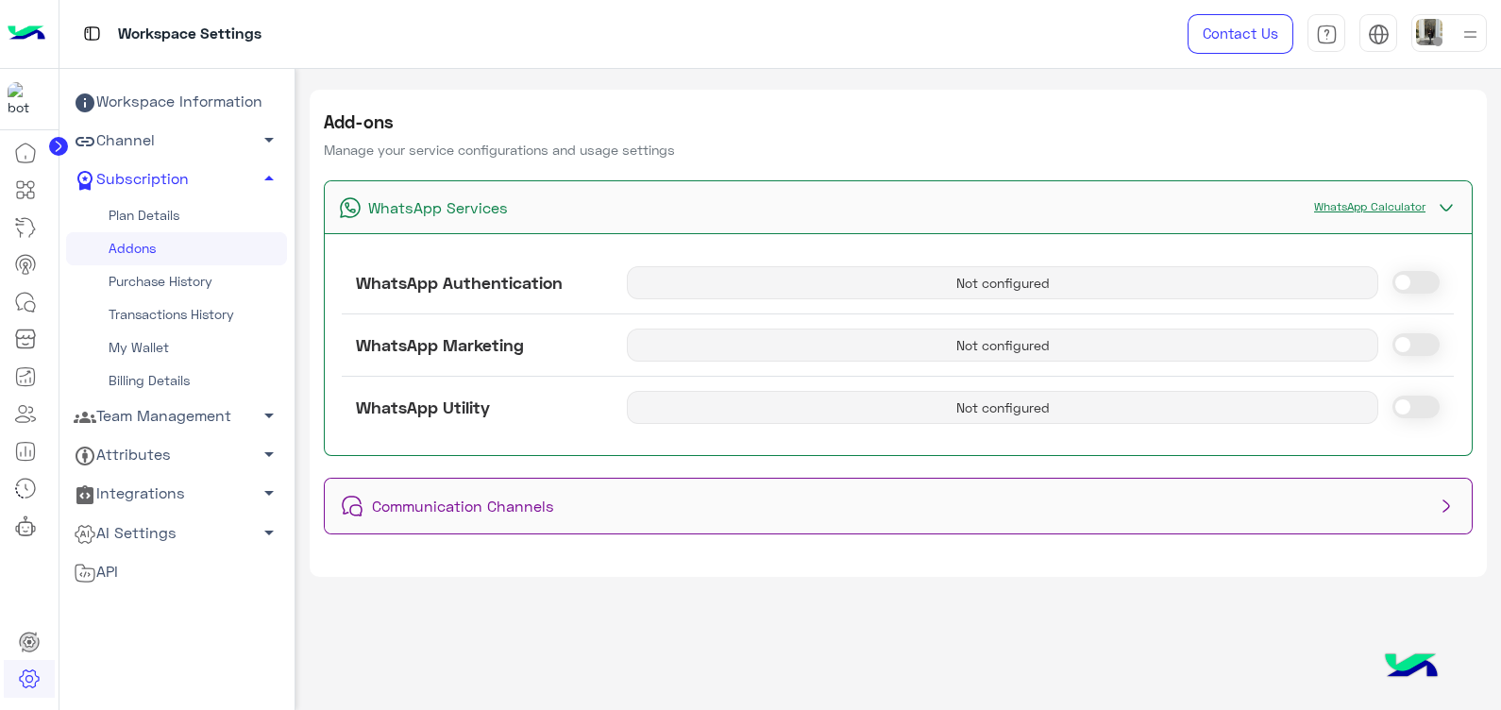
click at [1374, 197] on div "WhatsApp Calculator" at bounding box center [1381, 207] width 153 height 24
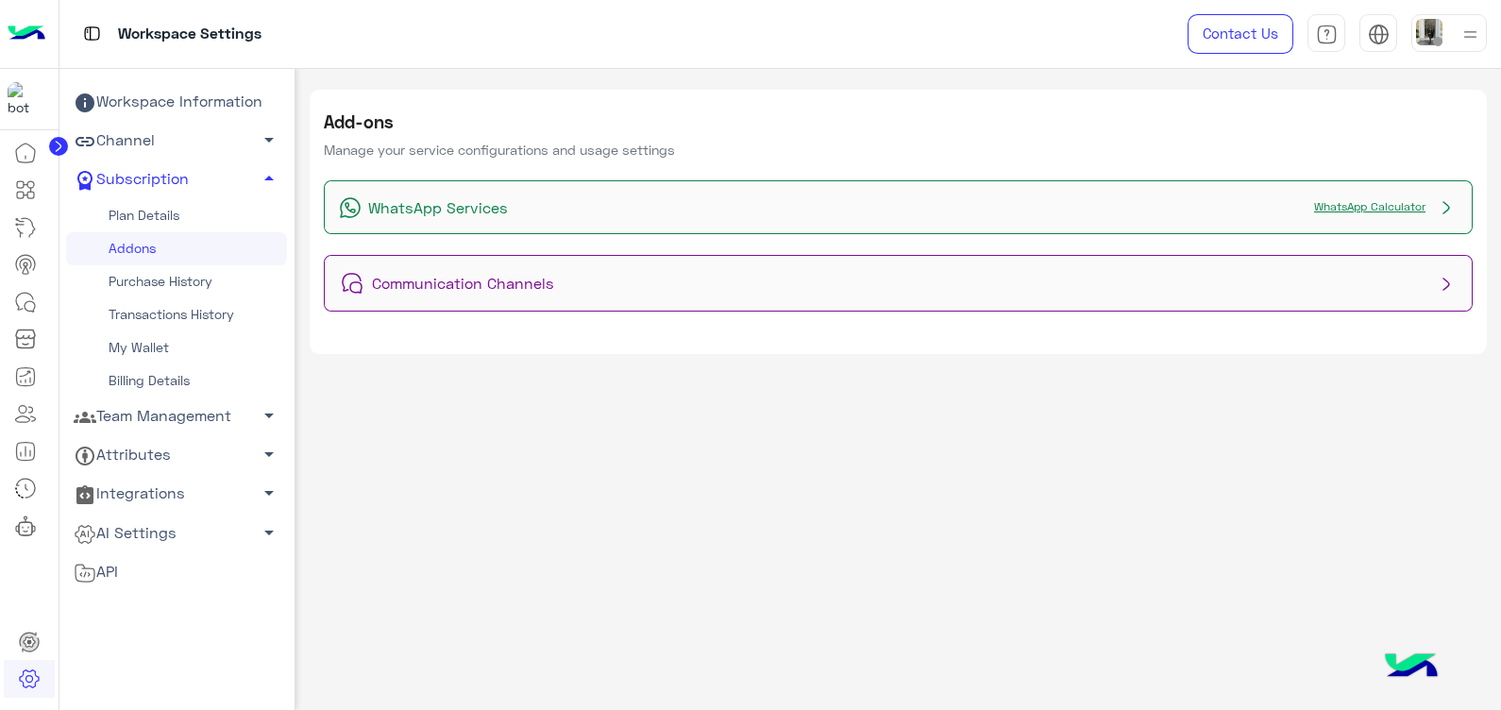
click at [1356, 202] on link "WhatsApp Calculator" at bounding box center [1370, 206] width 130 height 14
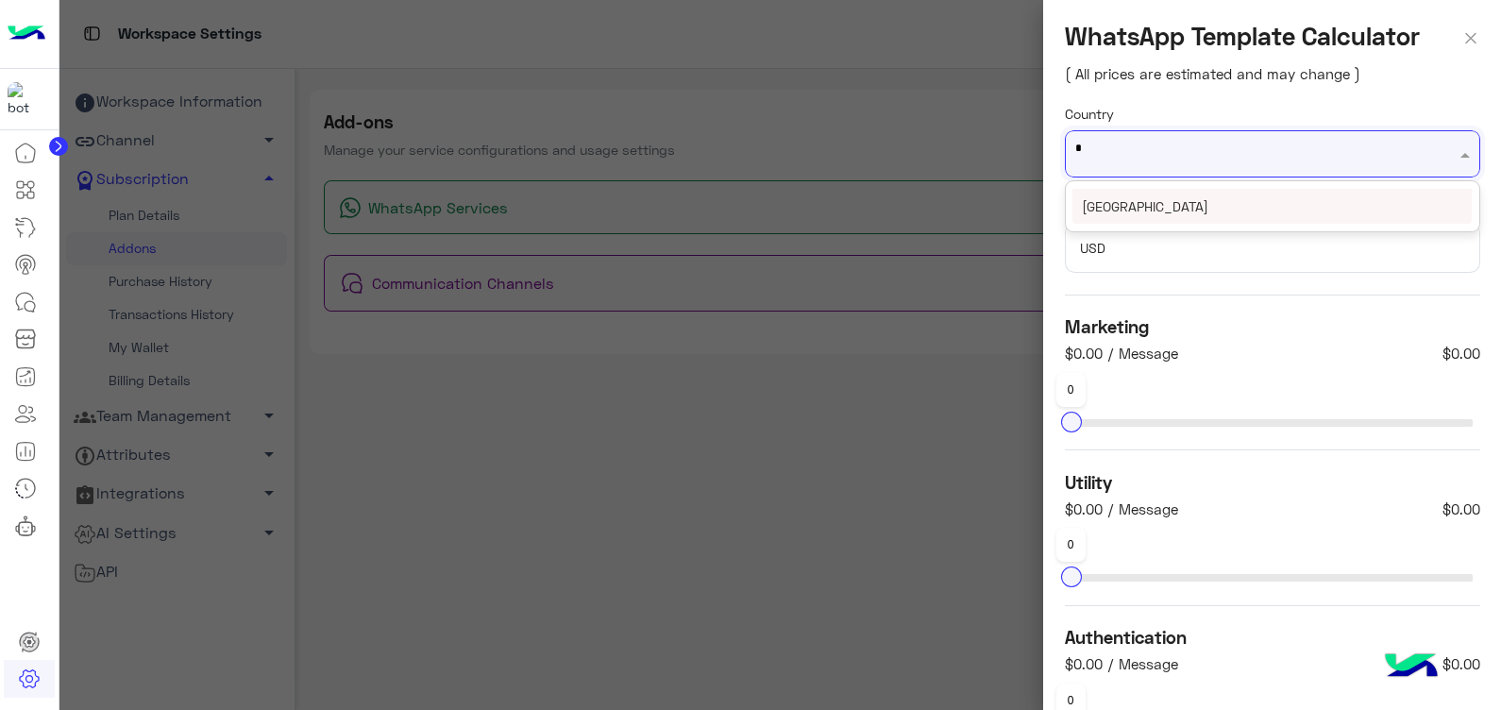
type input "**"
click at [1182, 214] on div "[GEOGRAPHIC_DATA]" at bounding box center [1272, 206] width 399 height 35
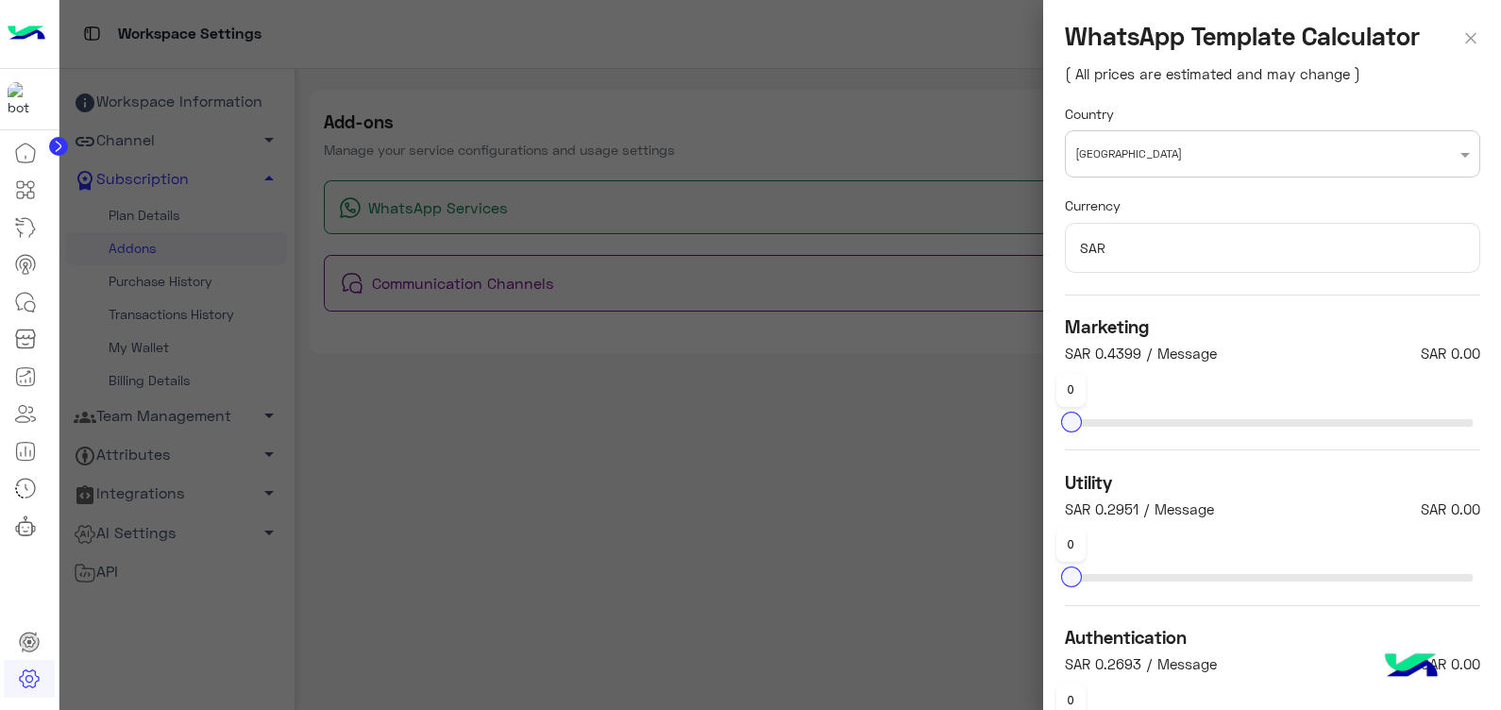
click at [1461, 42] on img at bounding box center [1470, 35] width 19 height 27
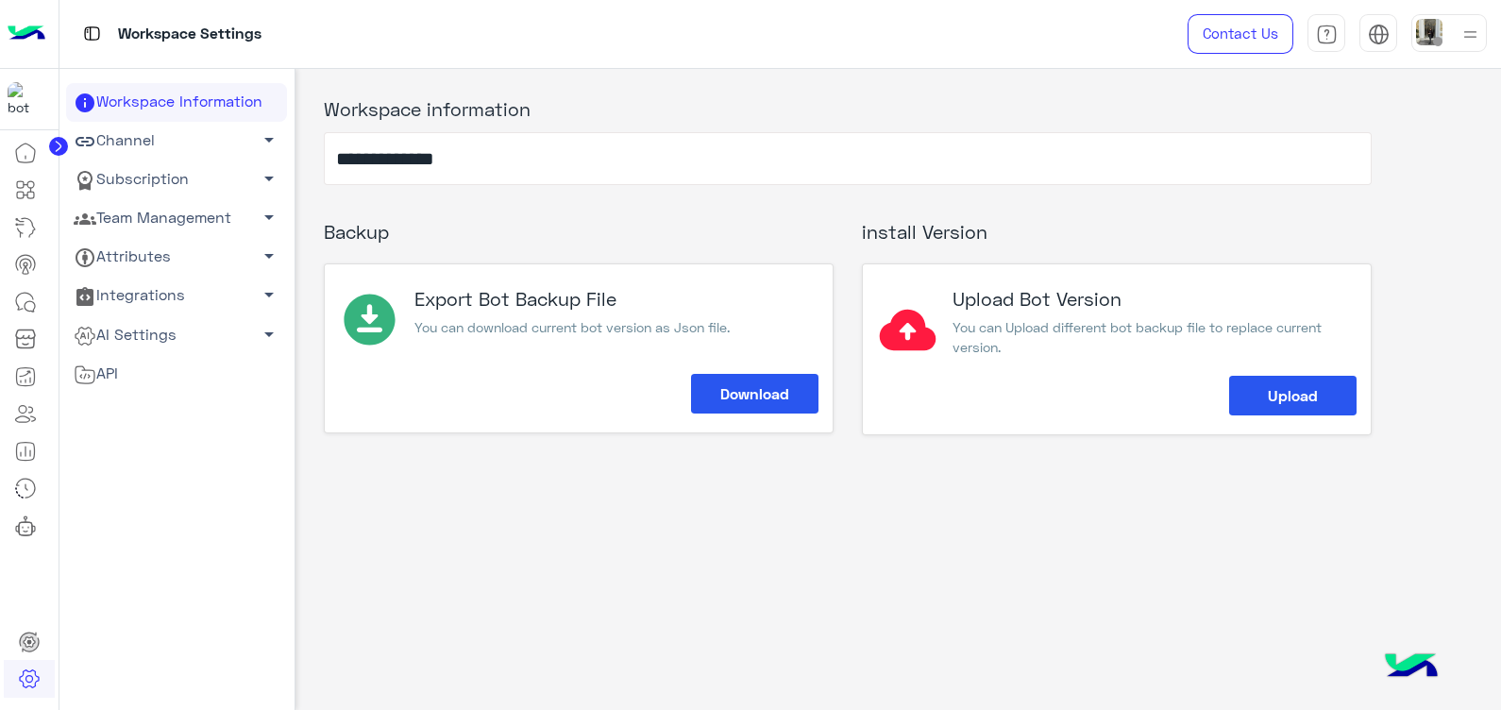
click at [1430, 38] on img at bounding box center [1429, 32] width 26 height 26
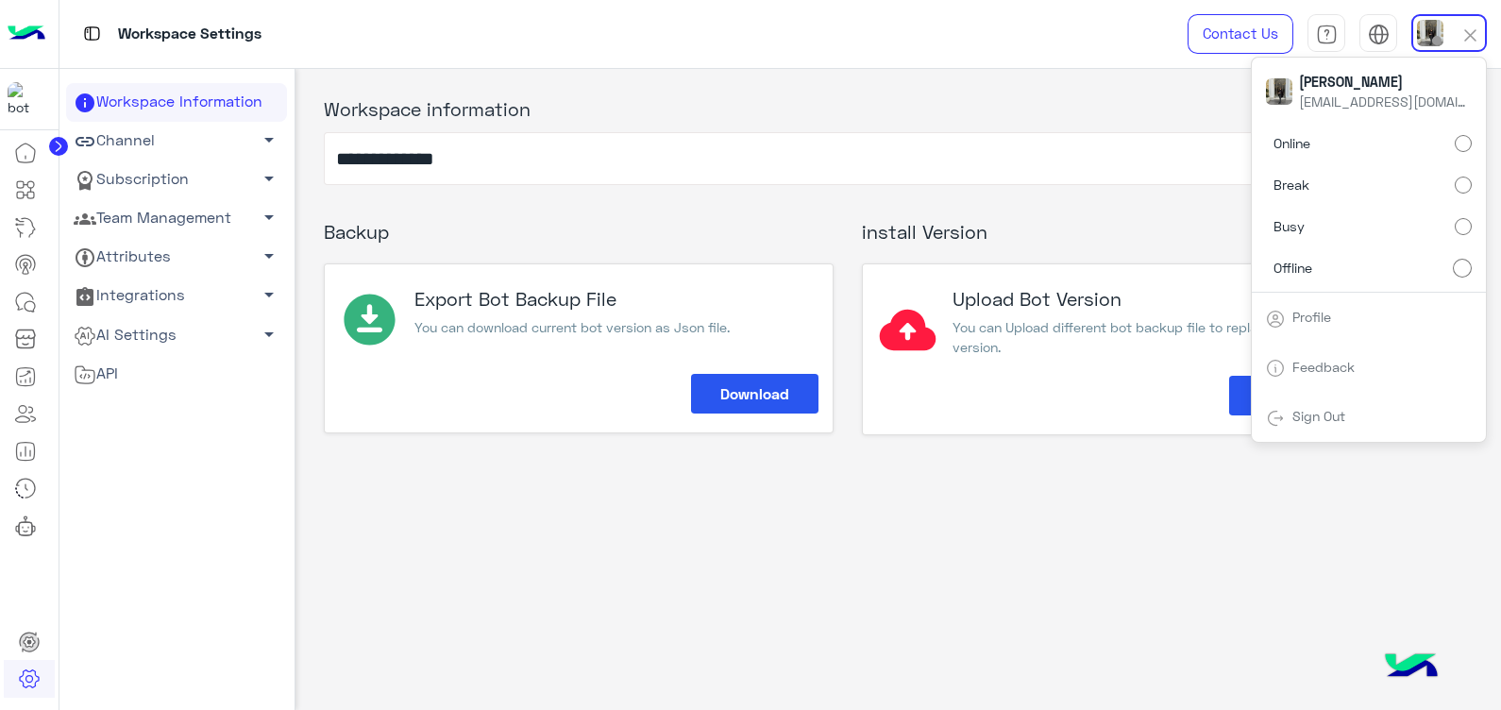
click at [1328, 315] on link "Profile" at bounding box center [1311, 317] width 39 height 16
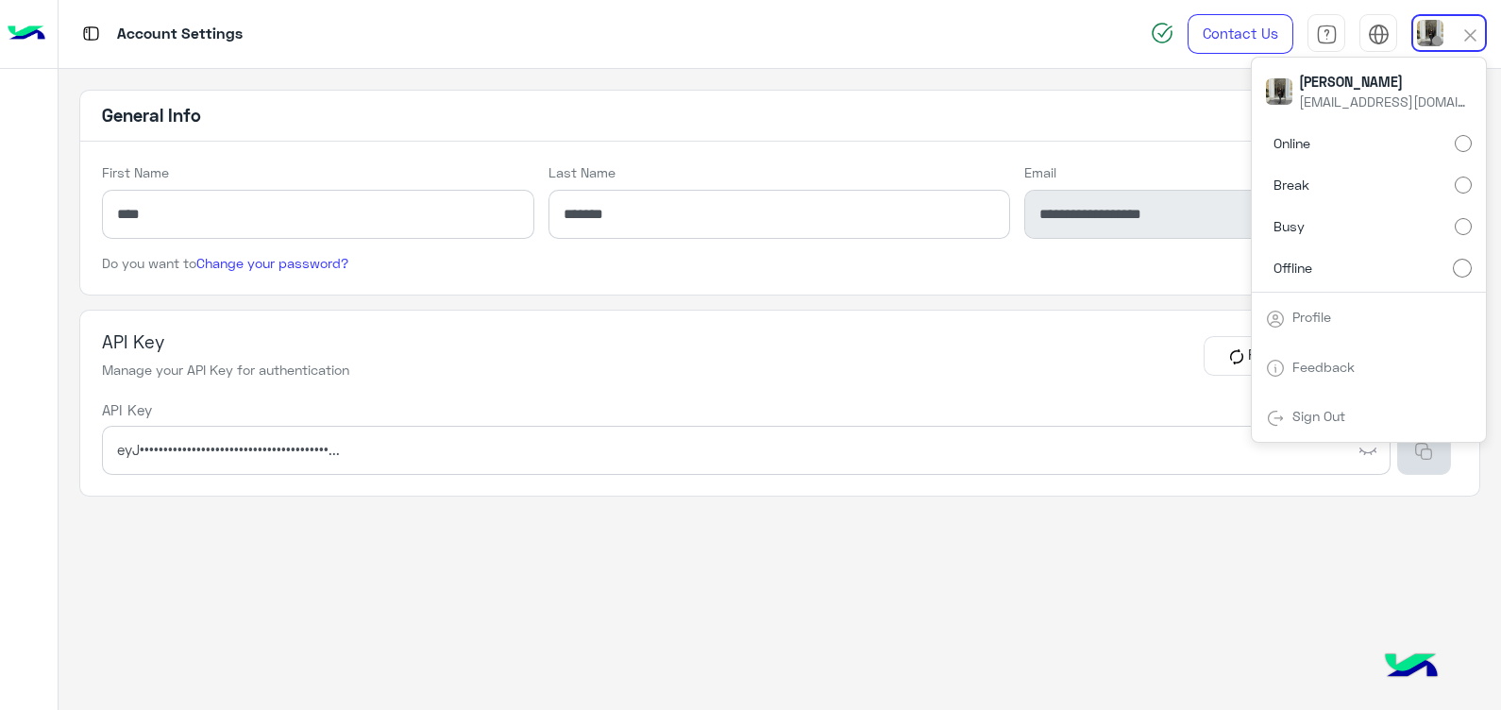
click at [1422, 461] on button "button" at bounding box center [1423, 450] width 53 height 49
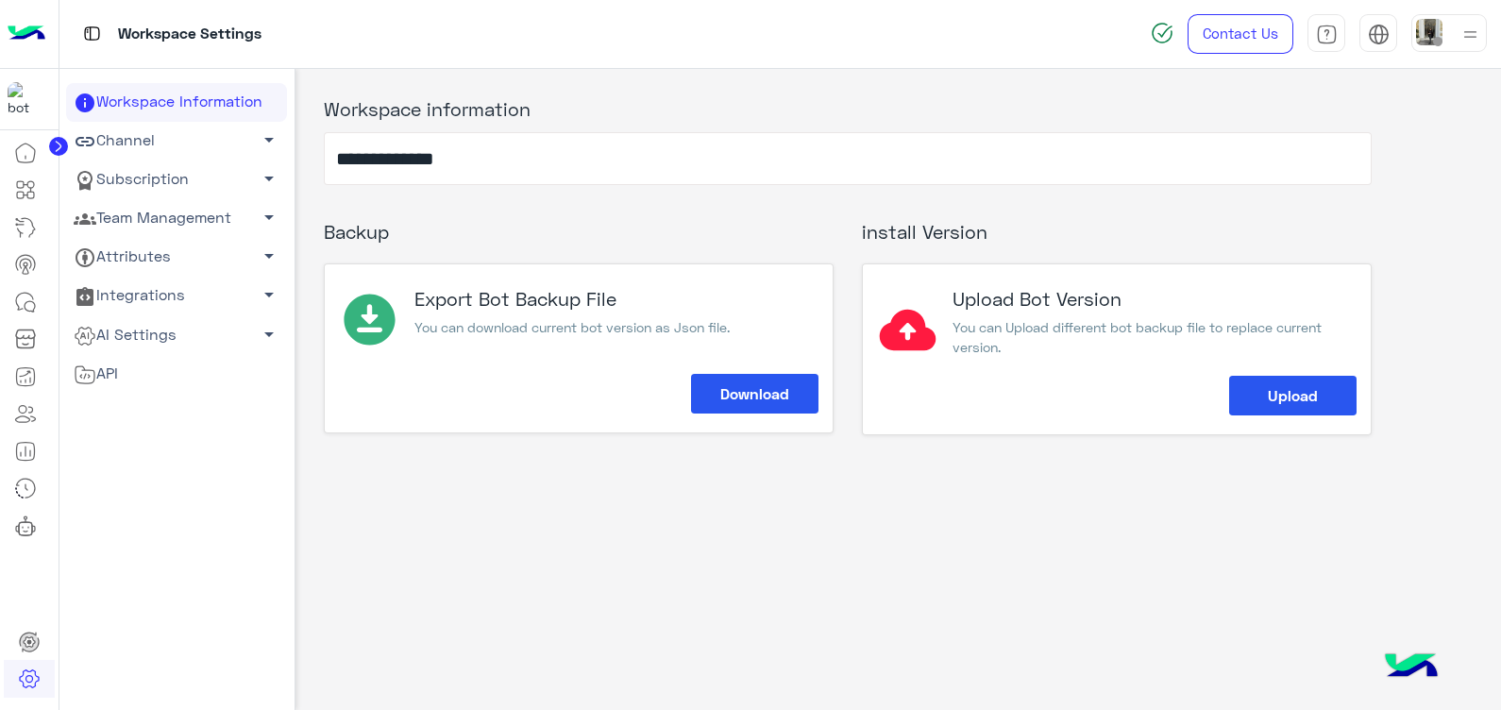
click at [242, 222] on link "Team Management arrow_drop_down" at bounding box center [176, 218] width 221 height 39
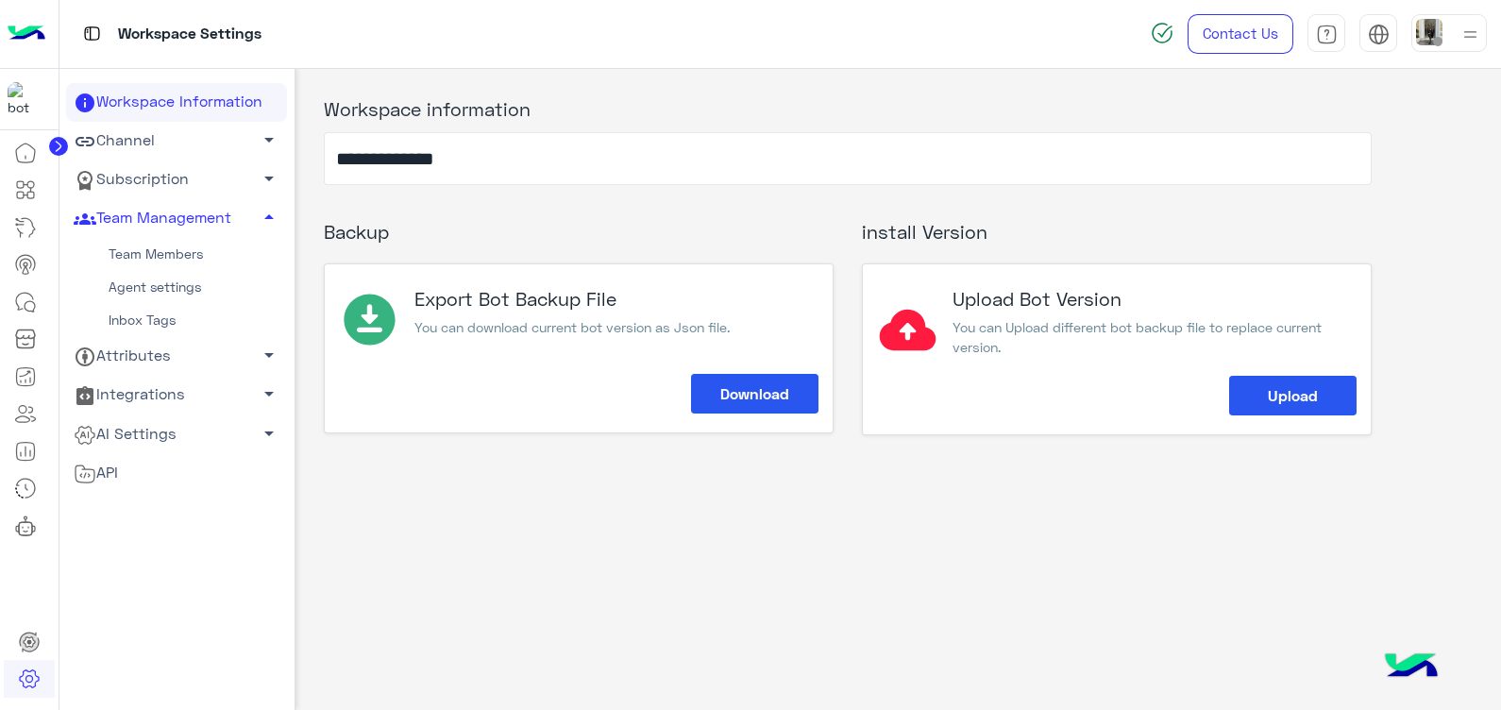
click at [200, 173] on link "Subscription arrow_drop_down" at bounding box center [176, 179] width 221 height 39
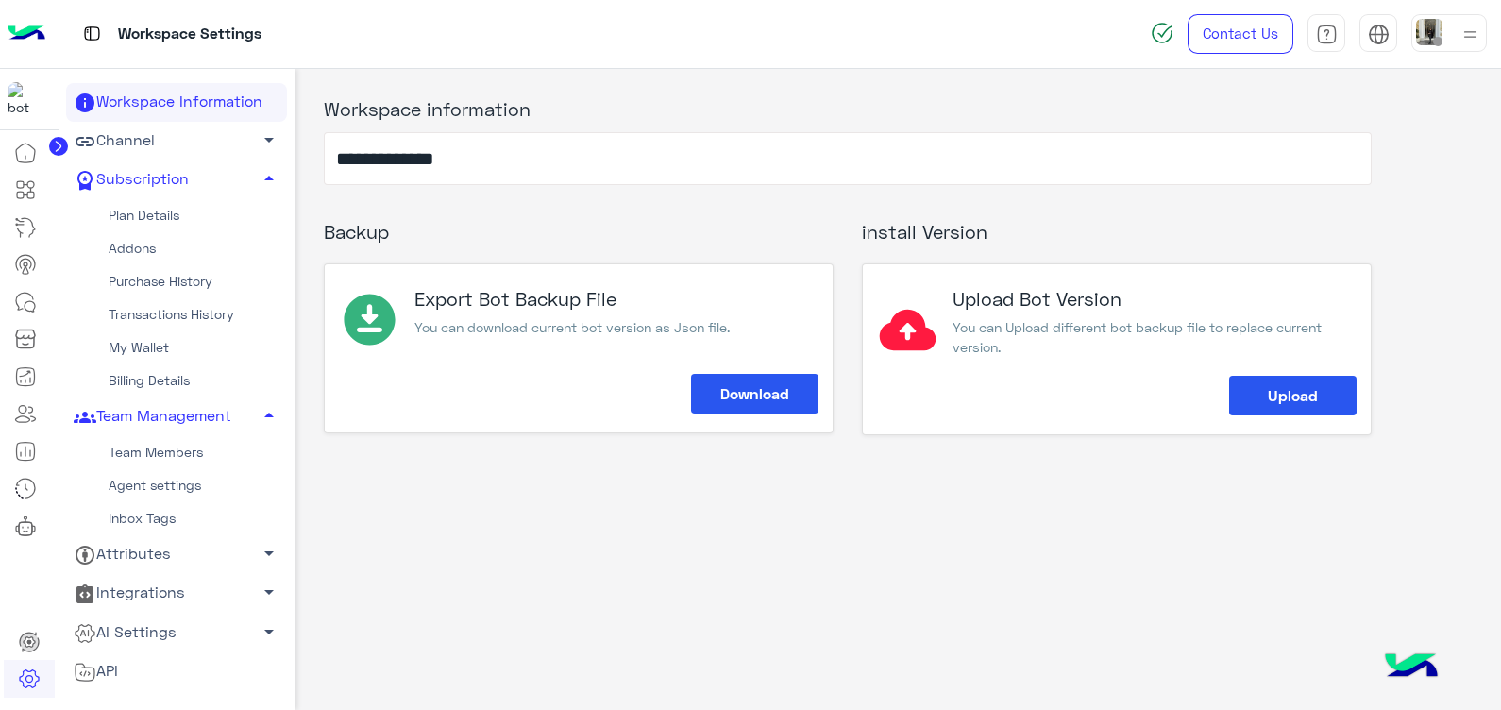
click at [160, 339] on link "My Wallet" at bounding box center [176, 347] width 221 height 33
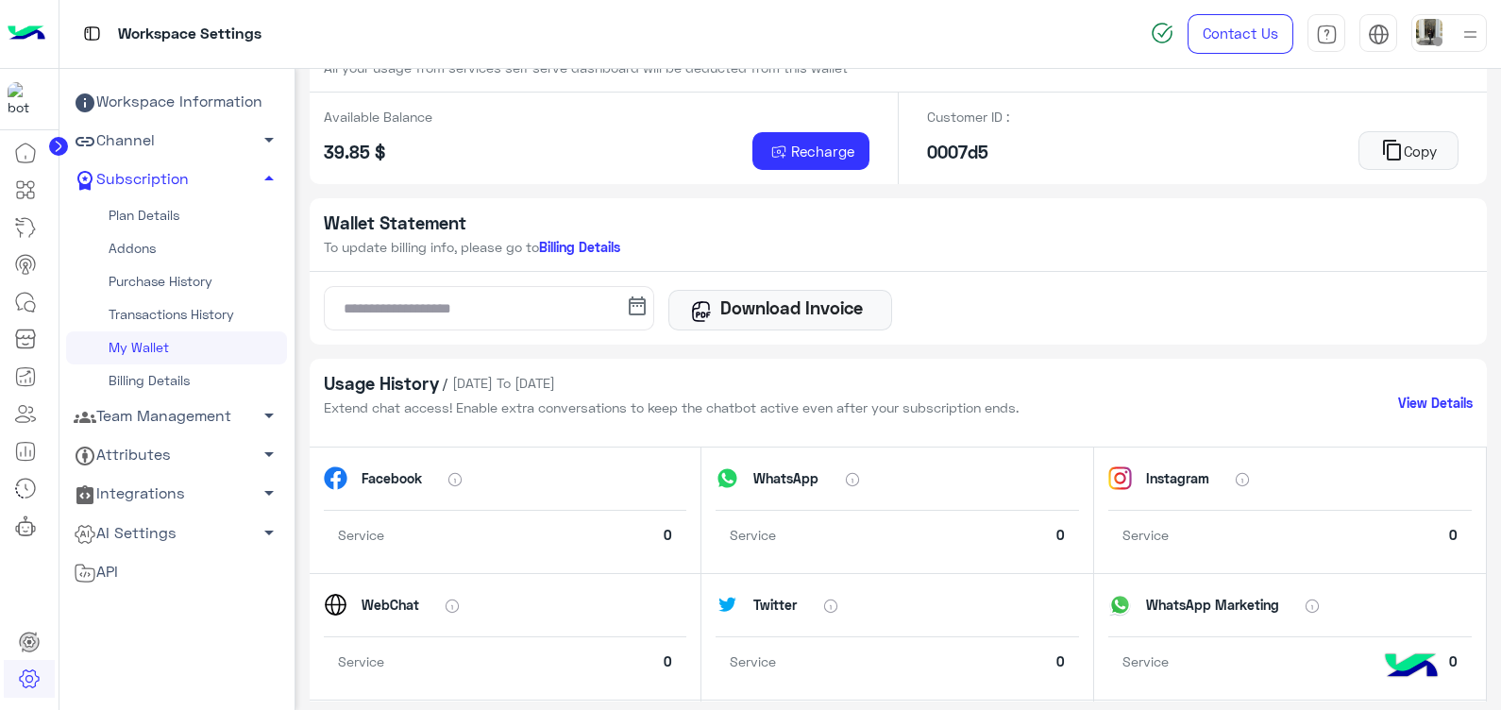
scroll to position [65, 0]
click at [1398, 397] on link "View Details" at bounding box center [1435, 402] width 75 height 20
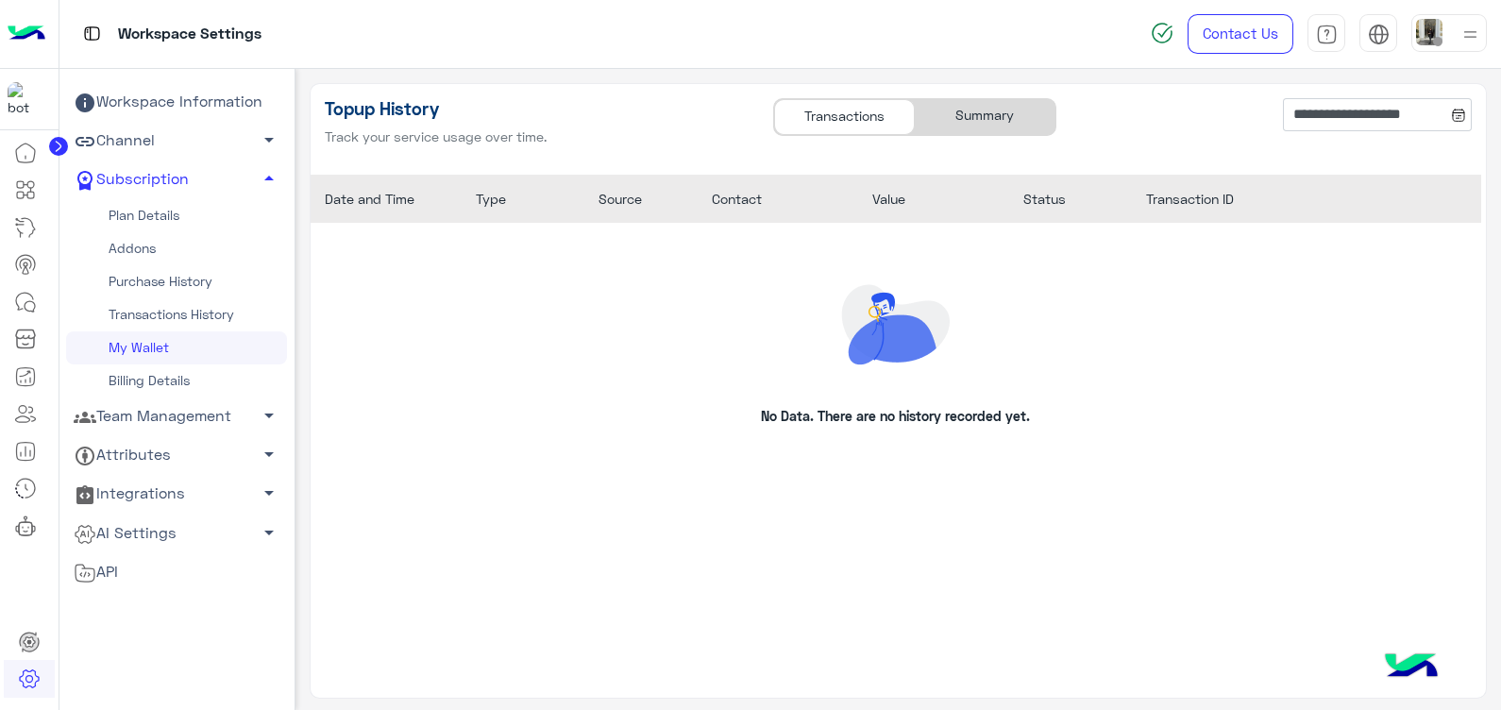
click at [1010, 128] on div "Summary" at bounding box center [985, 117] width 141 height 36
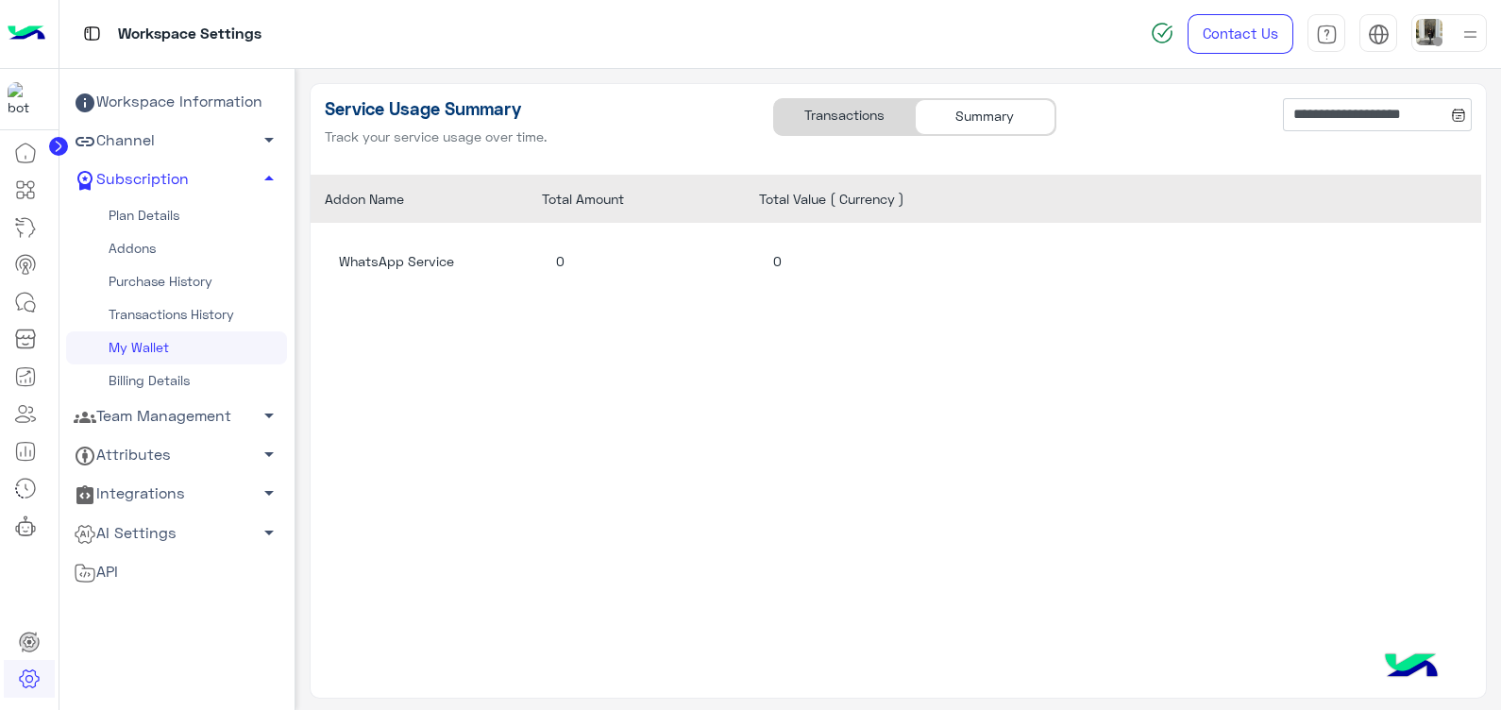
click at [864, 118] on div "Transactions" at bounding box center [844, 117] width 141 height 36
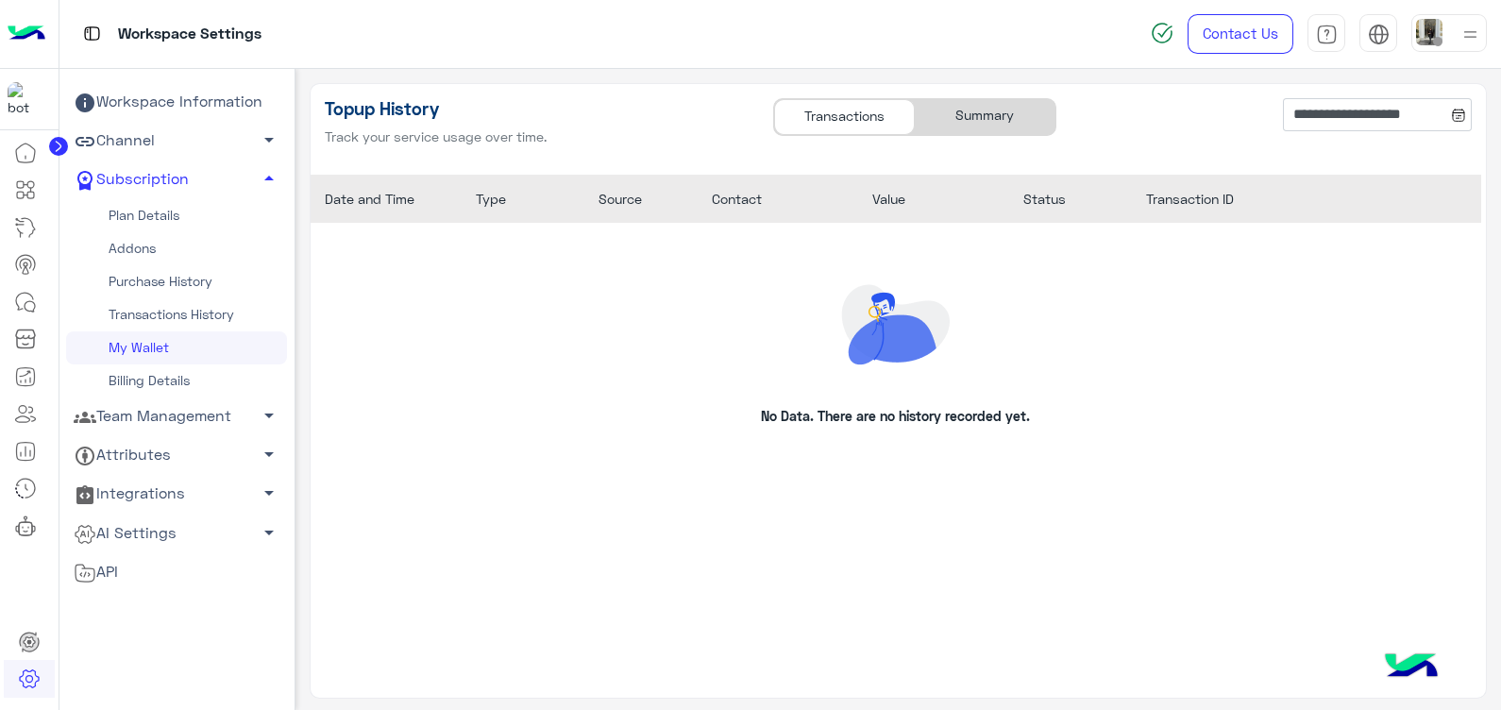
click at [967, 118] on div "Summary" at bounding box center [985, 117] width 141 height 36
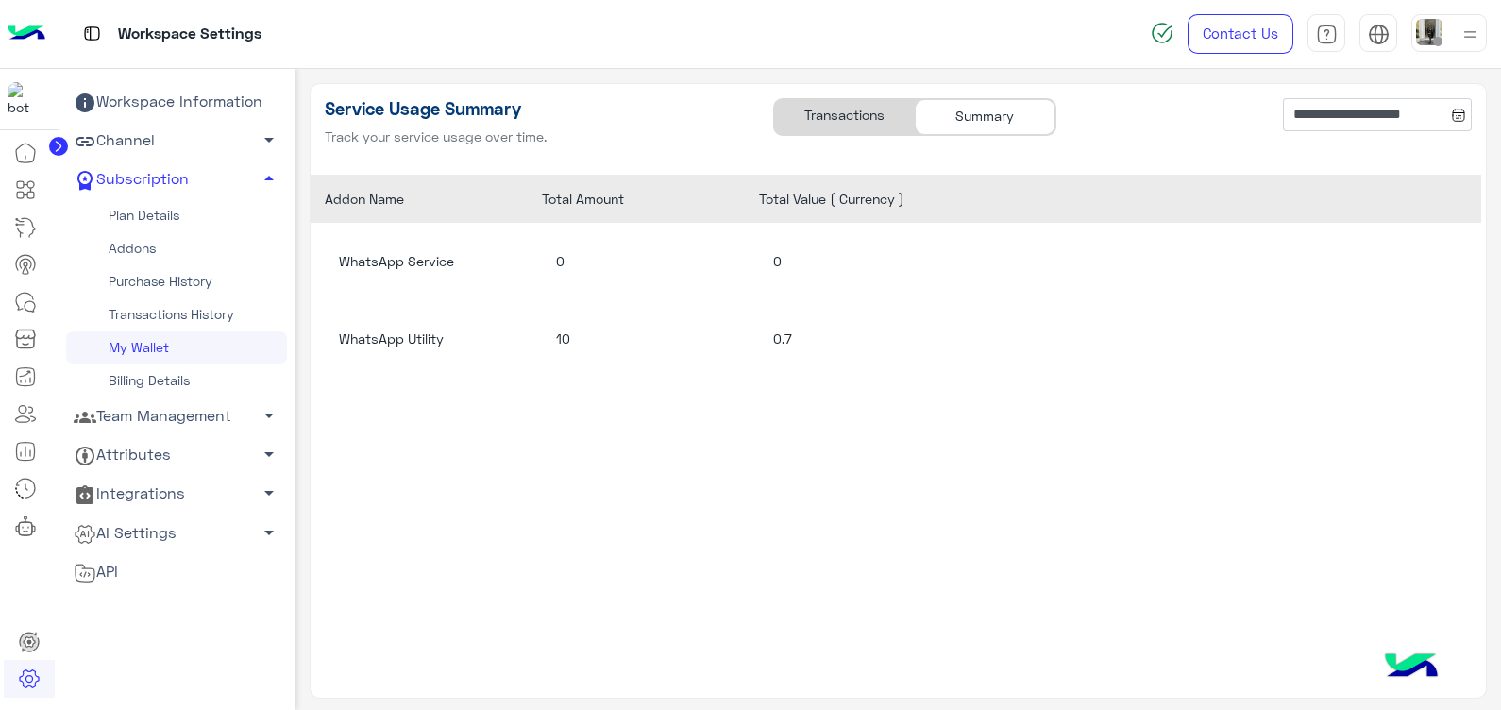
click at [879, 115] on div "Transactions" at bounding box center [844, 117] width 141 height 36
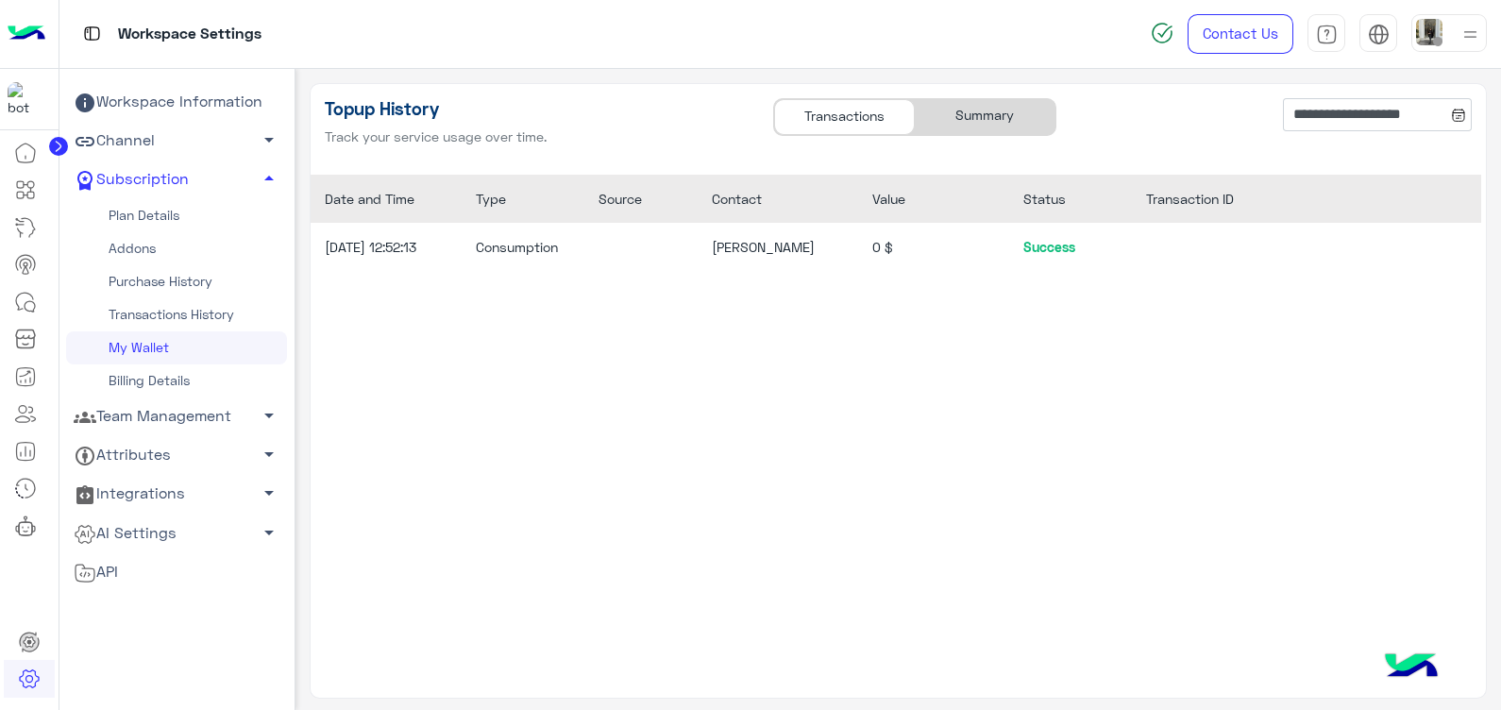
click at [972, 115] on div "Summary" at bounding box center [985, 117] width 141 height 36
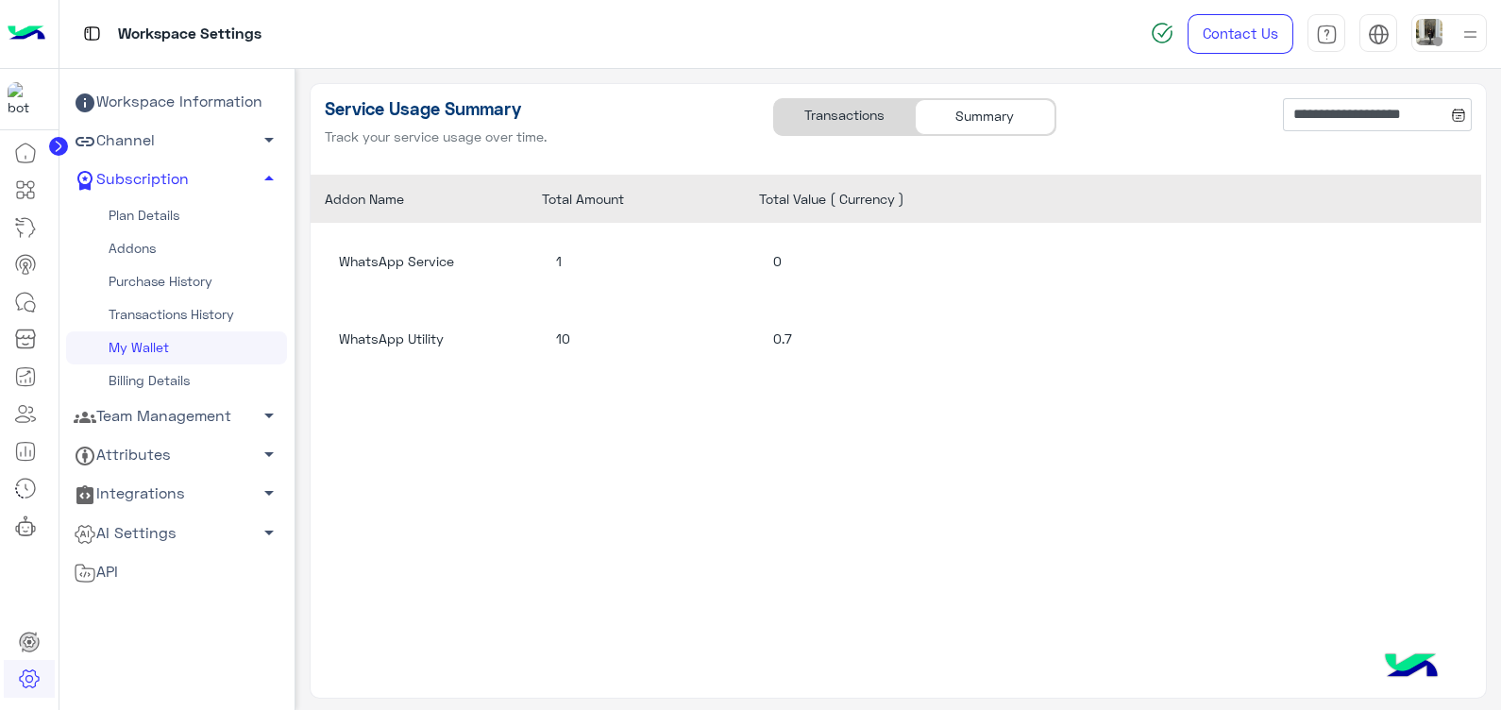
click at [850, 127] on div "Transactions" at bounding box center [844, 117] width 141 height 36
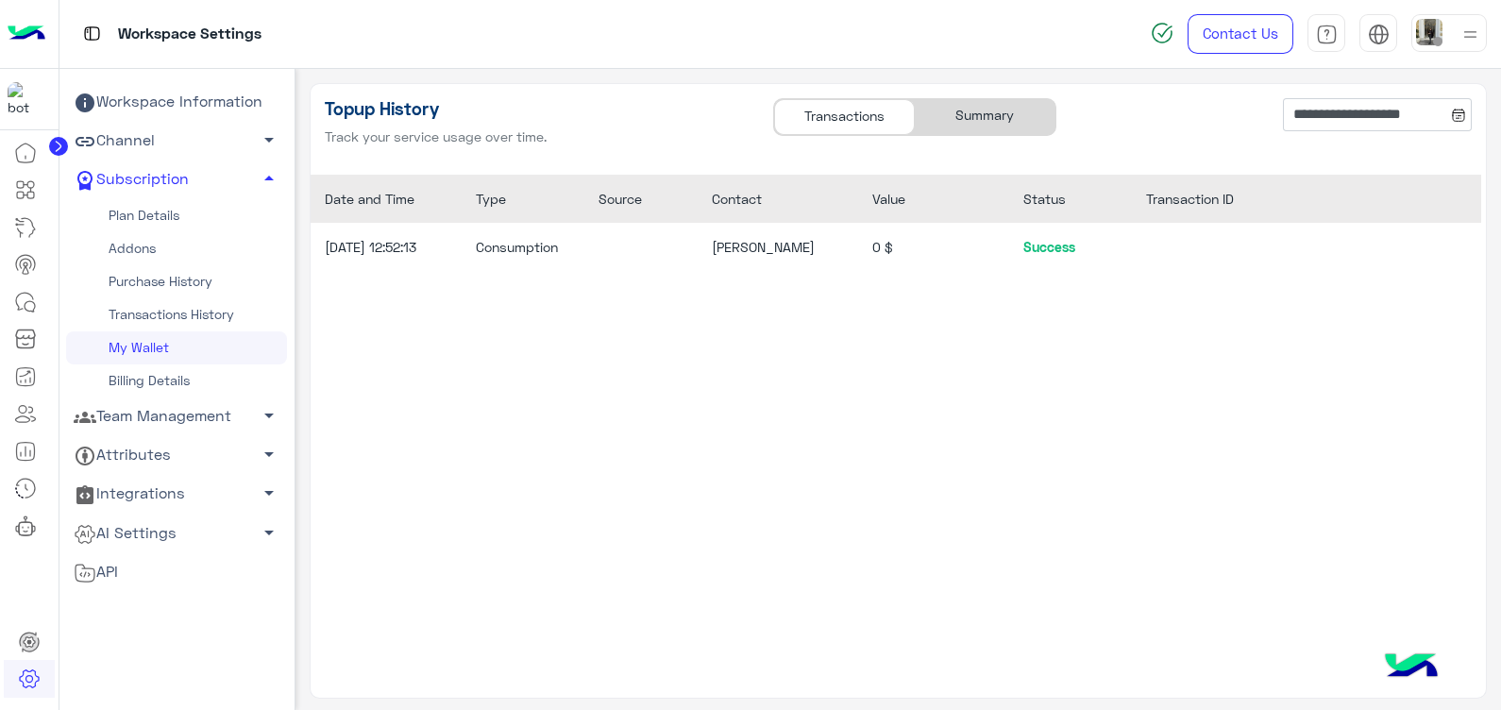
click at [962, 117] on div "Summary" at bounding box center [985, 117] width 141 height 36
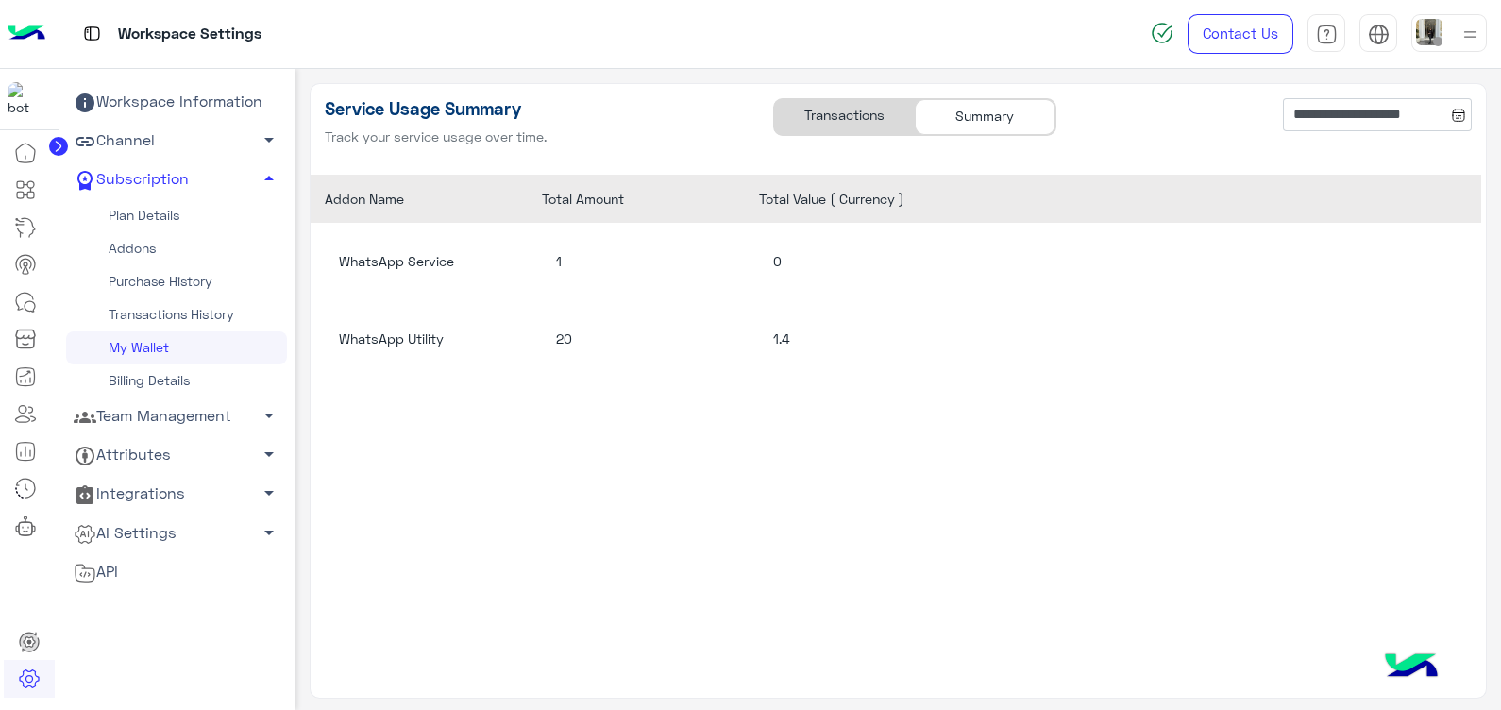
click at [841, 106] on div "Transactions" at bounding box center [844, 117] width 141 height 36
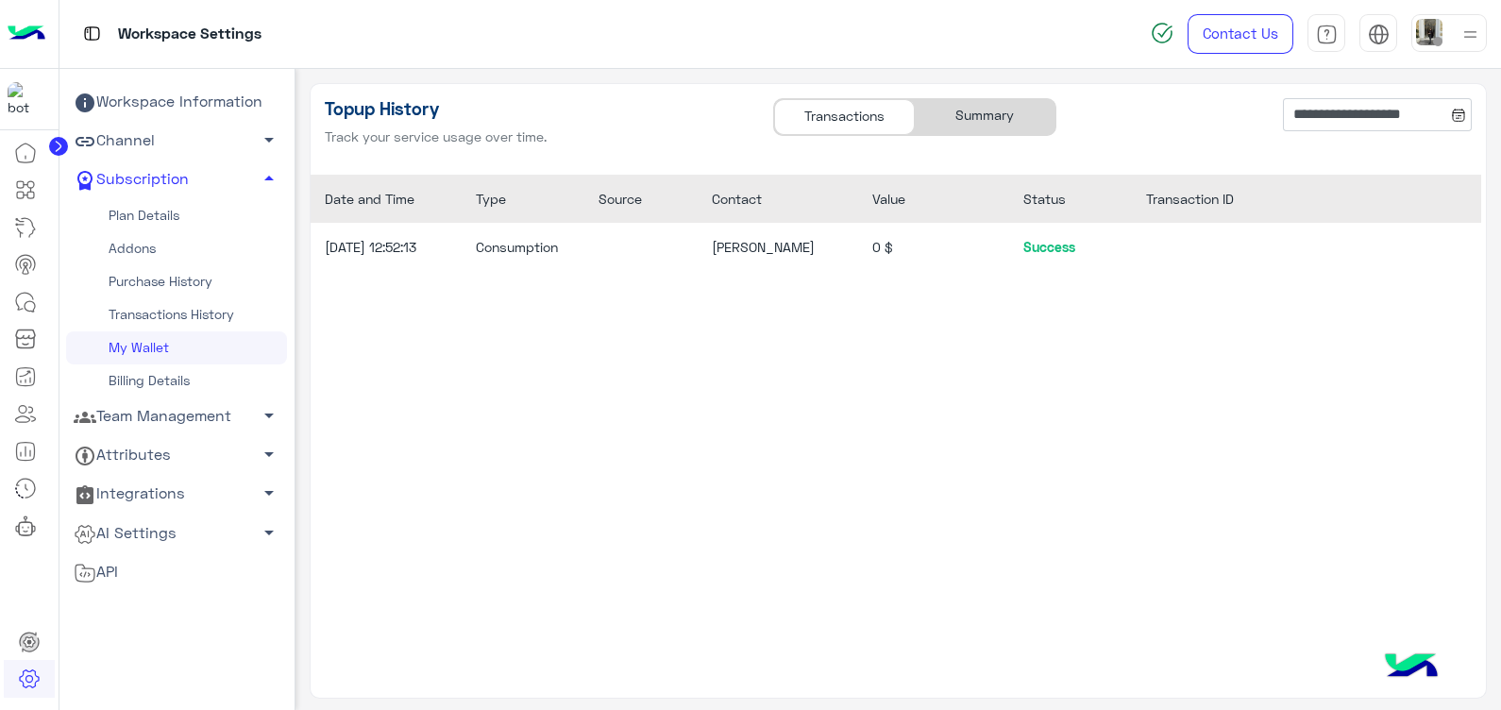
click at [965, 117] on div "Summary" at bounding box center [985, 117] width 141 height 36
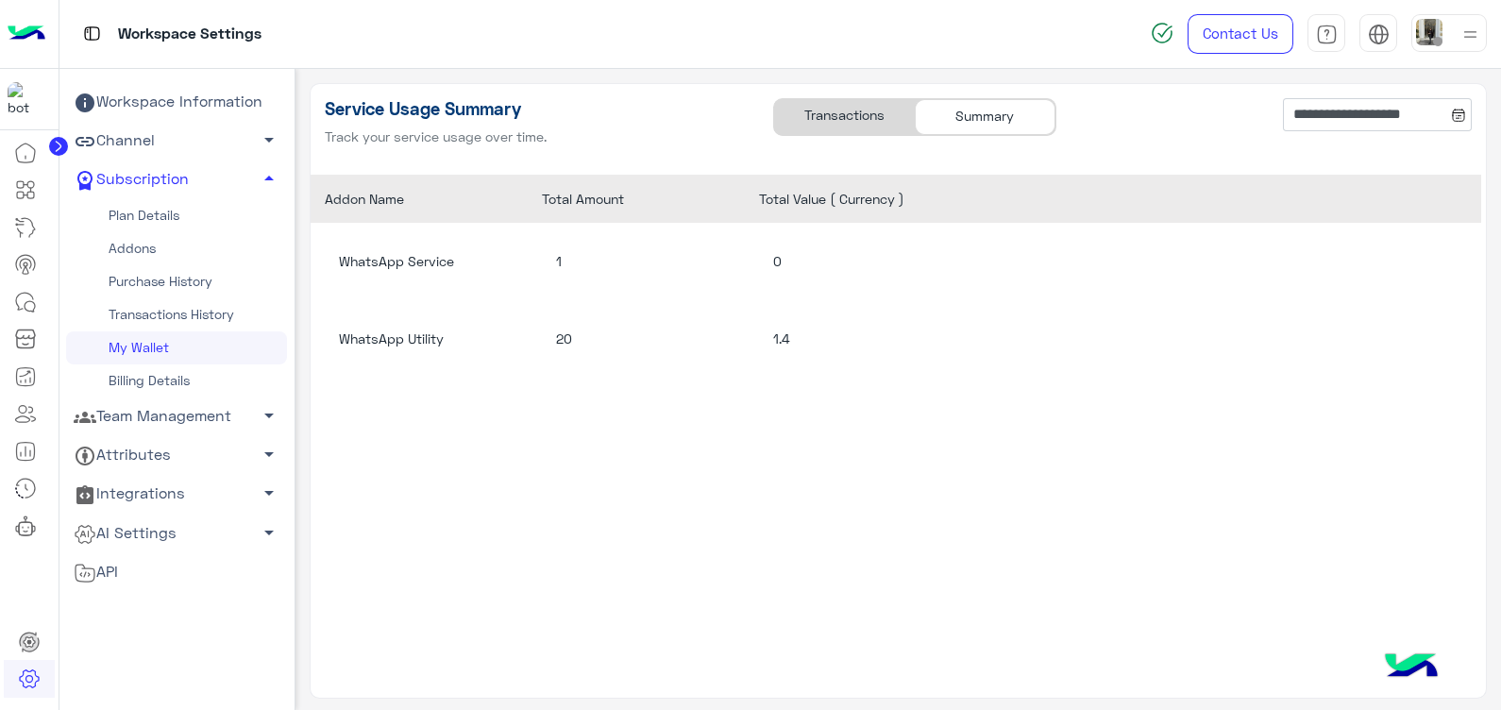
click at [852, 109] on div "Transactions" at bounding box center [844, 117] width 141 height 36
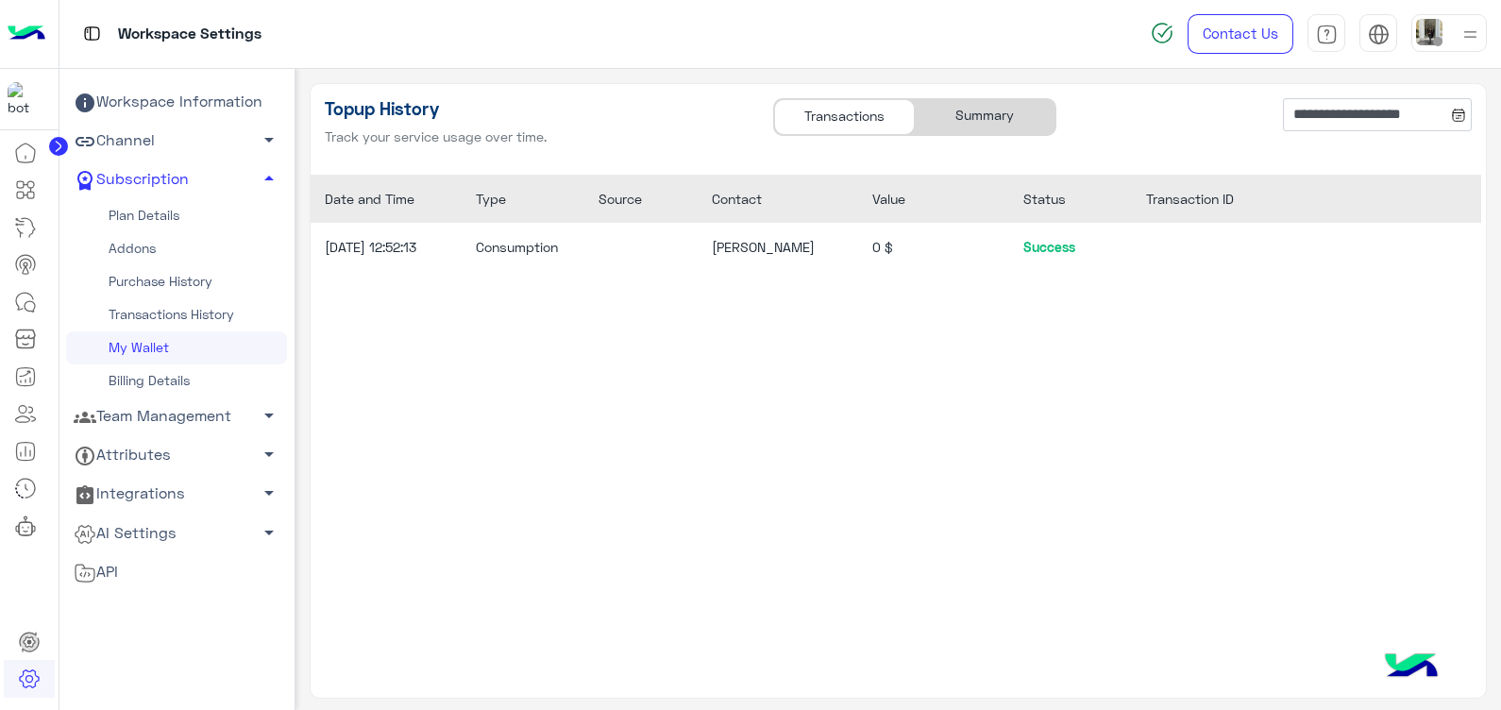
click at [958, 115] on div "Summary" at bounding box center [985, 117] width 141 height 36
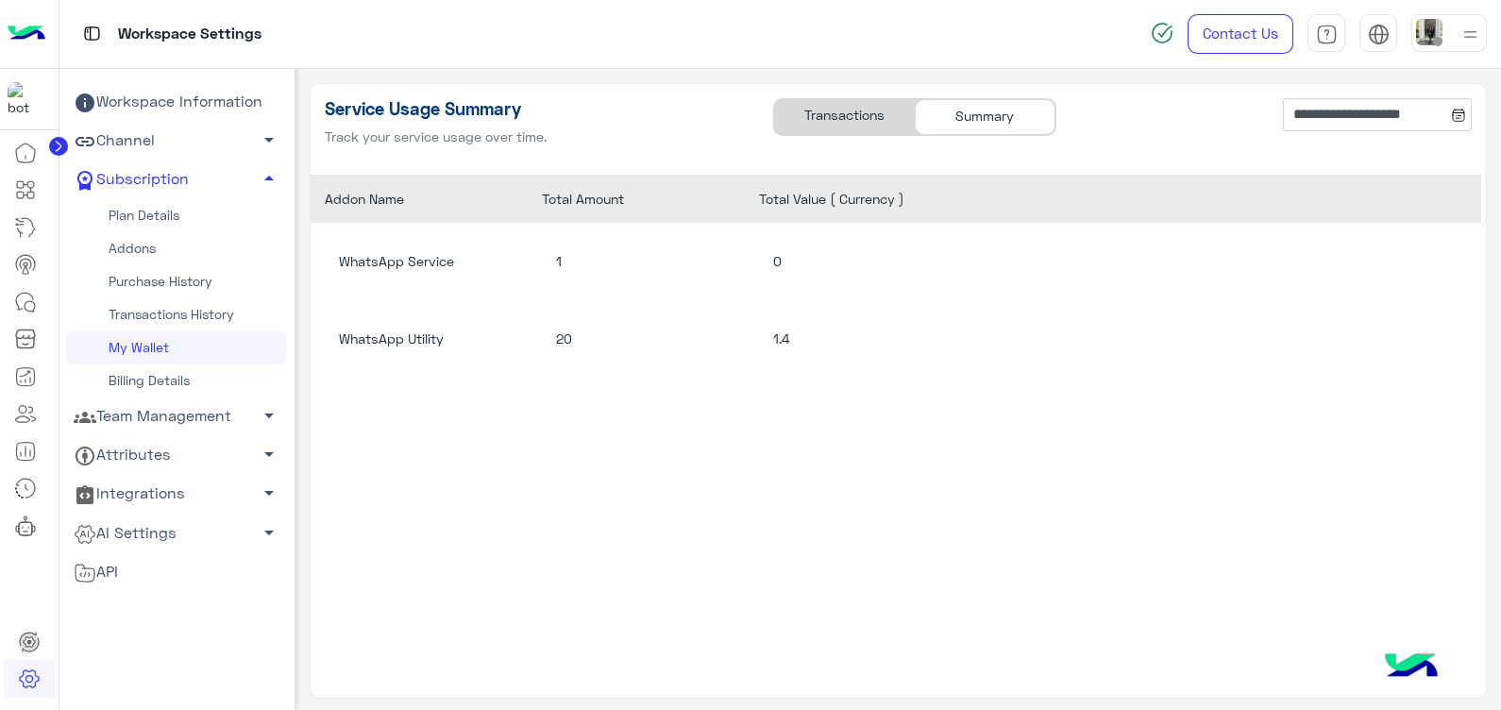
click at [863, 109] on div "Transactions" at bounding box center [844, 117] width 141 height 36
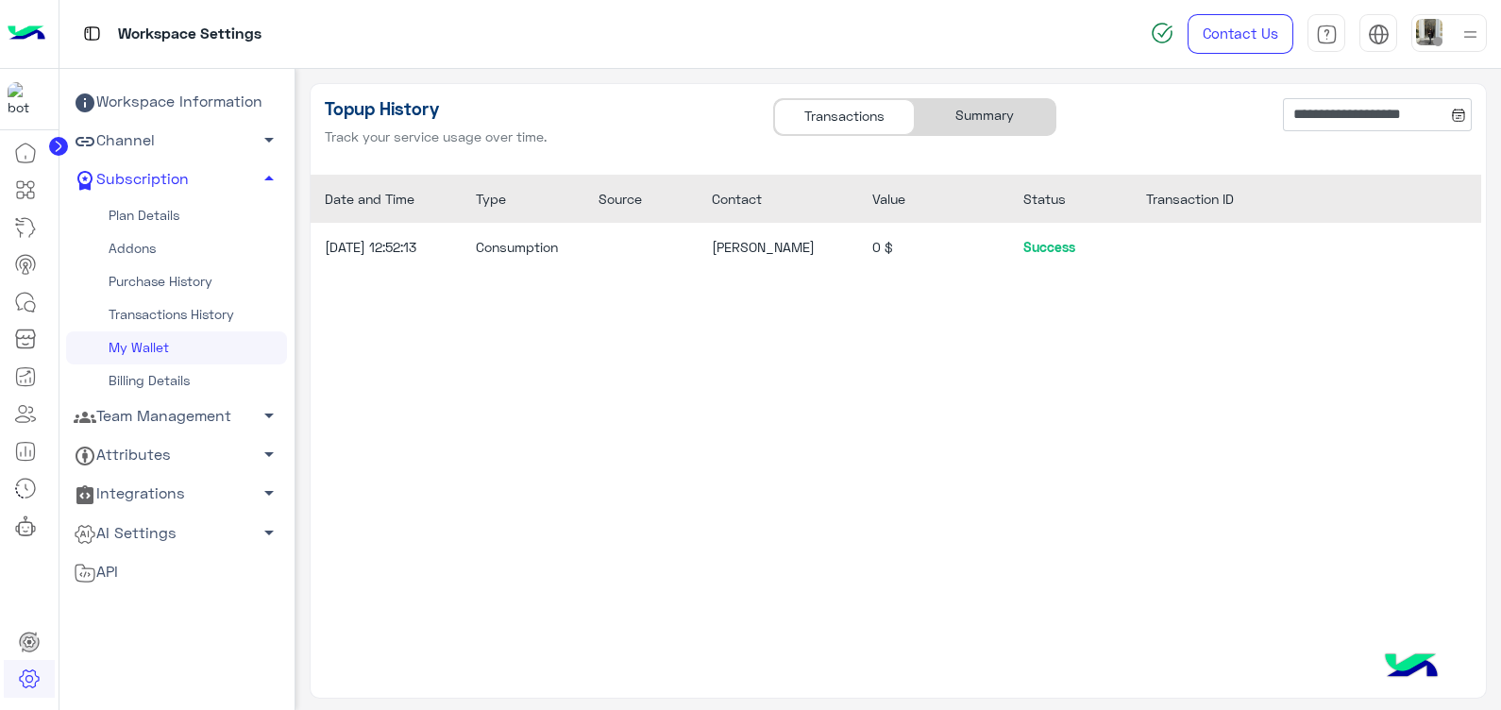
click at [984, 111] on div "Summary" at bounding box center [985, 117] width 141 height 36
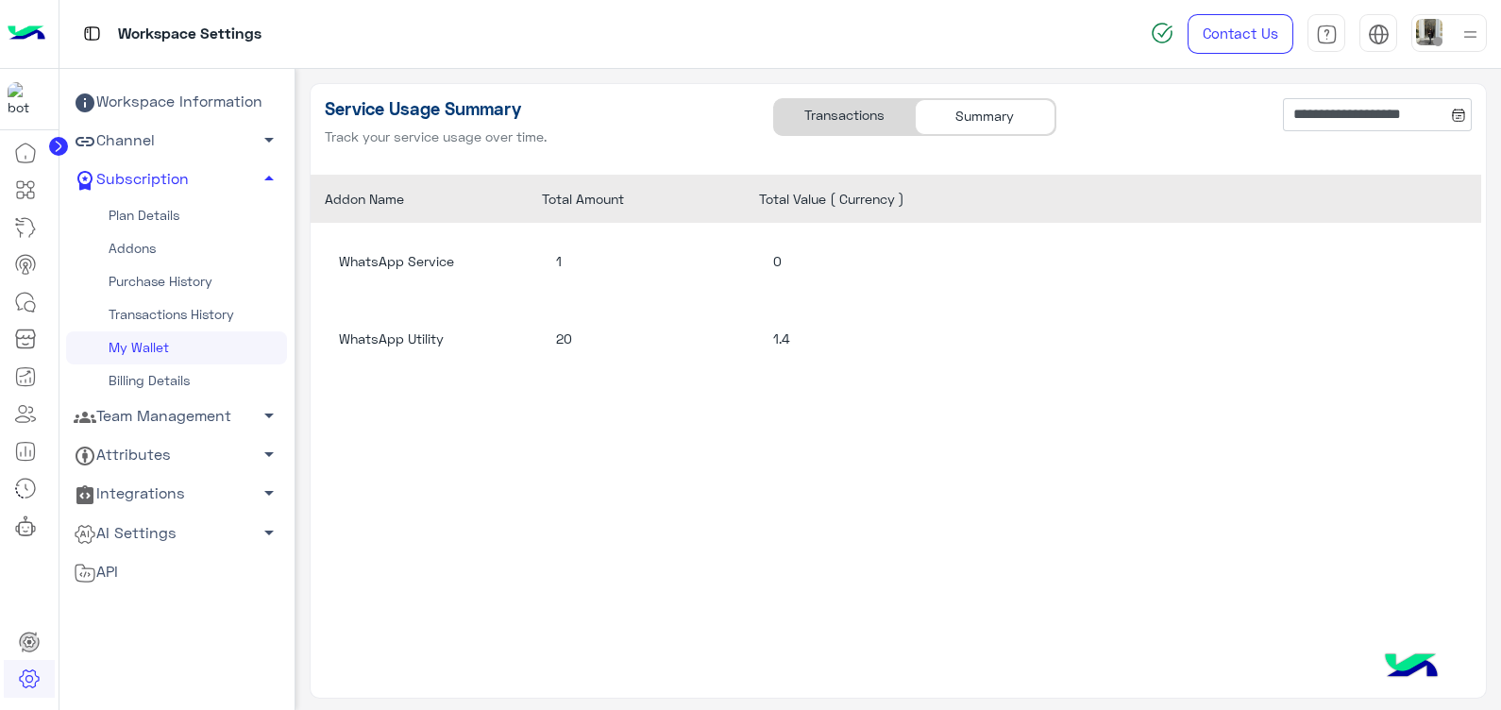
click at [870, 121] on div "Transactions" at bounding box center [844, 117] width 141 height 36
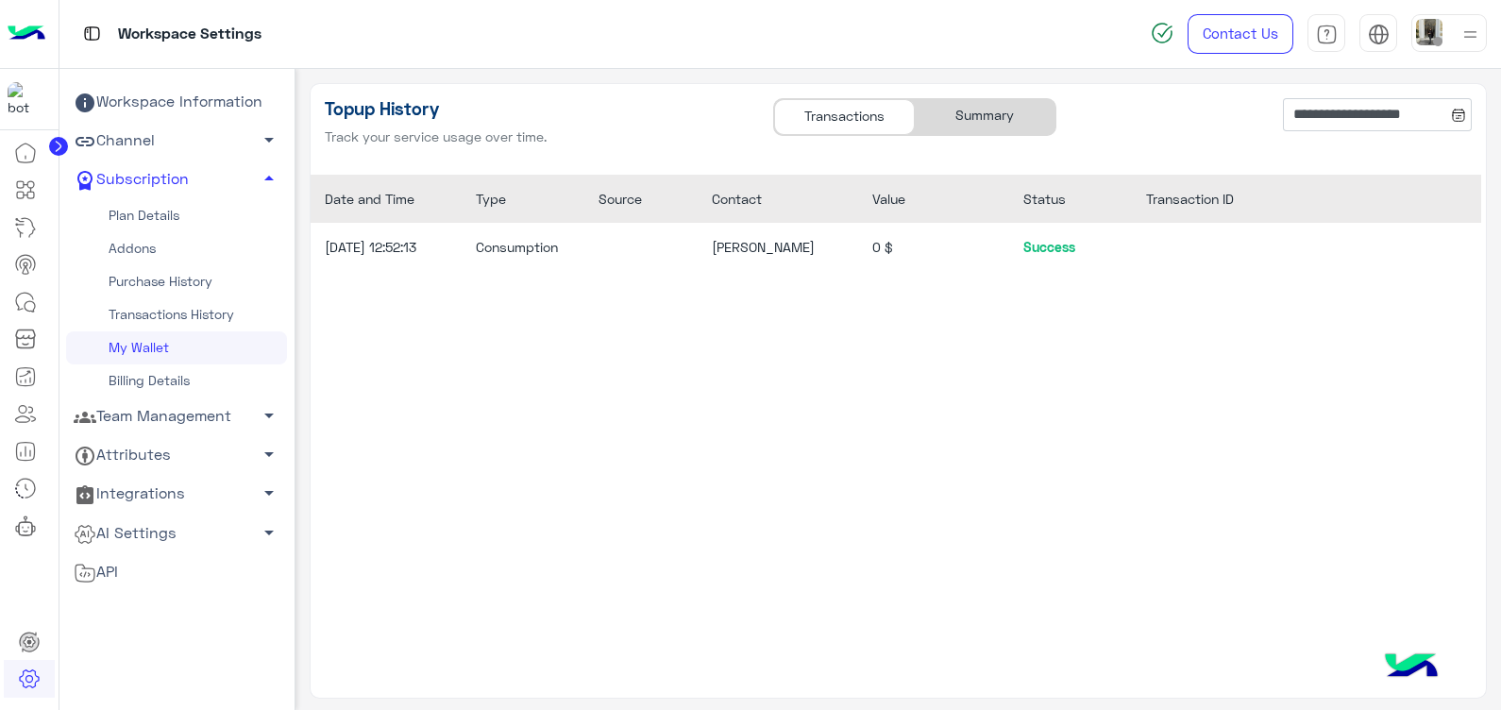
click at [974, 115] on div "Summary" at bounding box center [985, 117] width 141 height 36
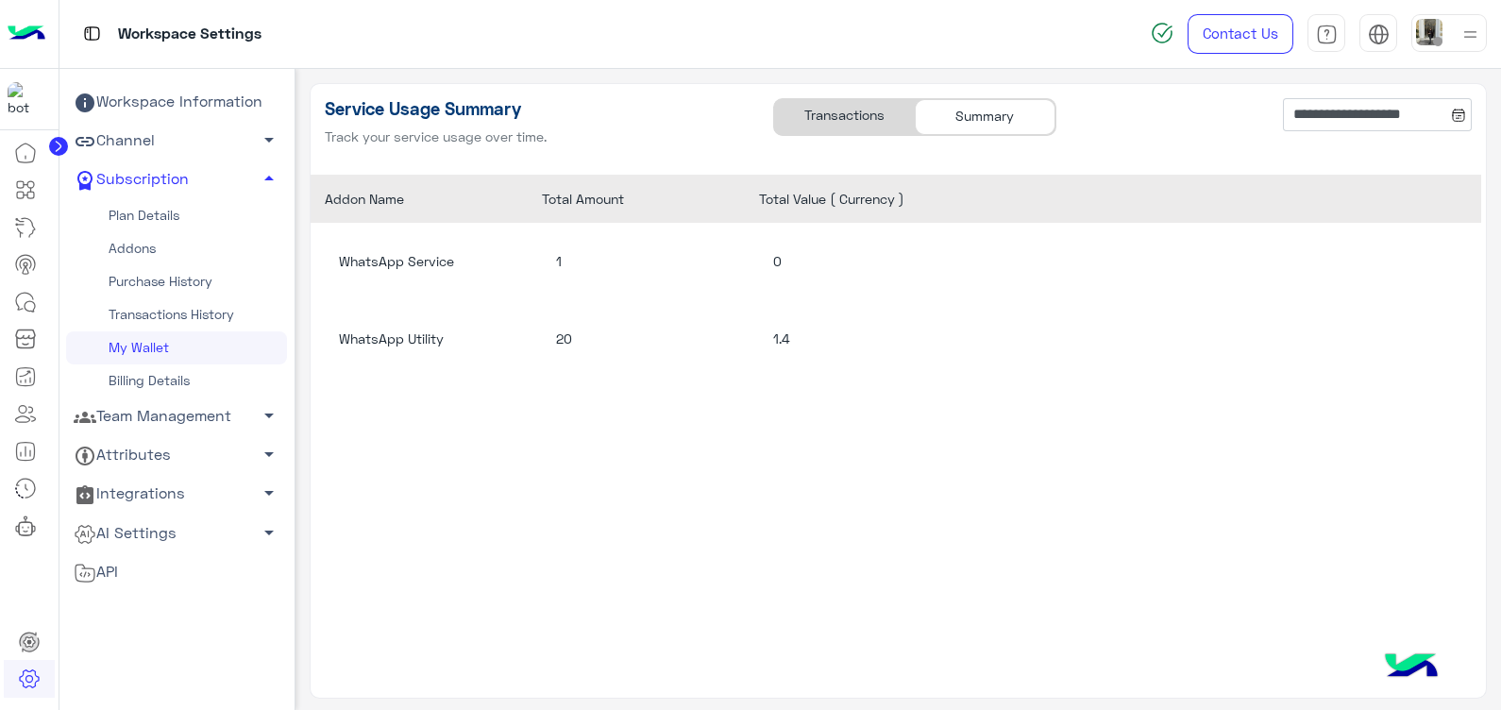
click at [844, 128] on div "Transactions" at bounding box center [844, 117] width 141 height 36
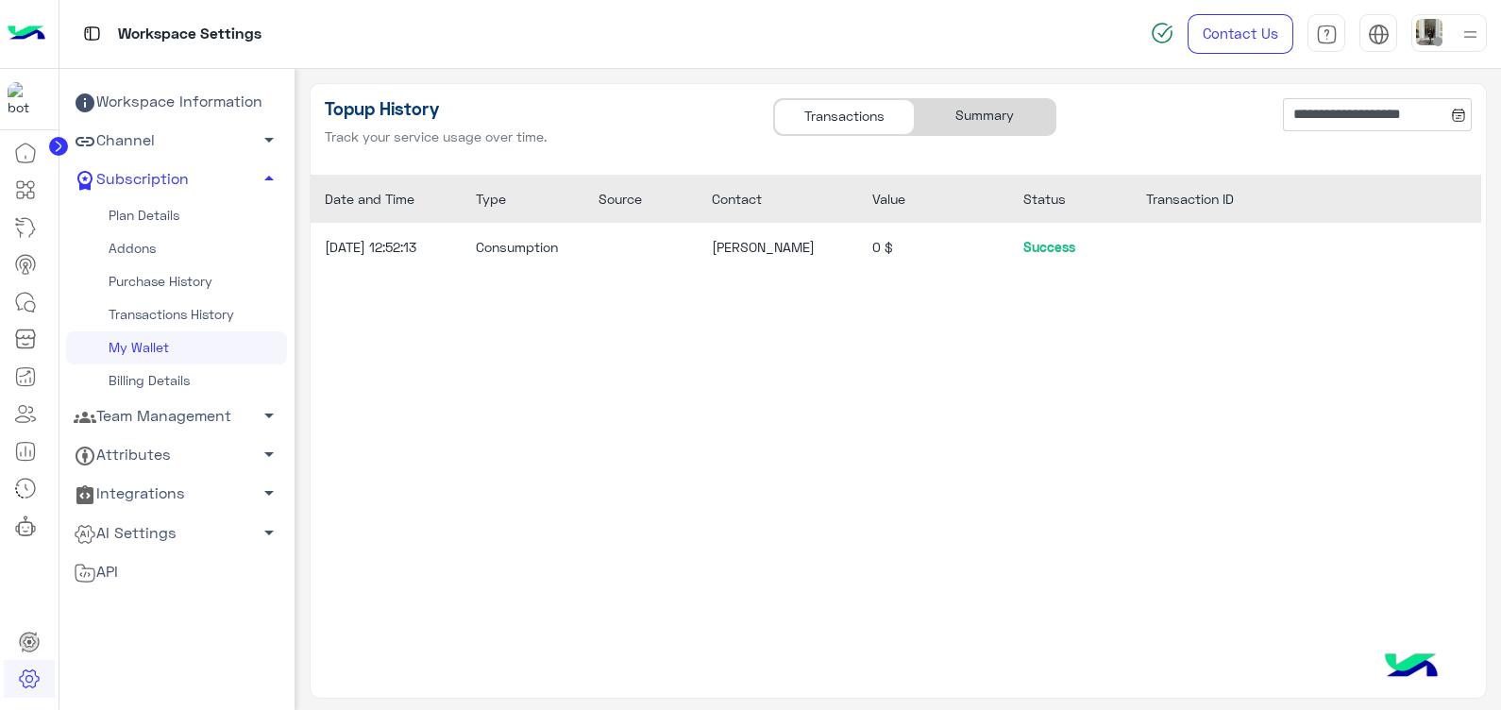
click at [988, 115] on div "Summary" at bounding box center [985, 117] width 141 height 36
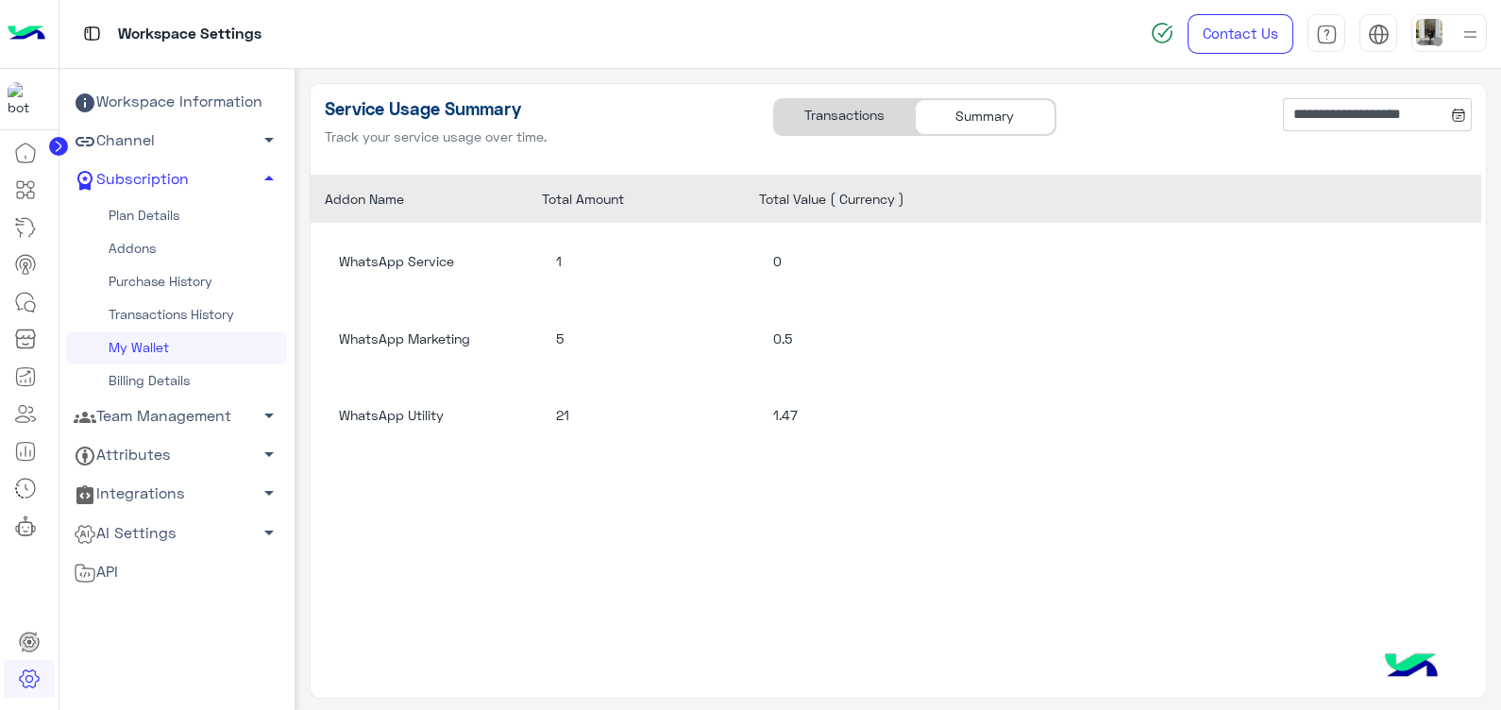
click at [717, 548] on div "WhatsApp Service 1 0 WhatsApp Marketing 5 0.5 WhatsApp Utility 21 1.47" at bounding box center [896, 436] width 1171 height 427
click at [887, 114] on div "Transactions" at bounding box center [844, 117] width 141 height 36
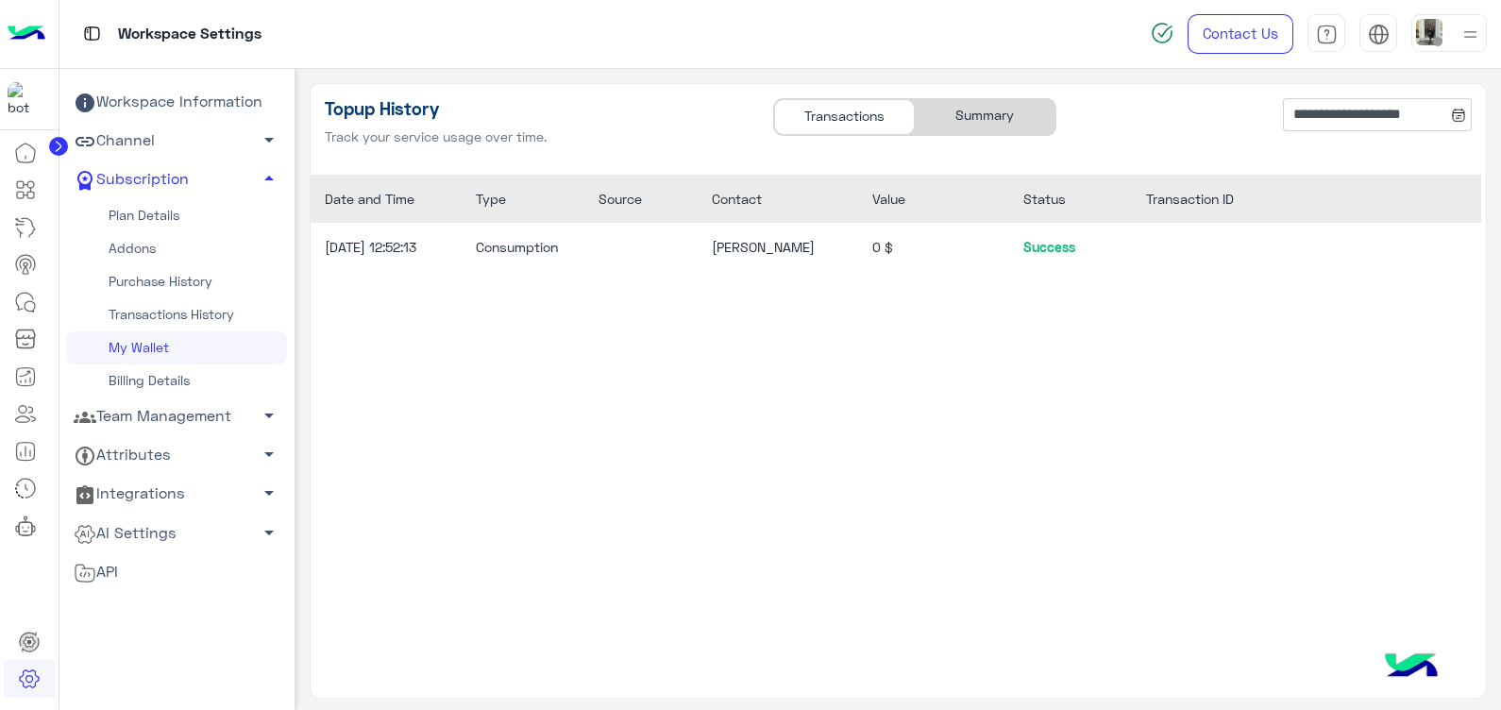
click at [985, 106] on div "Summary" at bounding box center [985, 117] width 141 height 36
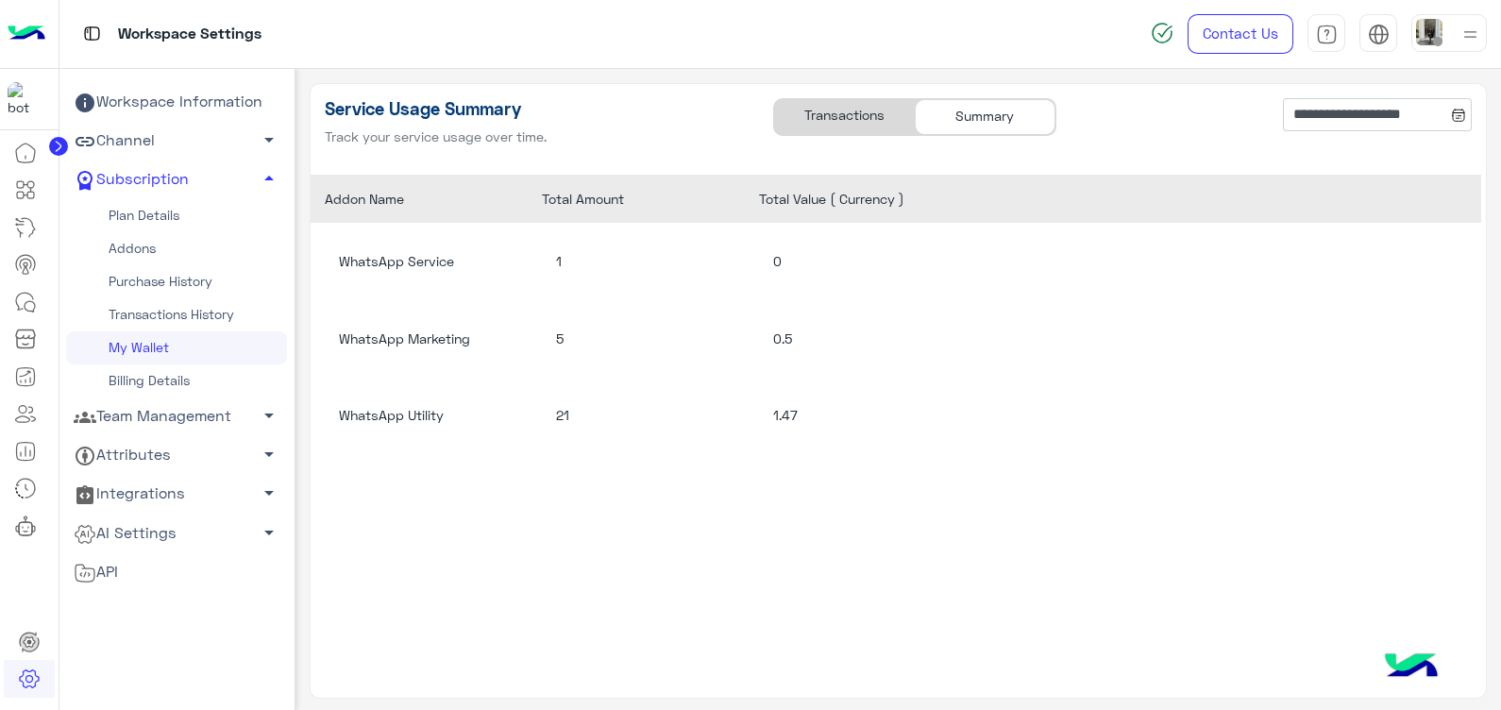
click at [868, 113] on div "Transactions" at bounding box center [844, 117] width 141 height 36
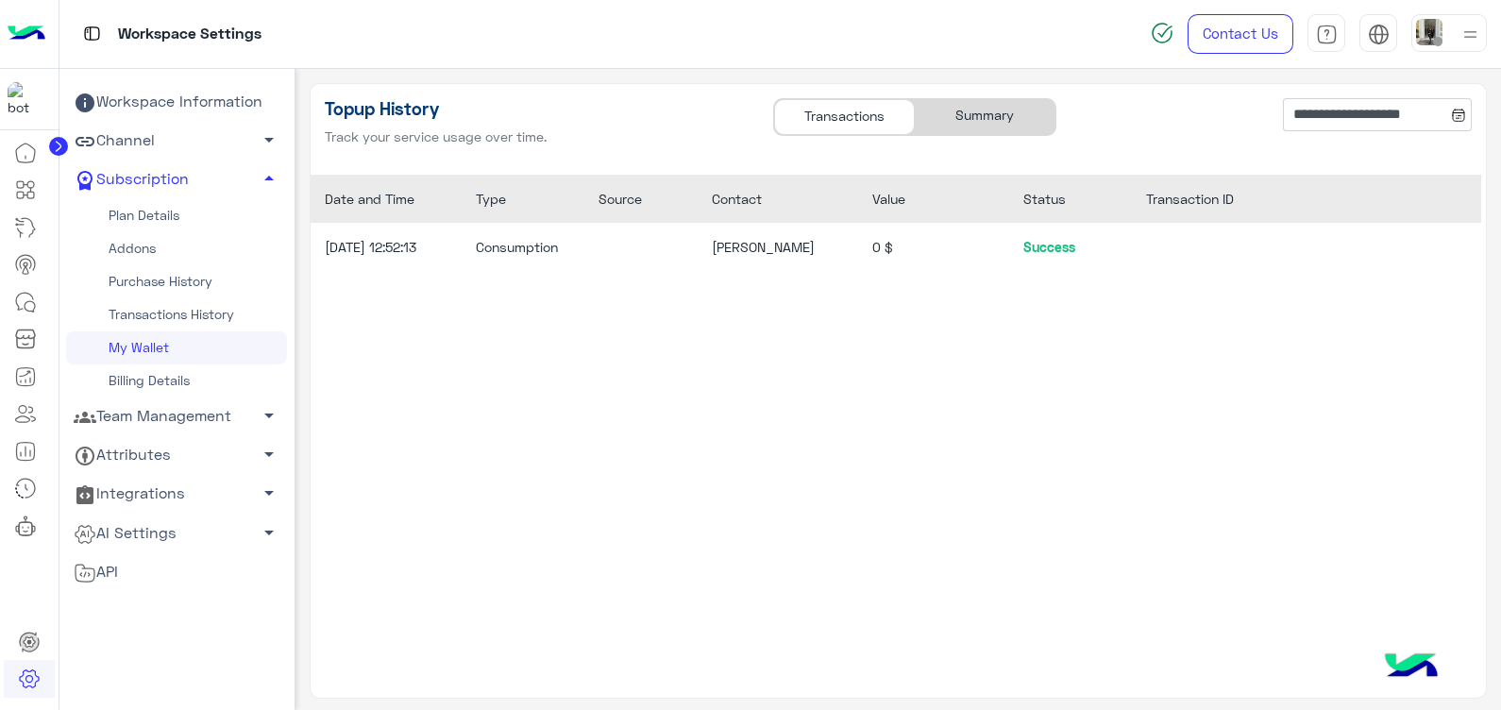
click at [972, 115] on div "Summary" at bounding box center [985, 117] width 141 height 36
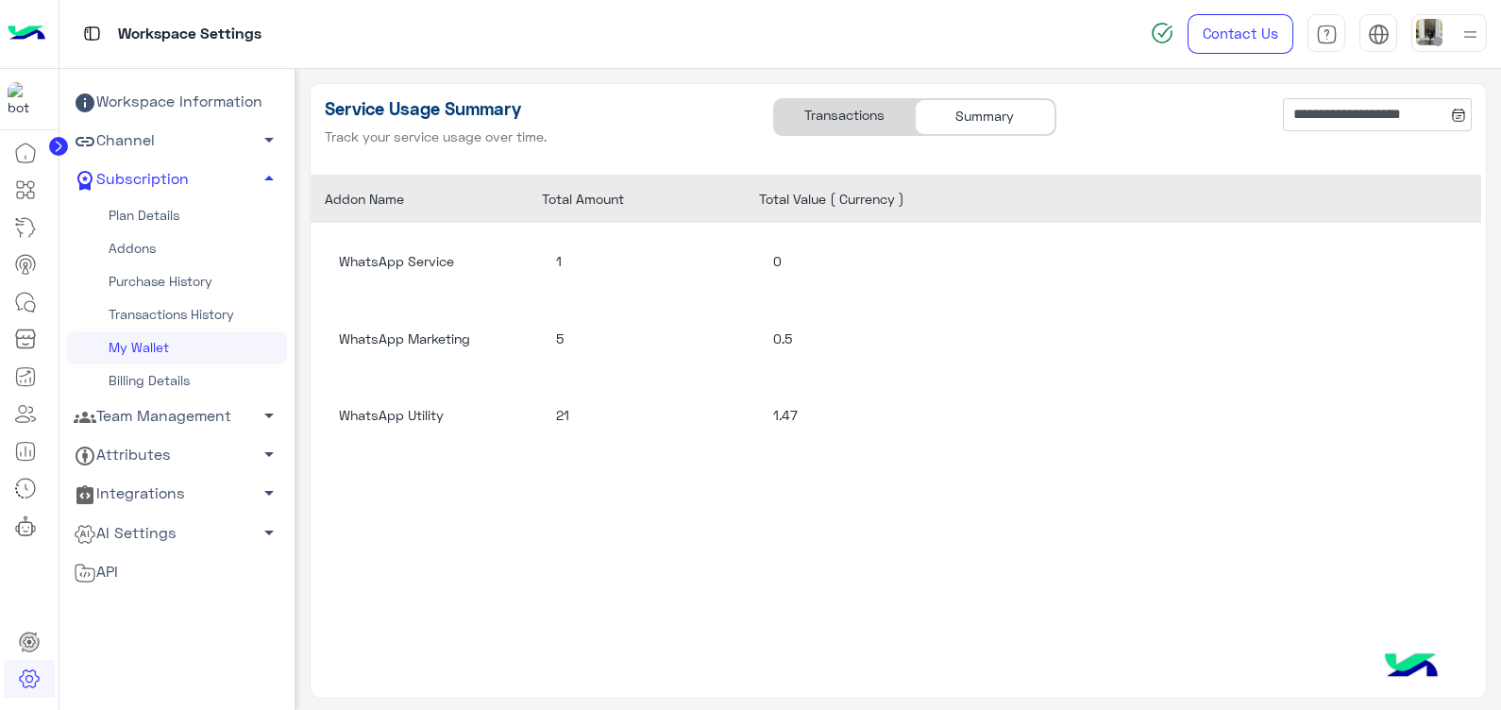
click at [855, 109] on div "Transactions" at bounding box center [844, 117] width 141 height 36
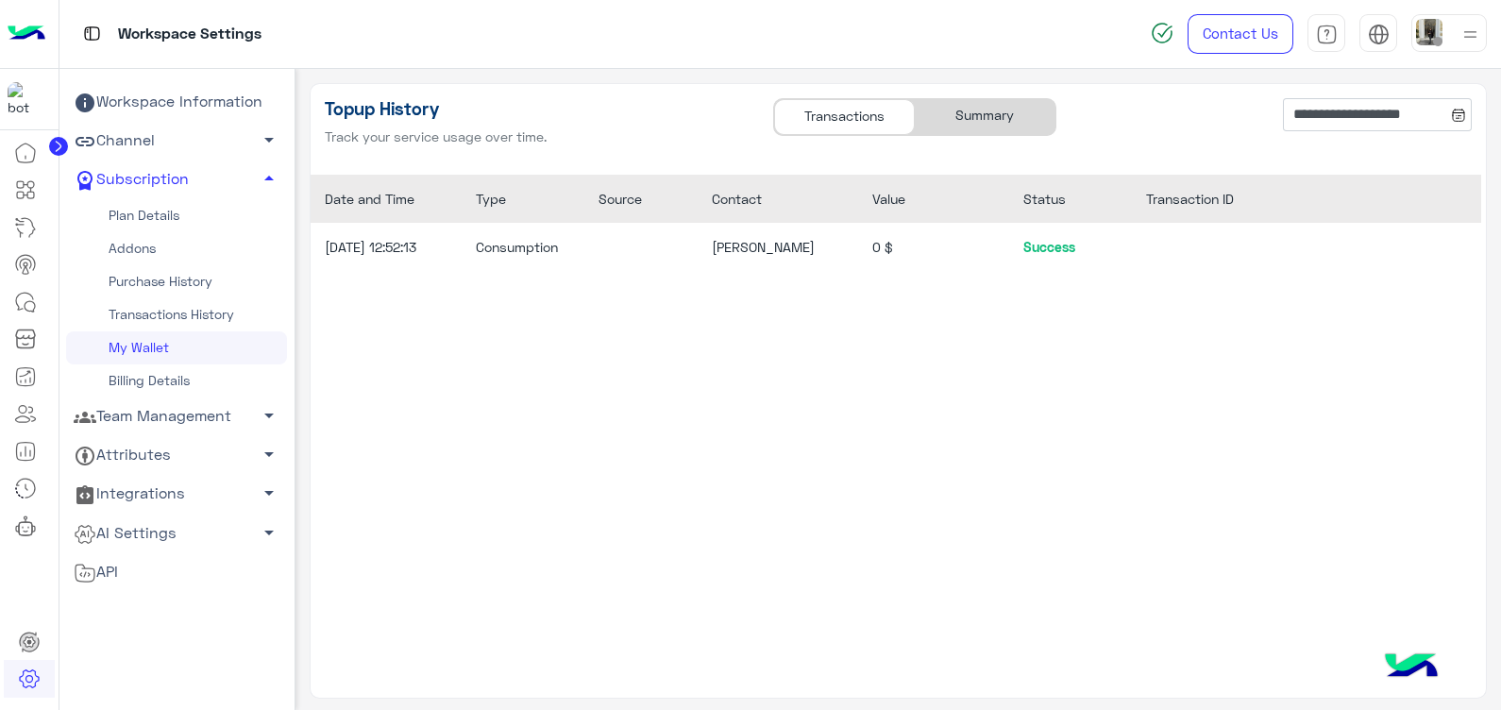
click at [963, 119] on div "Summary" at bounding box center [985, 117] width 141 height 36
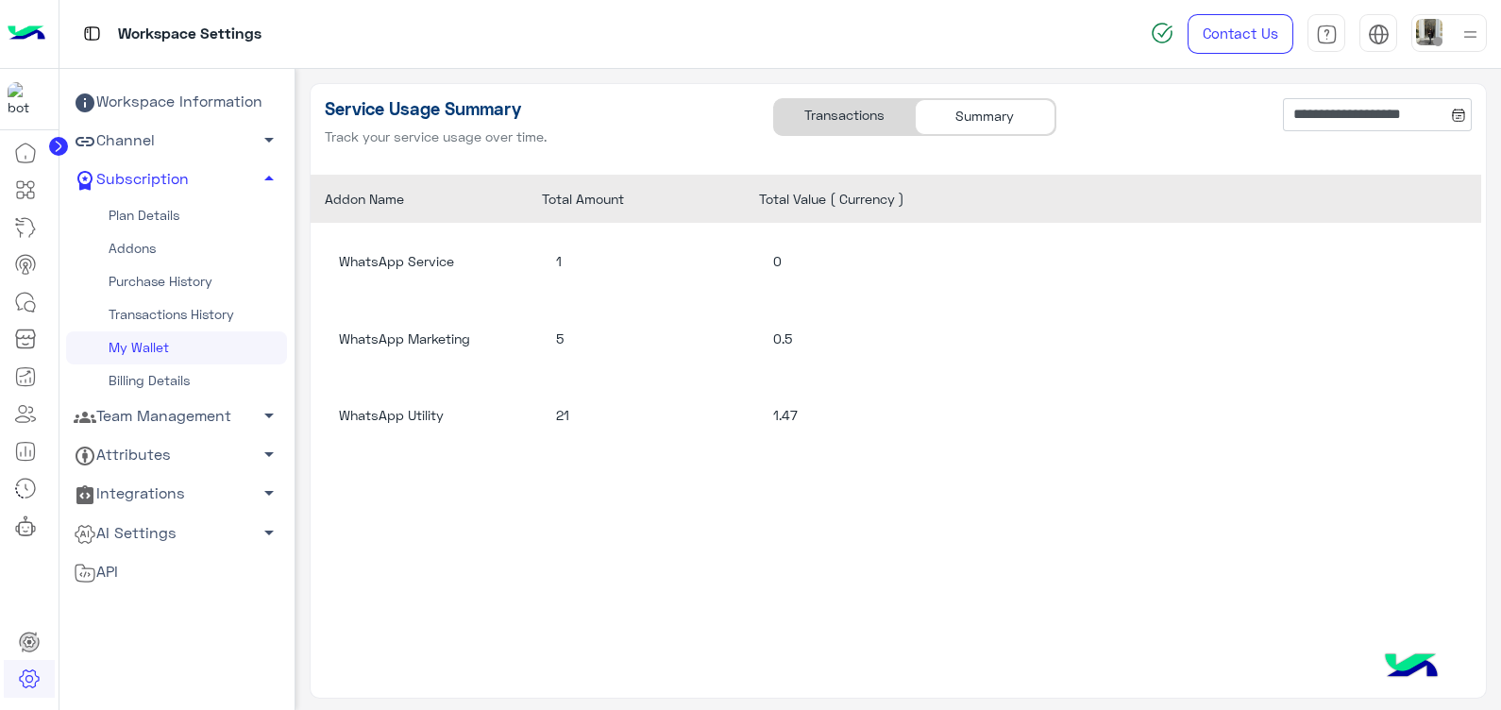
click at [874, 115] on div "Transactions" at bounding box center [844, 117] width 141 height 36
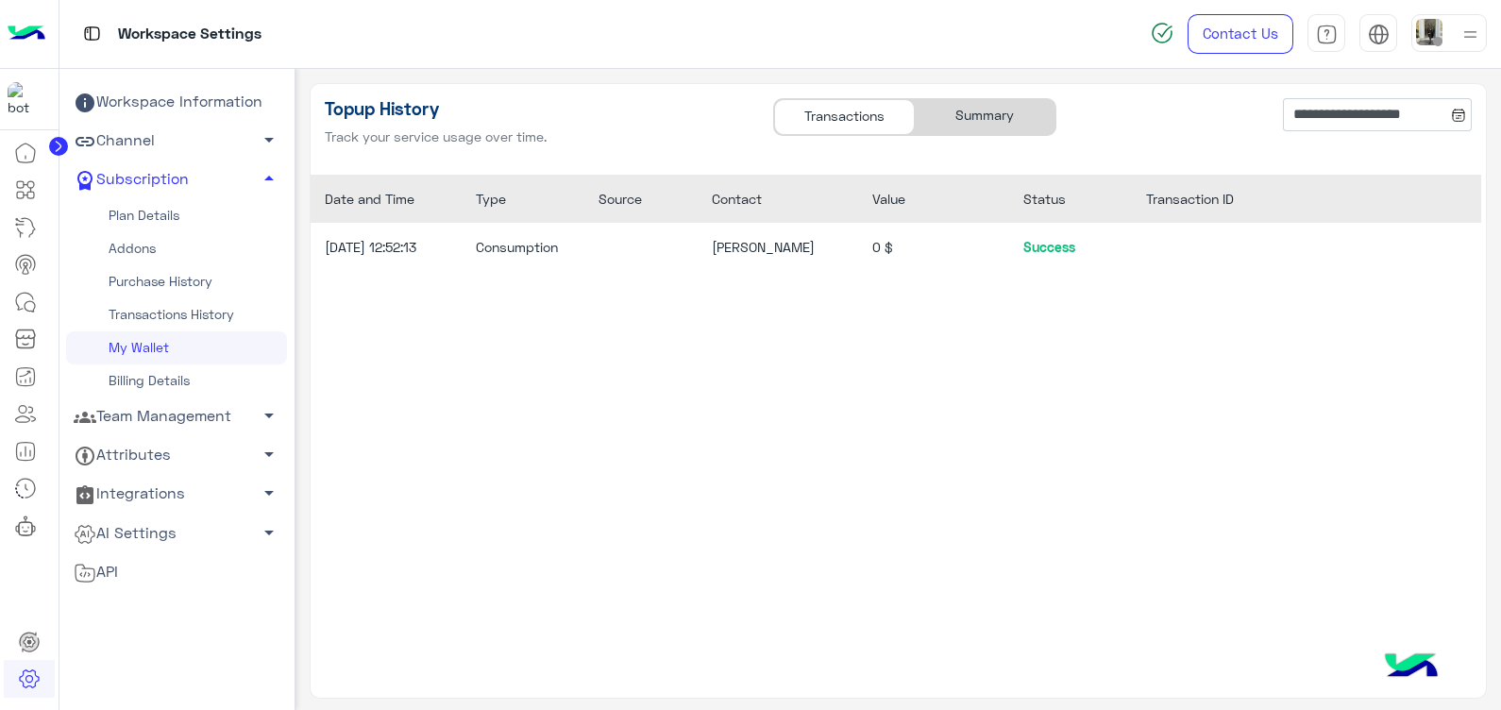
click at [972, 112] on div "Summary" at bounding box center [985, 117] width 141 height 36
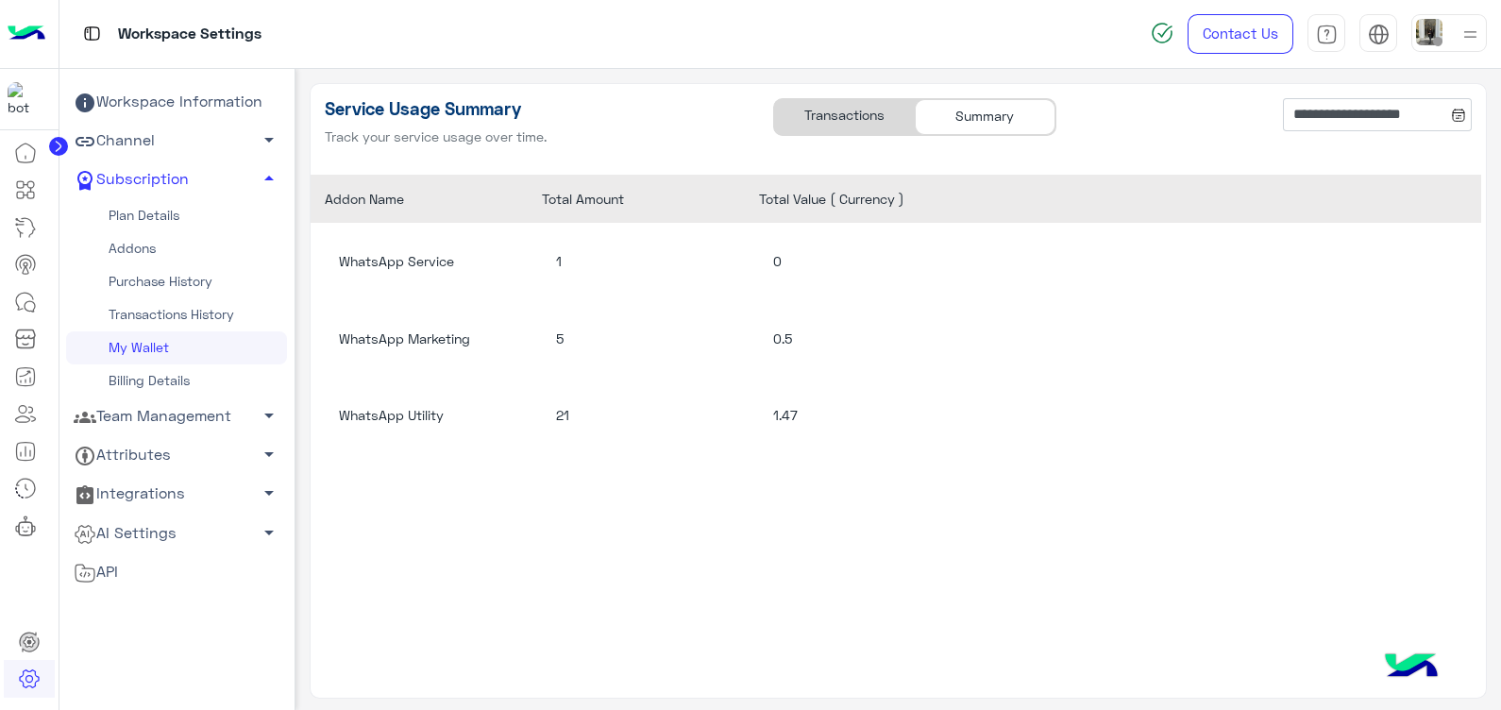
click at [862, 110] on div "Transactions" at bounding box center [844, 117] width 141 height 36
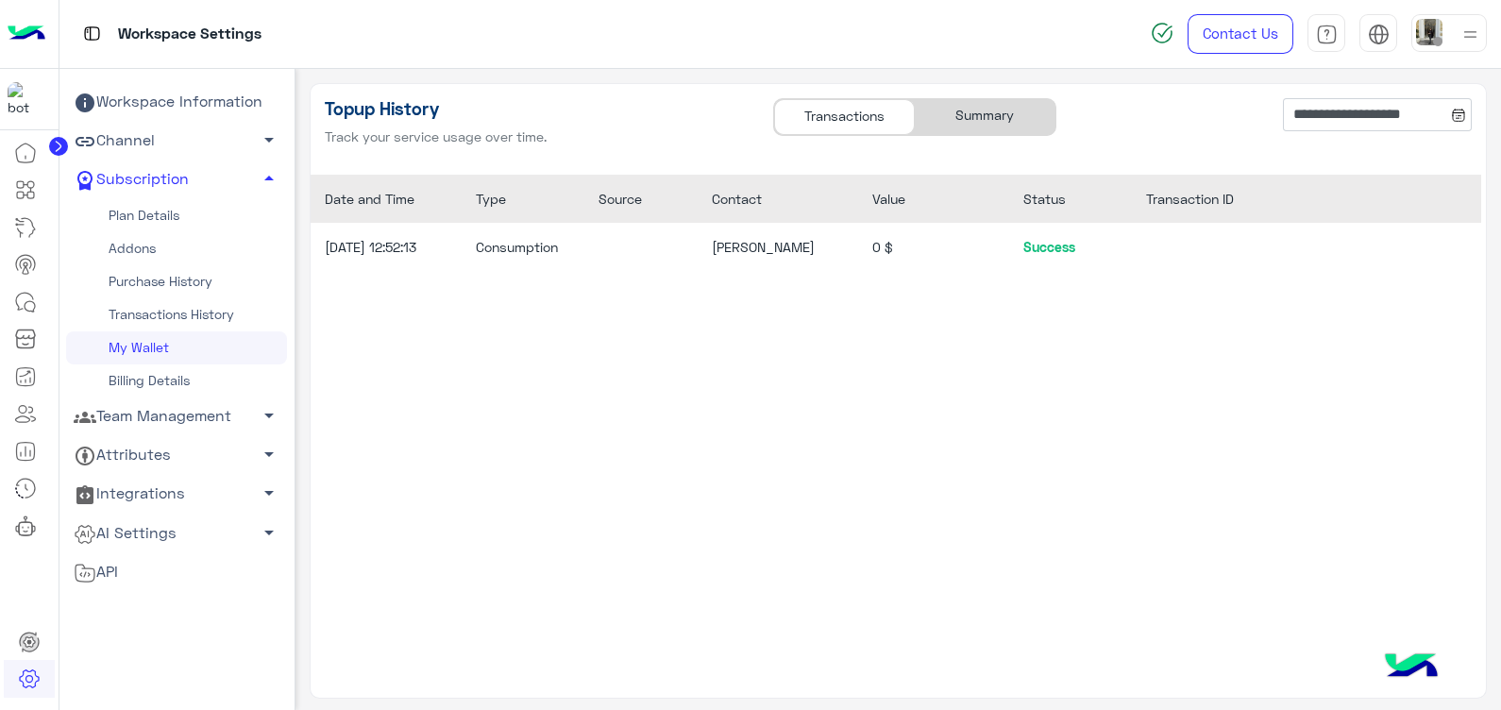
click at [974, 116] on div "Summary" at bounding box center [985, 117] width 141 height 36
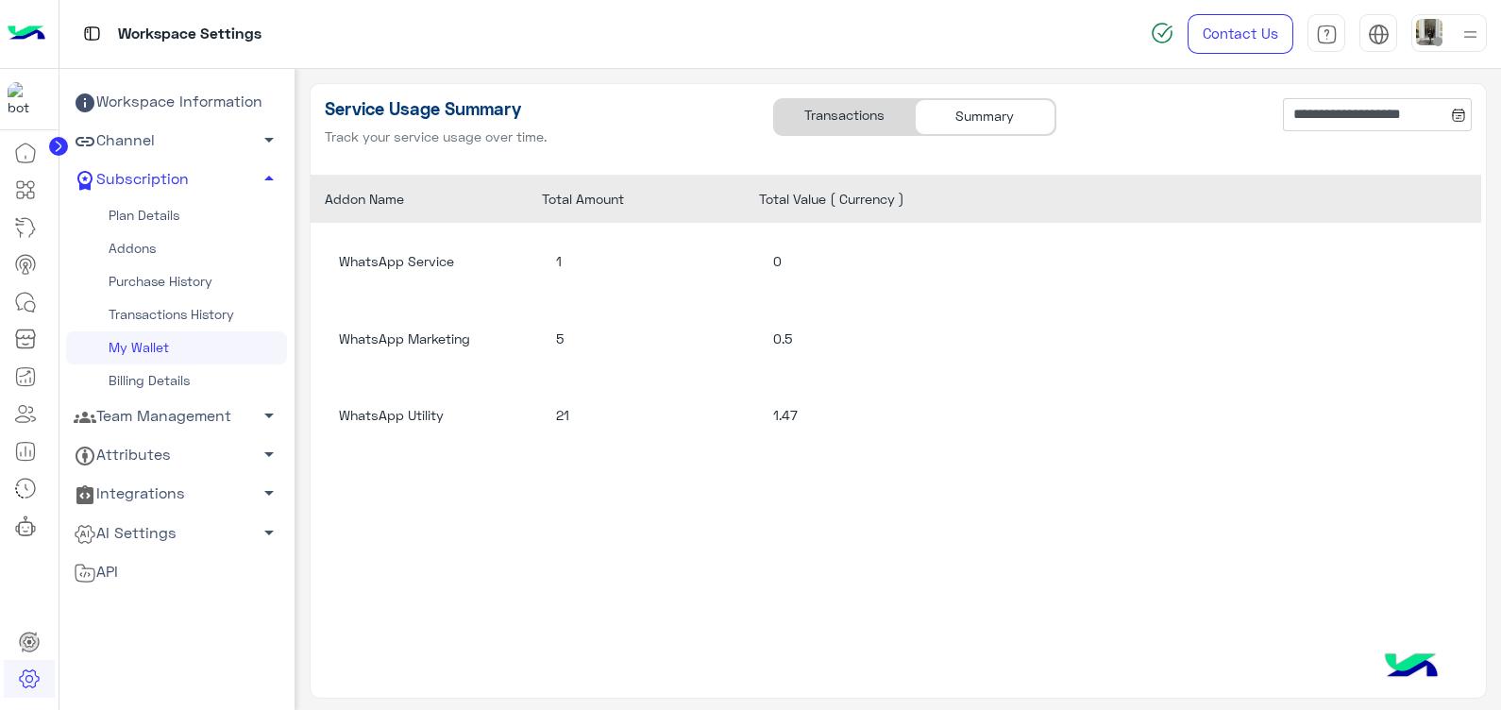
click at [863, 96] on div "**********" at bounding box center [899, 129] width 1176 height 91
click at [870, 118] on div "Transactions" at bounding box center [844, 117] width 141 height 36
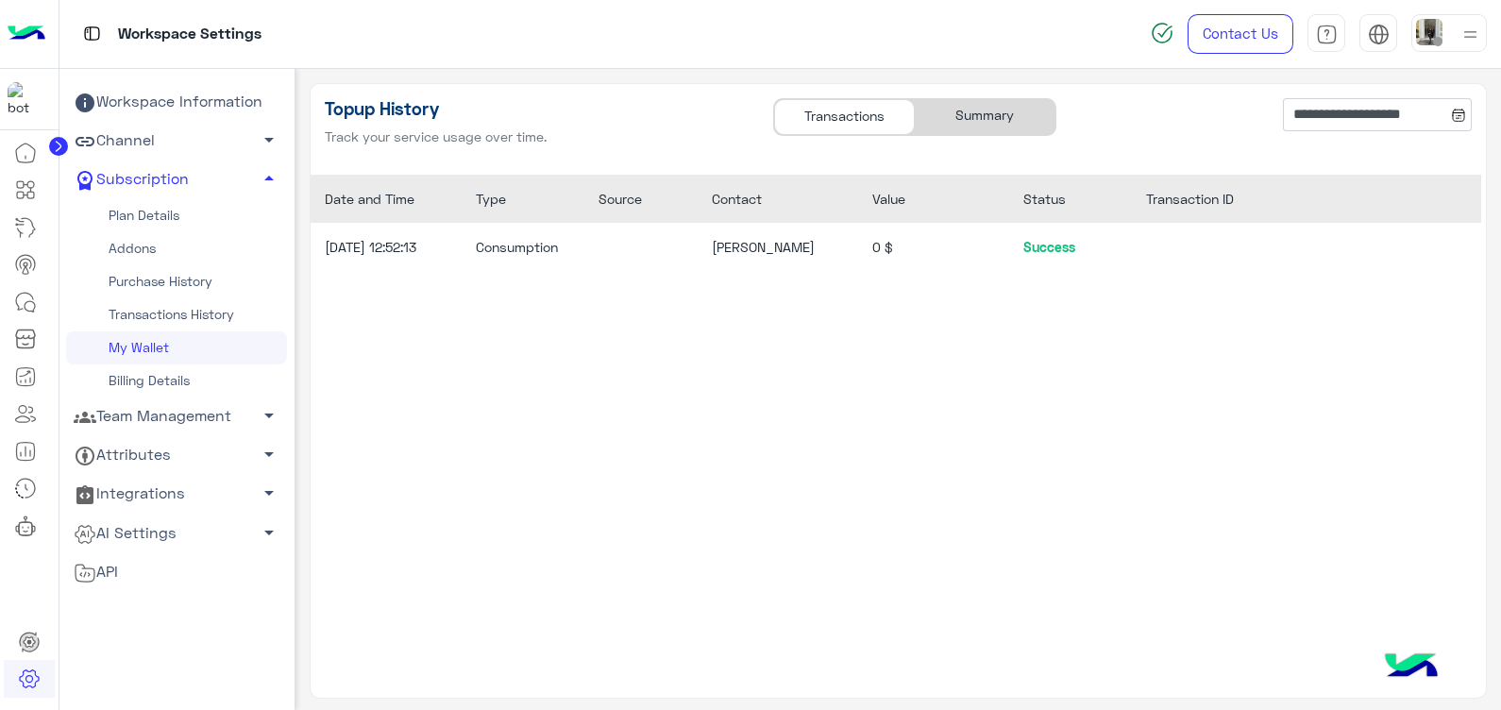
click at [978, 116] on div "Summary" at bounding box center [985, 117] width 141 height 36
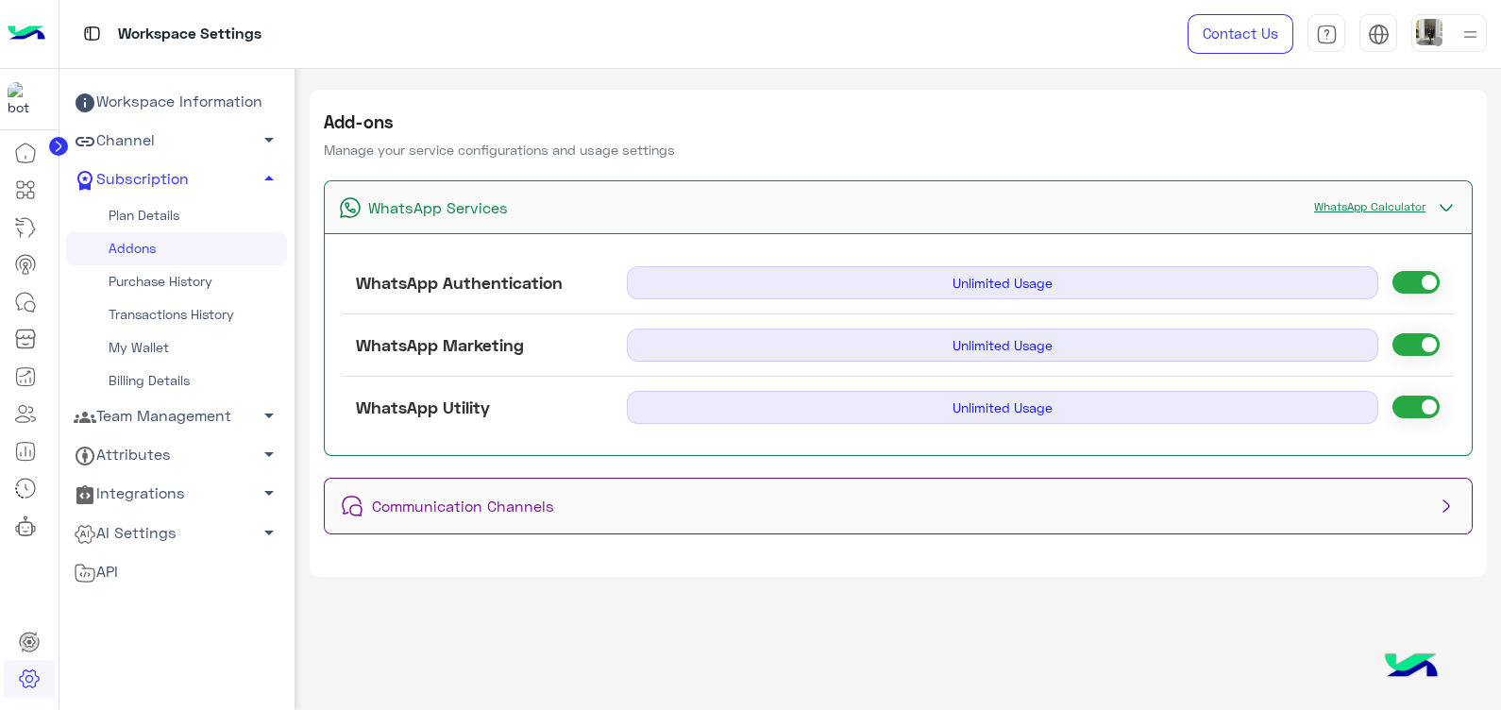
click at [1369, 202] on link "WhatsApp Calculator" at bounding box center [1370, 206] width 130 height 14
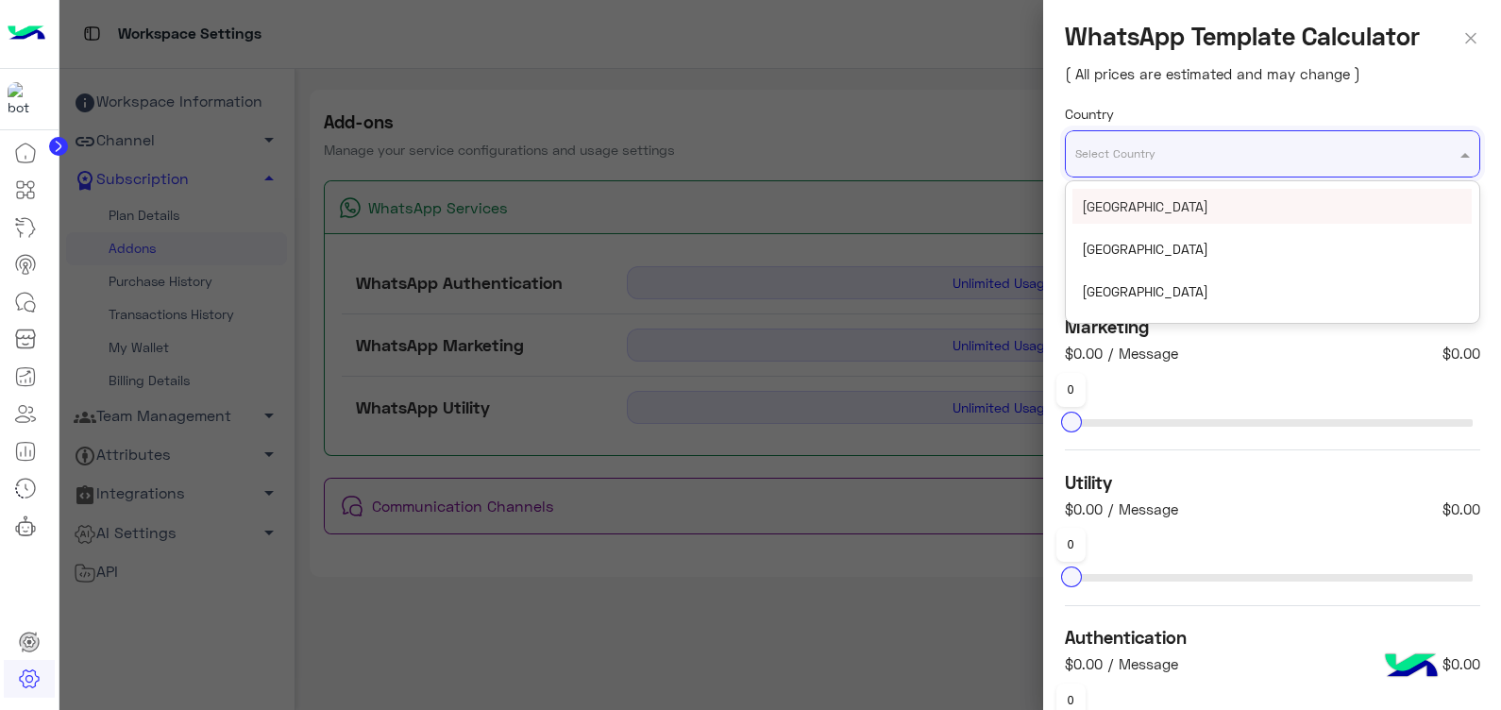
click at [1243, 152] on input "text" at bounding box center [1235, 146] width 321 height 21
type input "***"
click at [1246, 191] on div "[GEOGRAPHIC_DATA]" at bounding box center [1272, 206] width 399 height 35
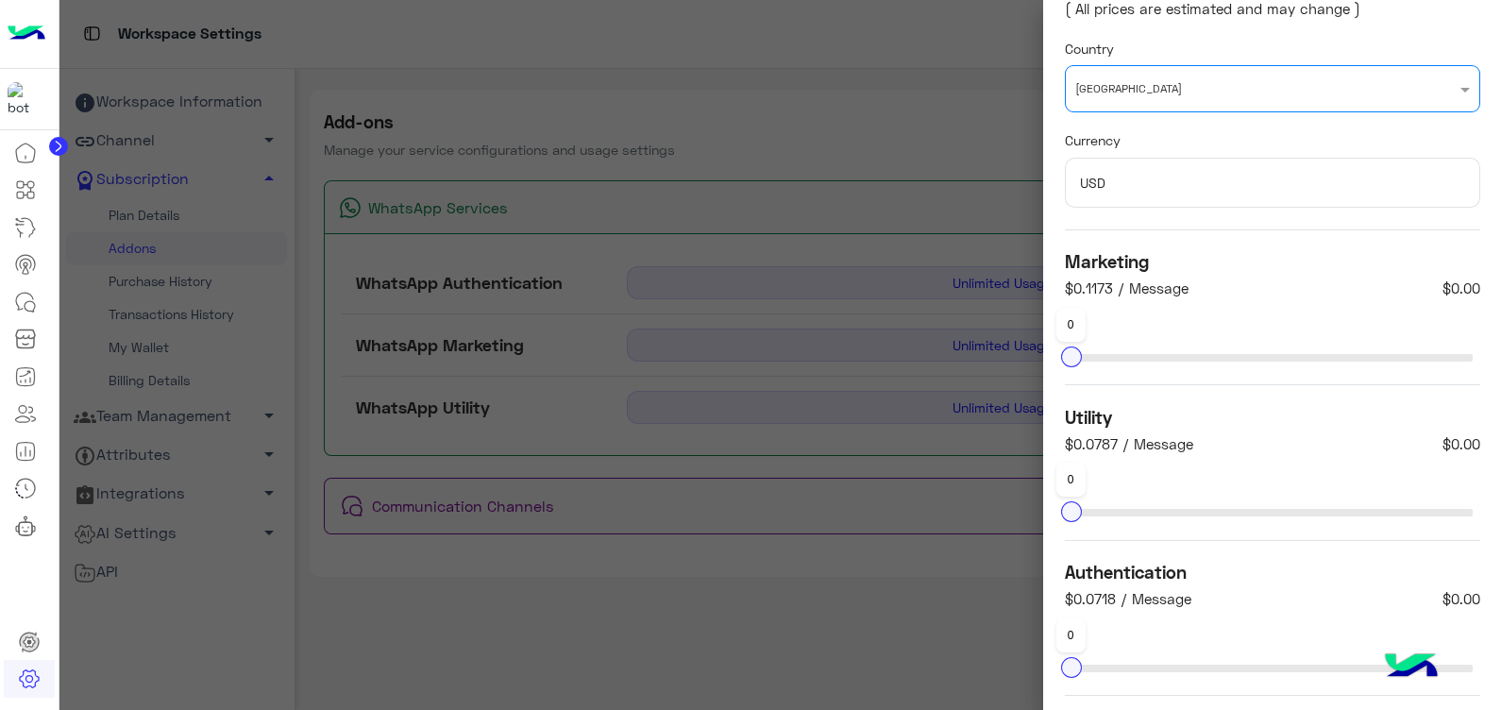
scroll to position [85, 0]
